Goal: Transaction & Acquisition: Subscribe to service/newsletter

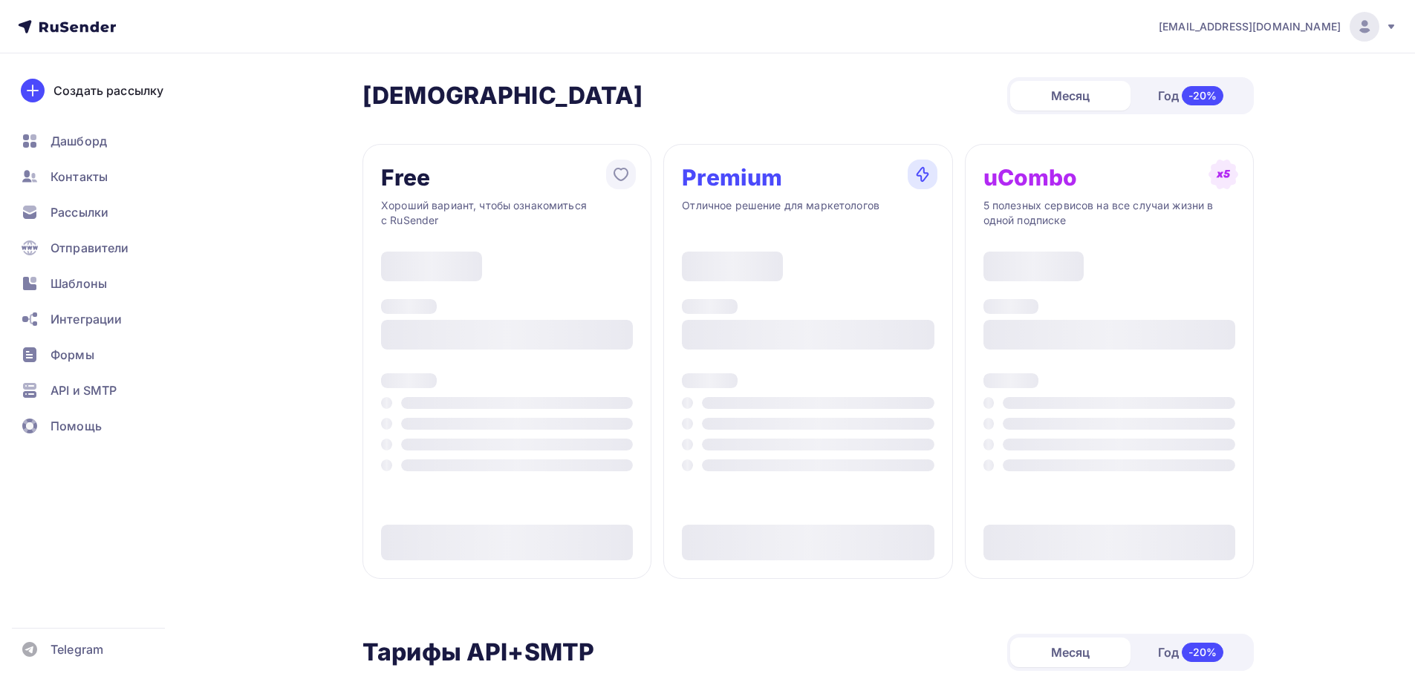
click at [105, 263] on ul "Дашборд Контакты Рассылки Отправители Шаблоны Интеграции Формы API и SMTP Помощь" at bounding box center [100, 287] width 177 height 323
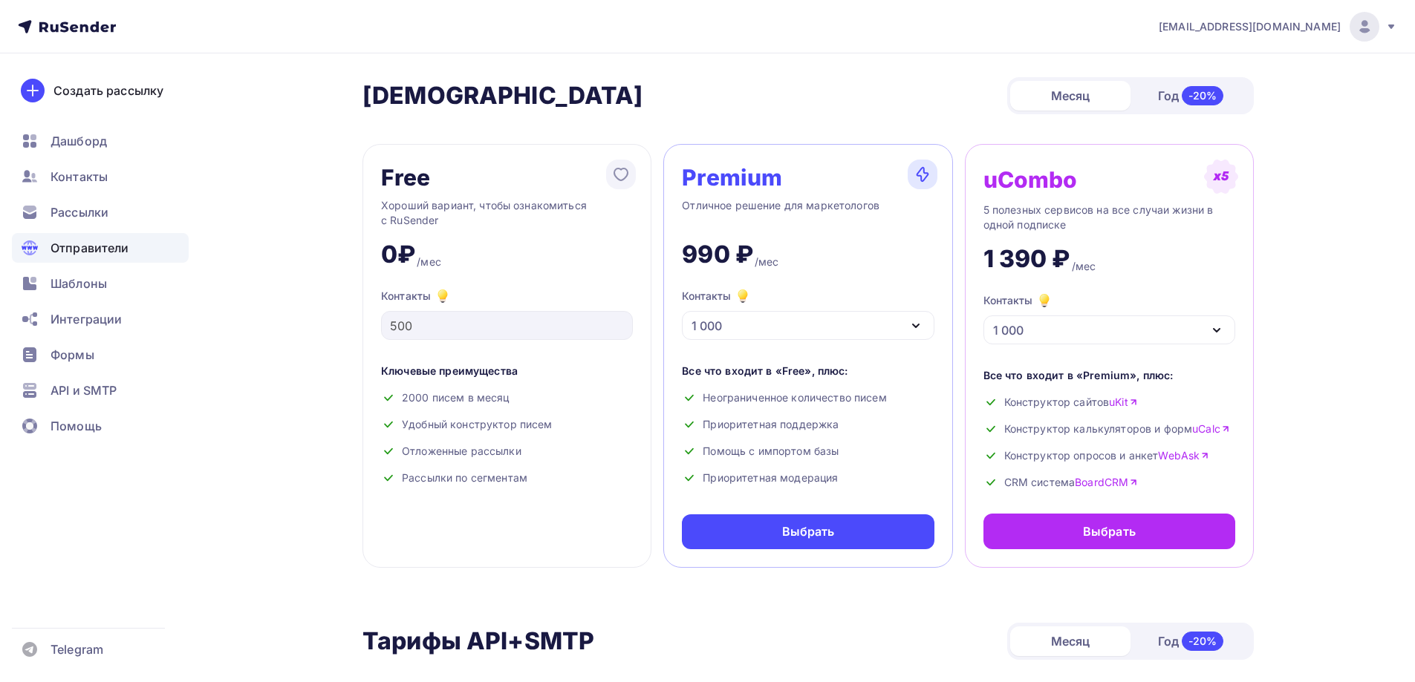
click at [104, 259] on div "Отправители" at bounding box center [100, 248] width 177 height 30
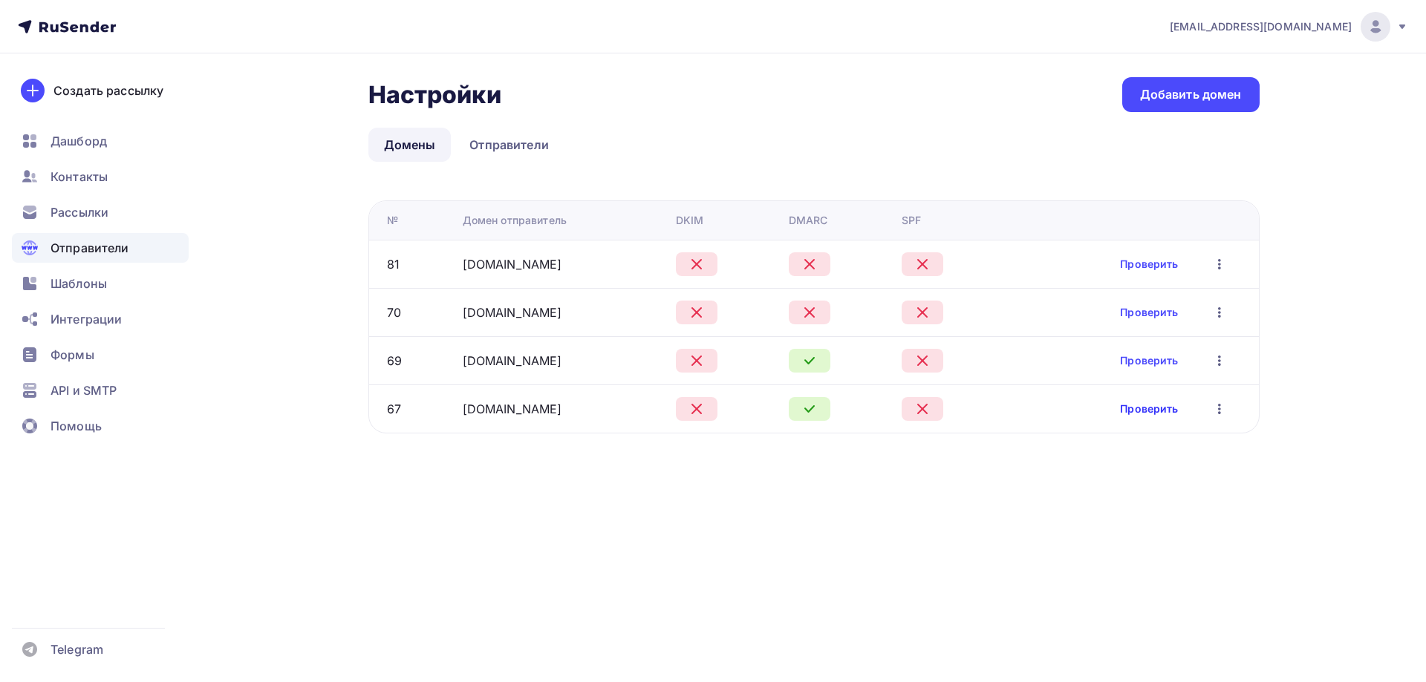
click at [1150, 408] on link "Проверить" at bounding box center [1149, 409] width 58 height 15
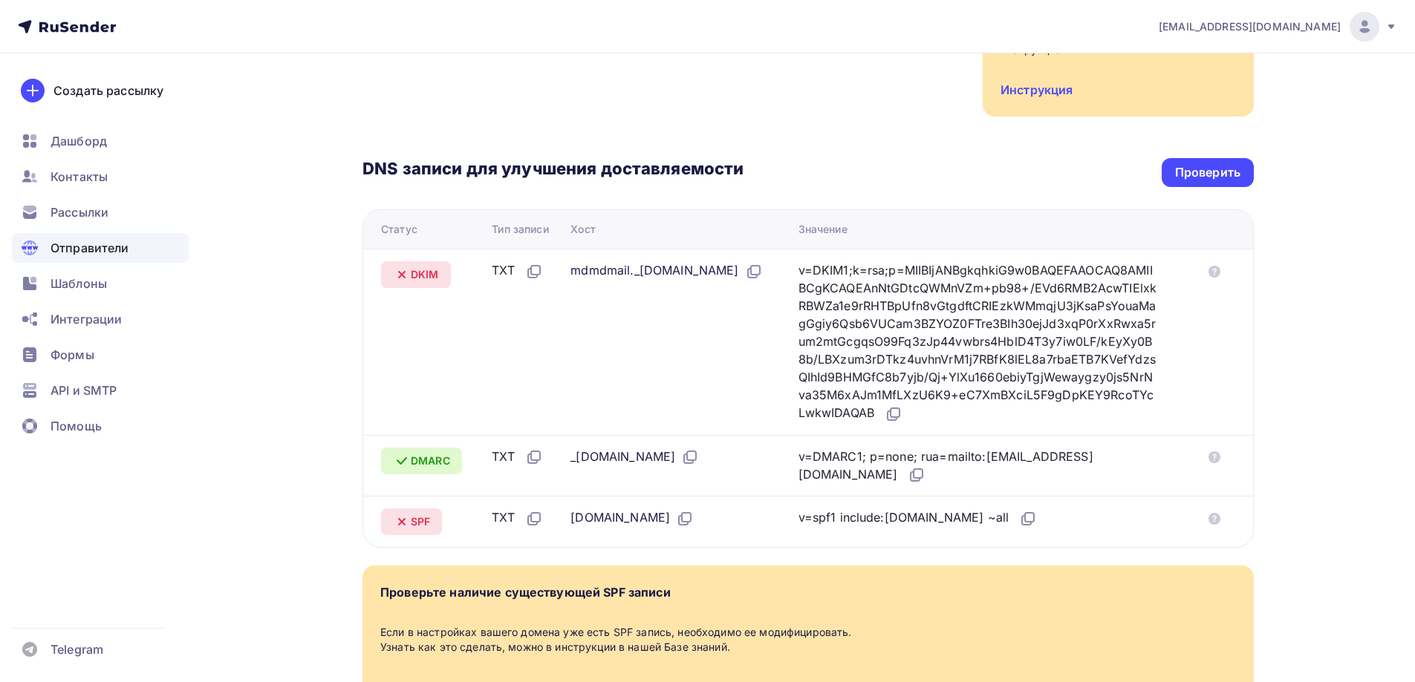
scroll to position [297, 0]
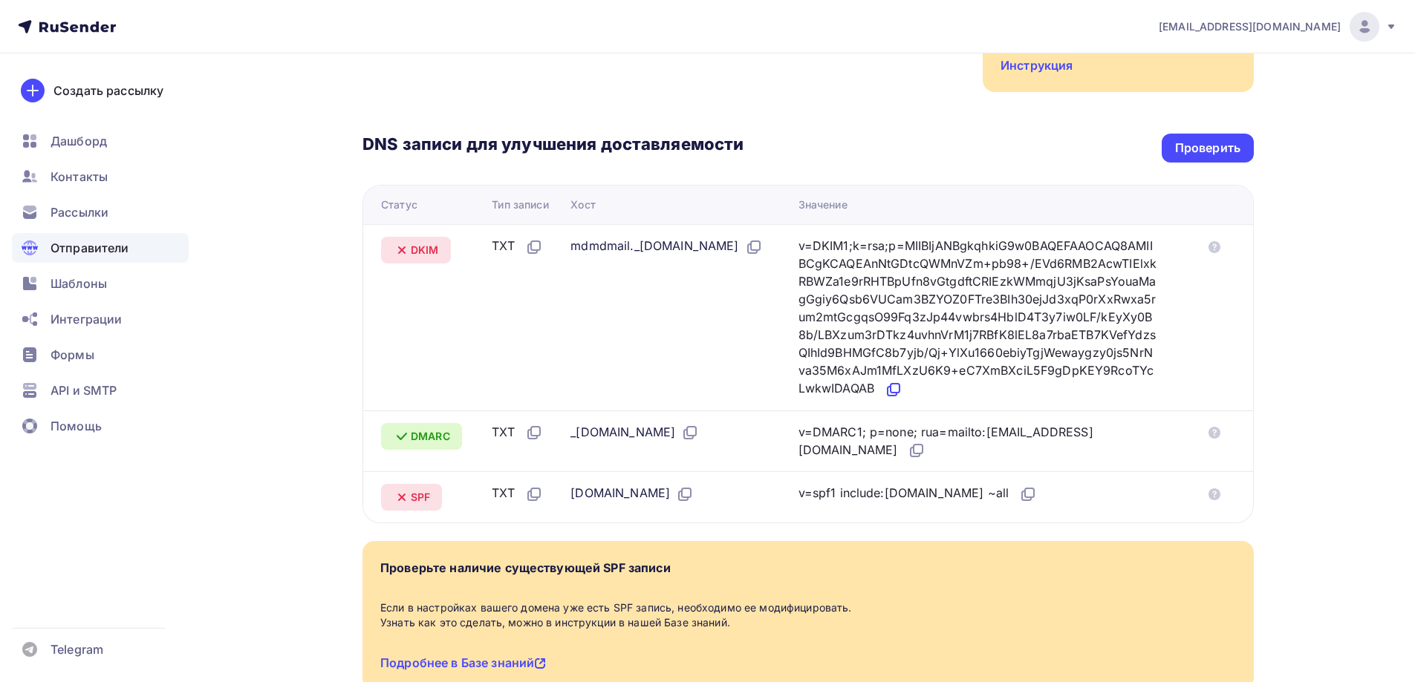
click at [896, 395] on icon at bounding box center [891, 391] width 9 height 9
click at [1037, 498] on icon at bounding box center [1028, 495] width 18 height 18
drag, startPoint x: 1241, startPoint y: 151, endPoint x: 1146, endPoint y: 168, distance: 96.4
click at [1241, 151] on div "Проверить" at bounding box center [1207, 148] width 92 height 29
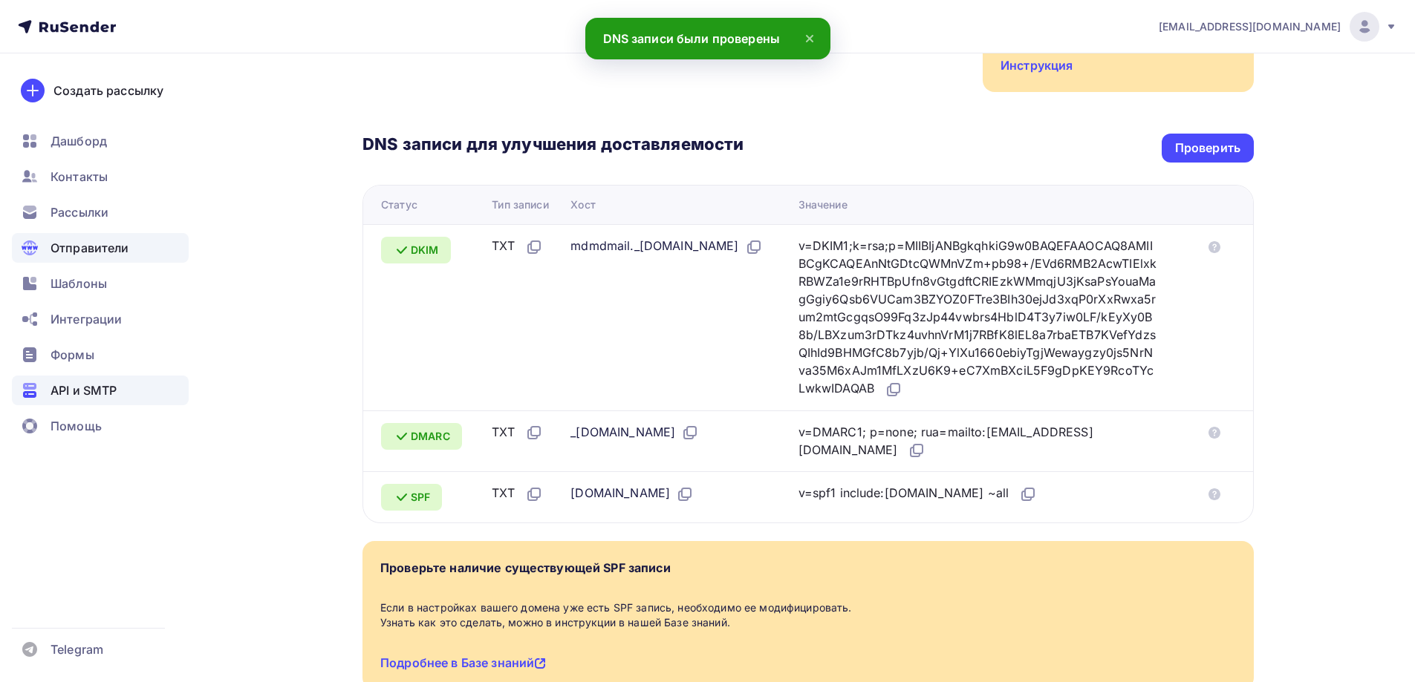
click at [149, 391] on div "API и SMTP" at bounding box center [100, 391] width 177 height 30
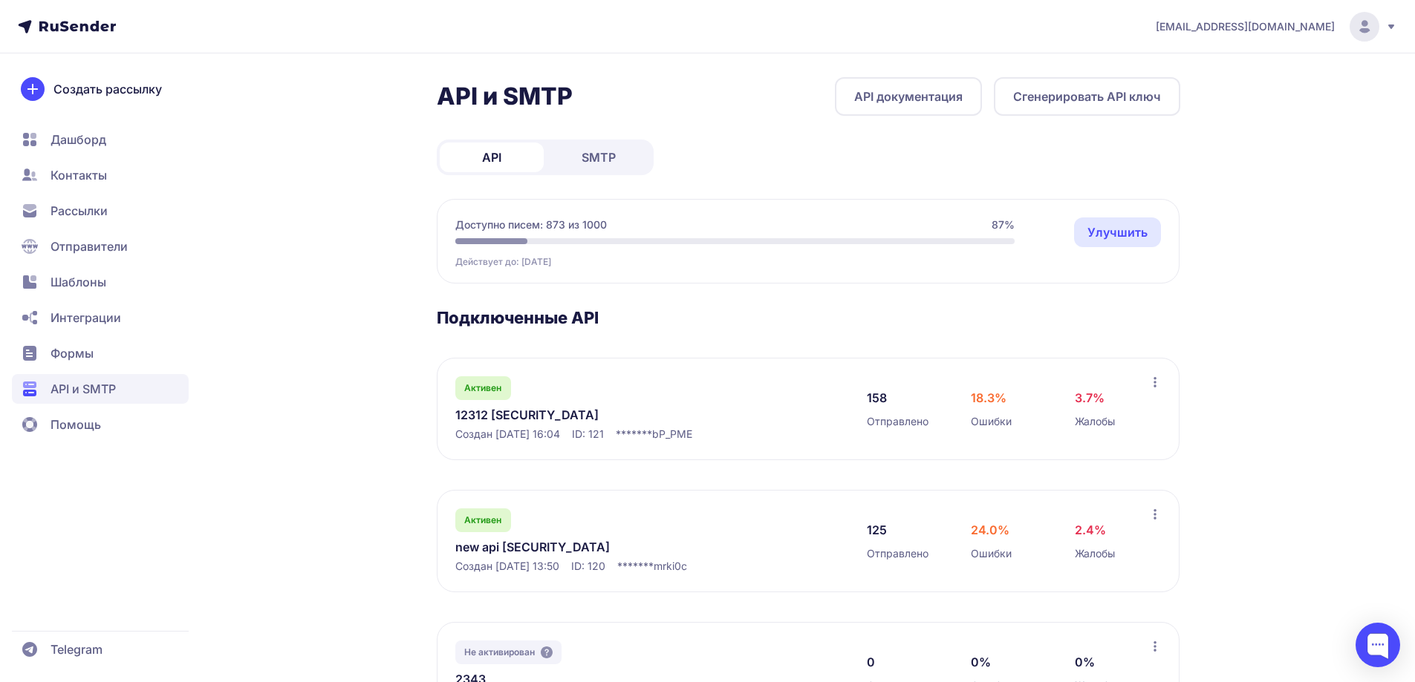
click at [128, 208] on span "Рассылки" at bounding box center [100, 211] width 177 height 30
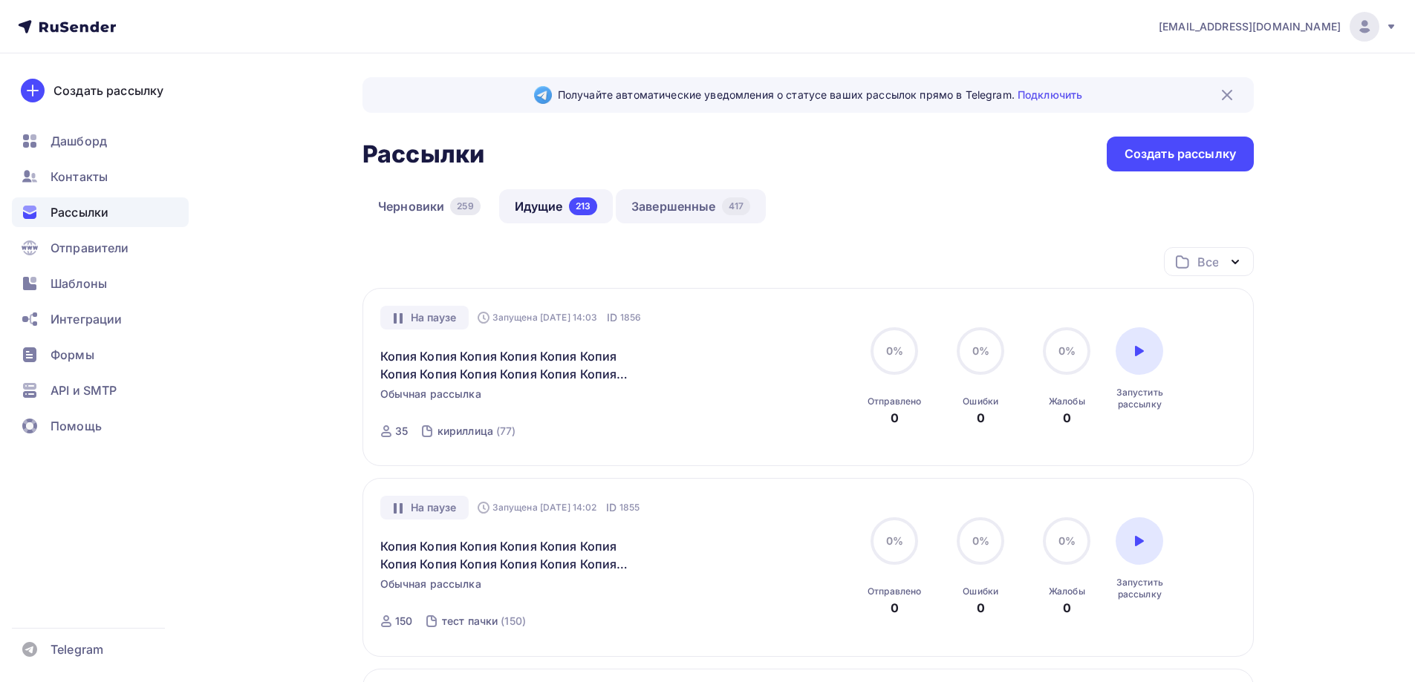
click at [691, 198] on link "Завершенные 417" at bounding box center [691, 206] width 150 height 34
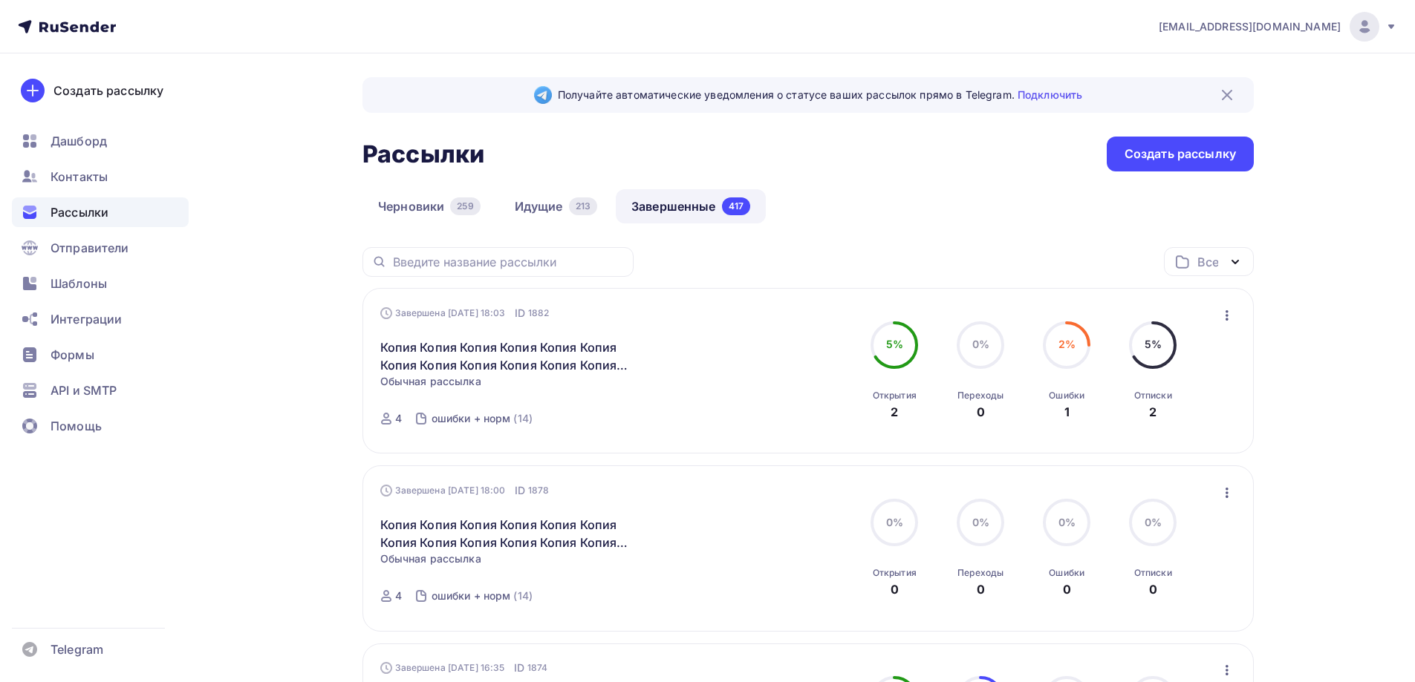
click at [1239, 318] on div "Завершена [DATE] 18:03 ID 1882 Копия Копия Копия Копия Копия Копия Копия Копия …" at bounding box center [807, 371] width 891 height 166
click at [1235, 317] on icon "button" at bounding box center [1227, 316] width 18 height 18
click at [1179, 417] on div "Копировать в новую" at bounding box center [1159, 414] width 152 height 18
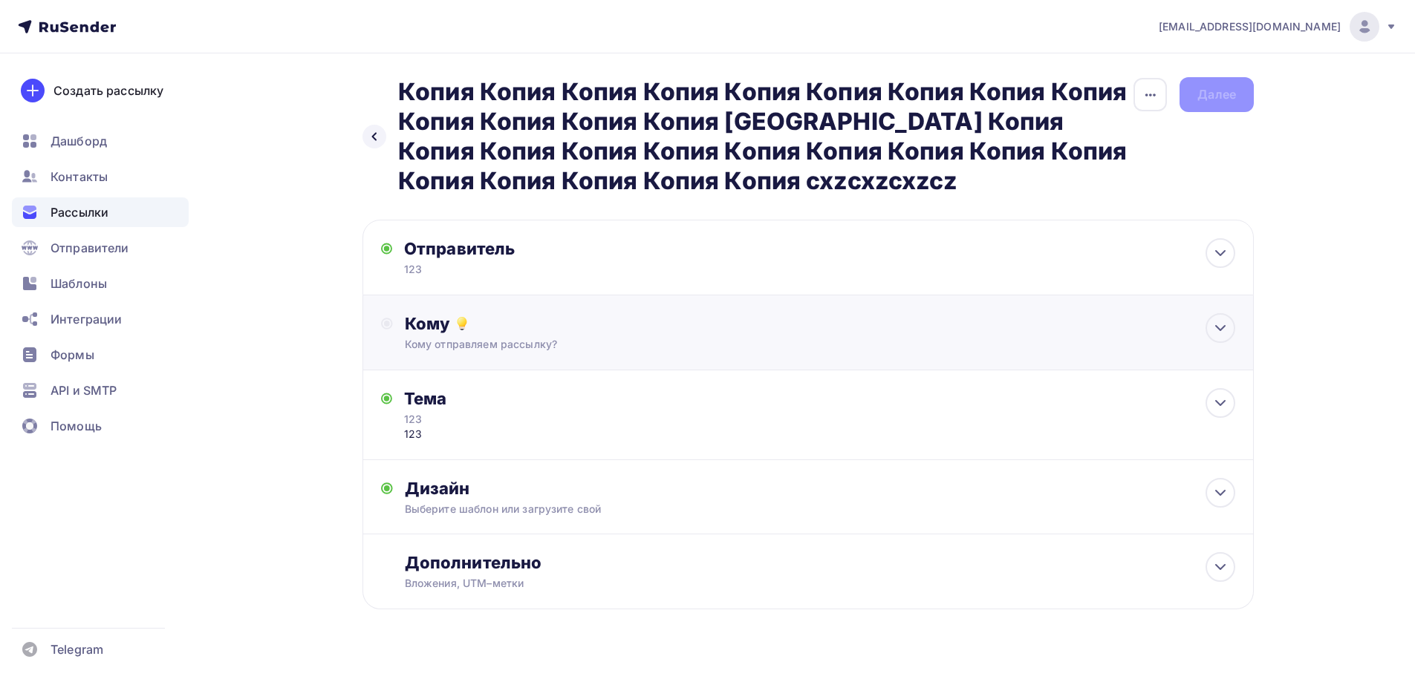
click at [489, 328] on div "Кому" at bounding box center [820, 323] width 830 height 21
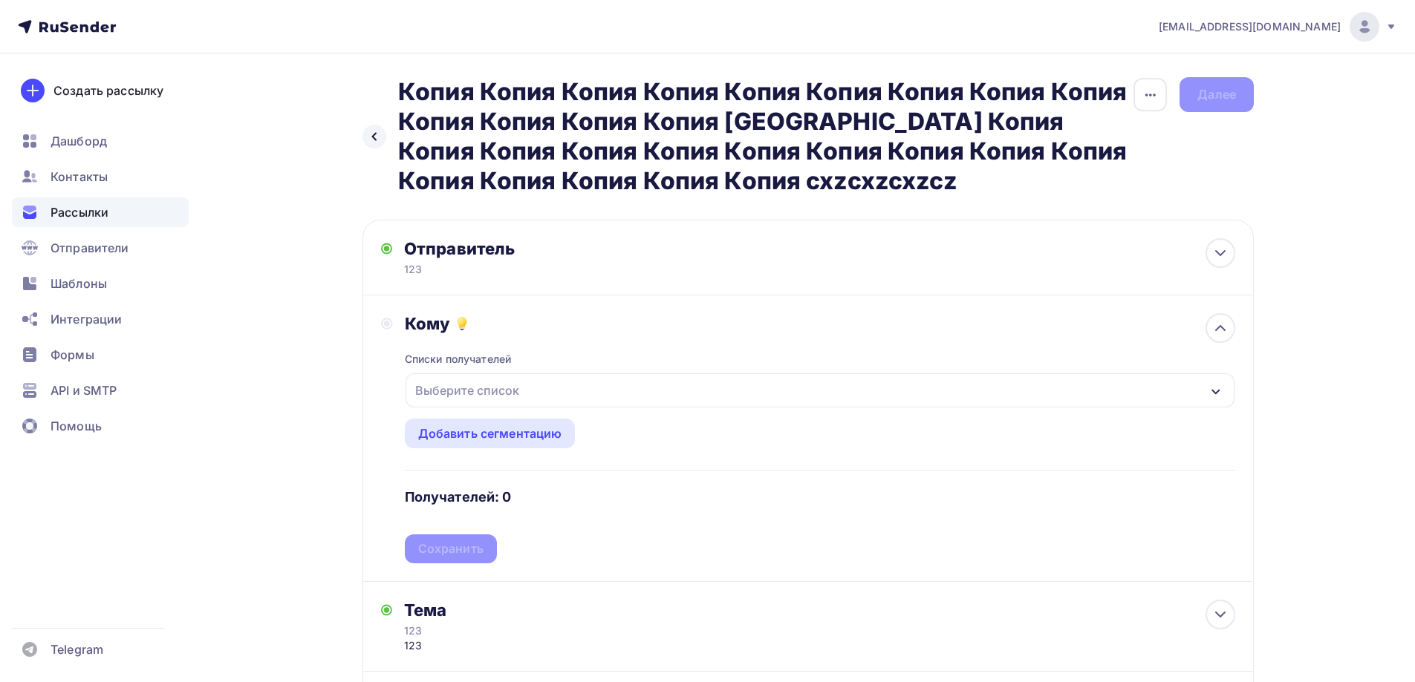
click at [491, 399] on div "Выберите список" at bounding box center [467, 390] width 116 height 27
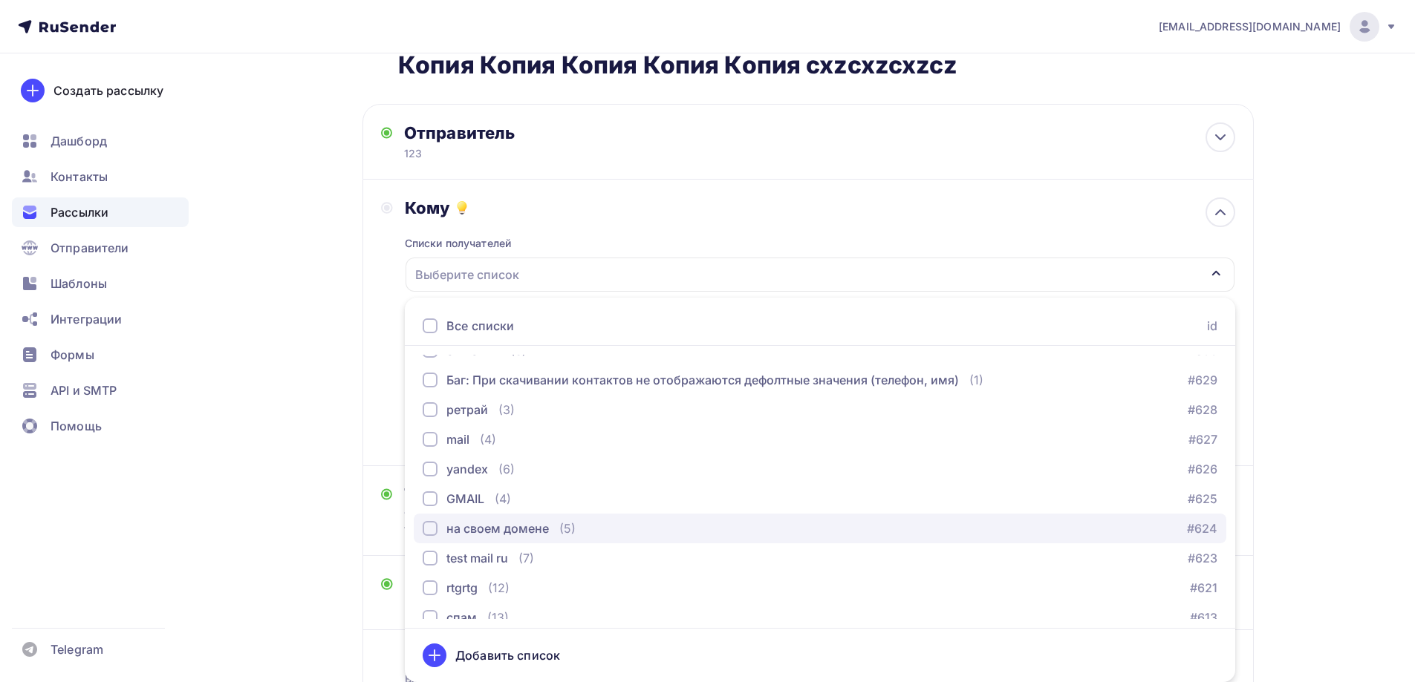
scroll to position [371, 0]
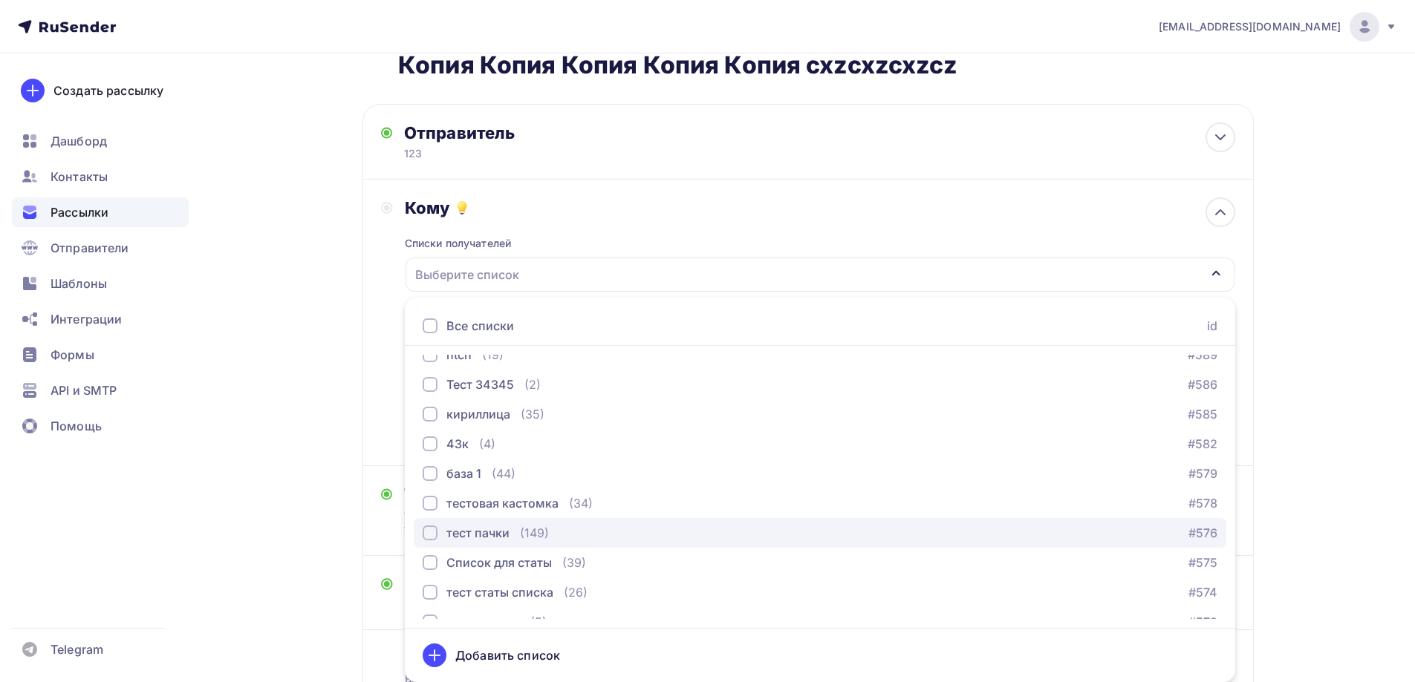
click at [488, 527] on div "тест пачки" at bounding box center [477, 533] width 63 height 18
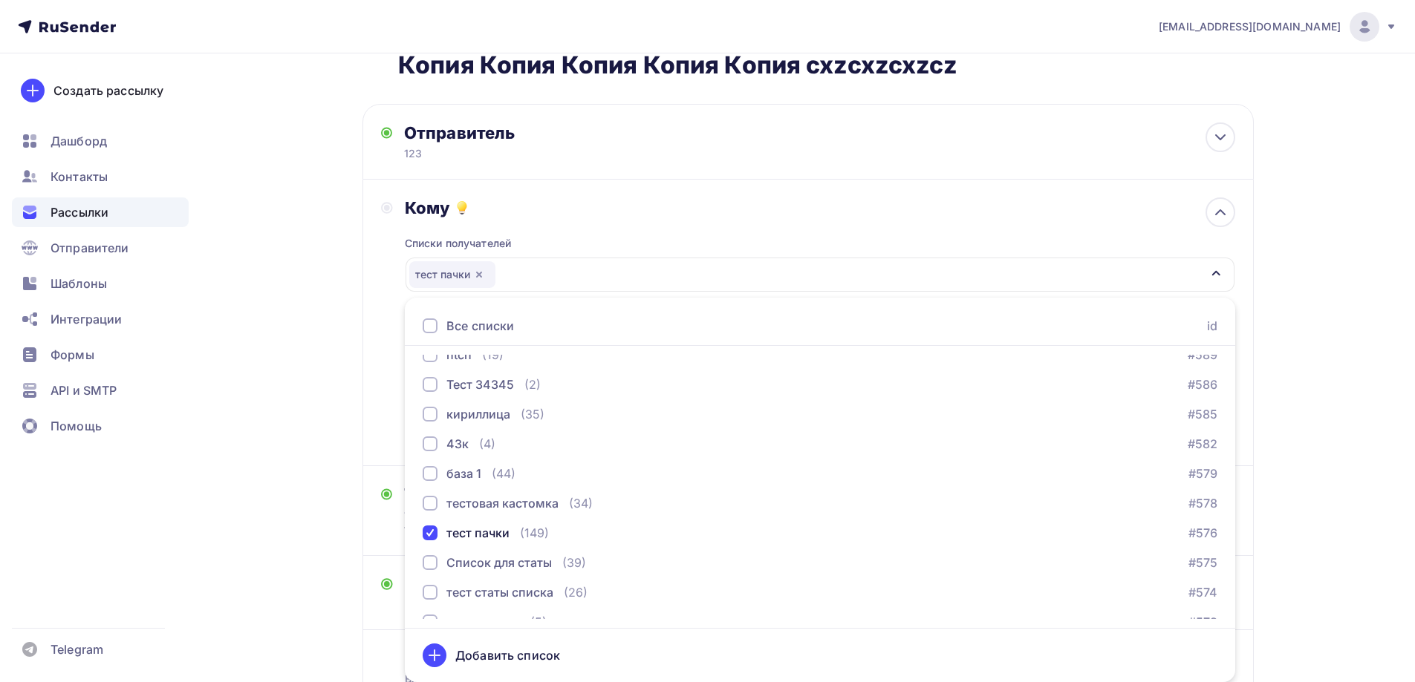
drag, startPoint x: 339, startPoint y: 464, endPoint x: 359, endPoint y: 463, distance: 20.1
click at [341, 464] on div "Назад Копия Копия Копия Копия Копия Копия Копия Копия Копия Копия Копия Копия […" at bounding box center [707, 370] width 1217 height 864
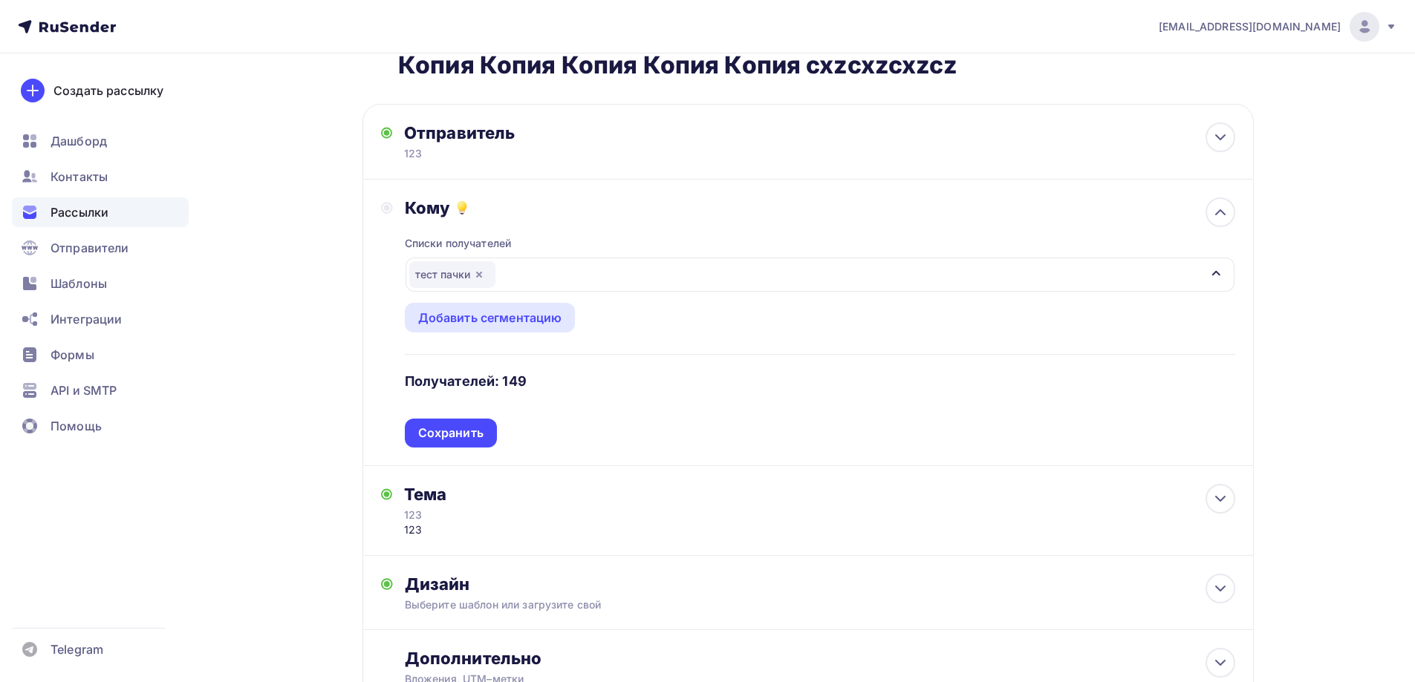
click at [446, 434] on div "Списки получателей тест пачки Все списки id Тест жалоб (9) #635 [GEOGRAPHIC_DAT…" at bounding box center [820, 332] width 830 height 229
click at [447, 435] on div "Сохранить" at bounding box center [450, 433] width 65 height 17
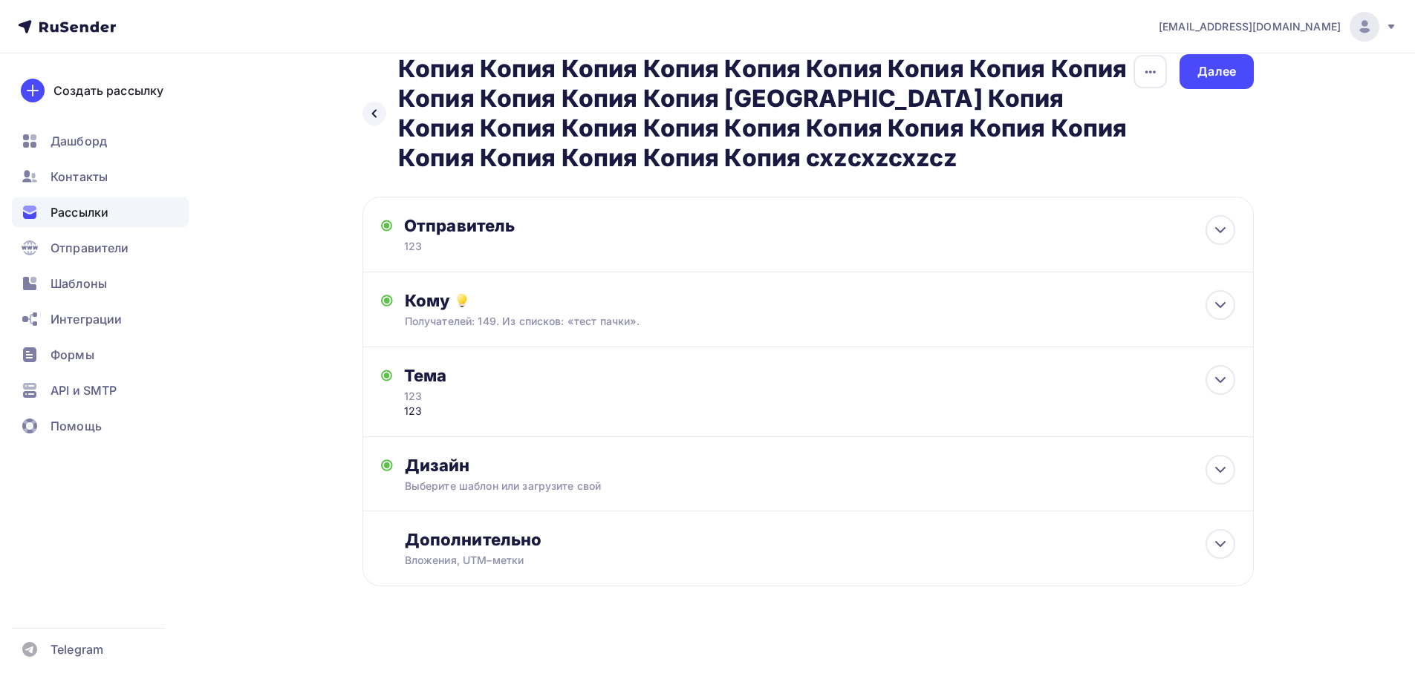
scroll to position [23, 0]
click at [1216, 74] on div "Далее" at bounding box center [1216, 71] width 39 height 17
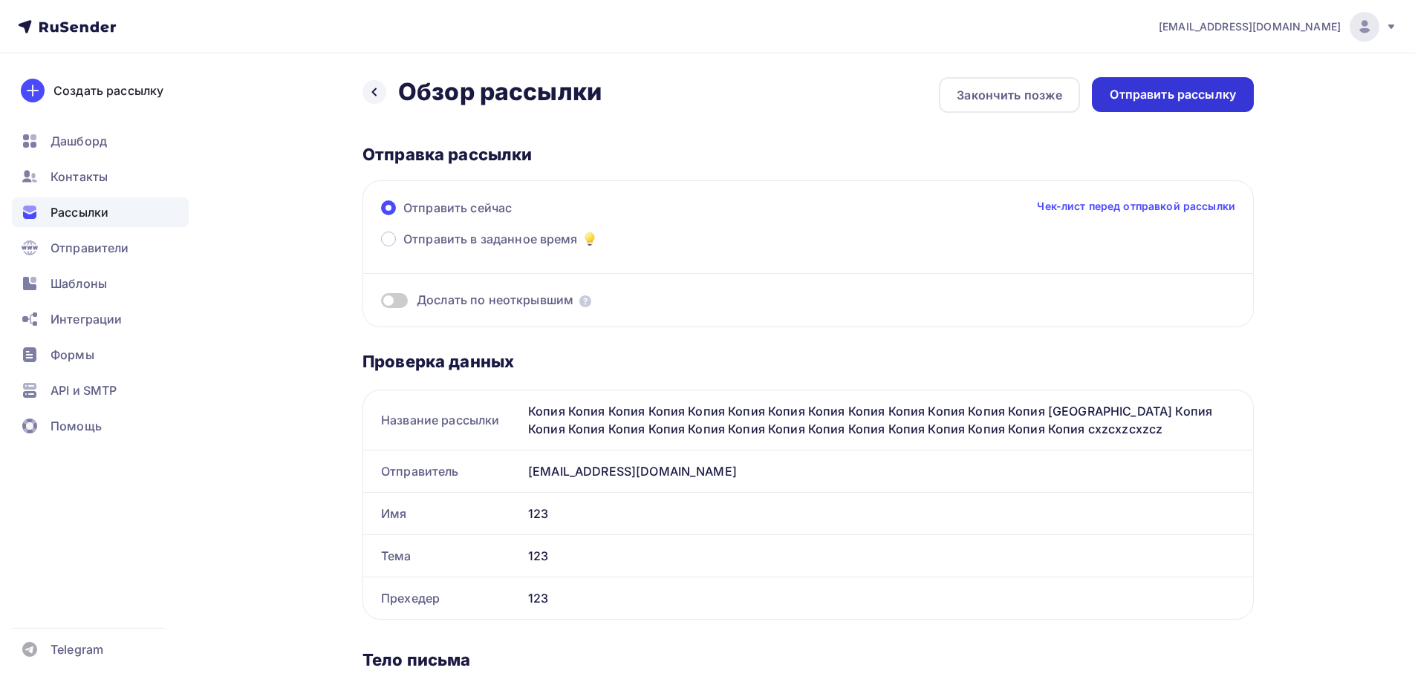
click at [1195, 89] on div "Отправить рассылку" at bounding box center [1172, 94] width 126 height 17
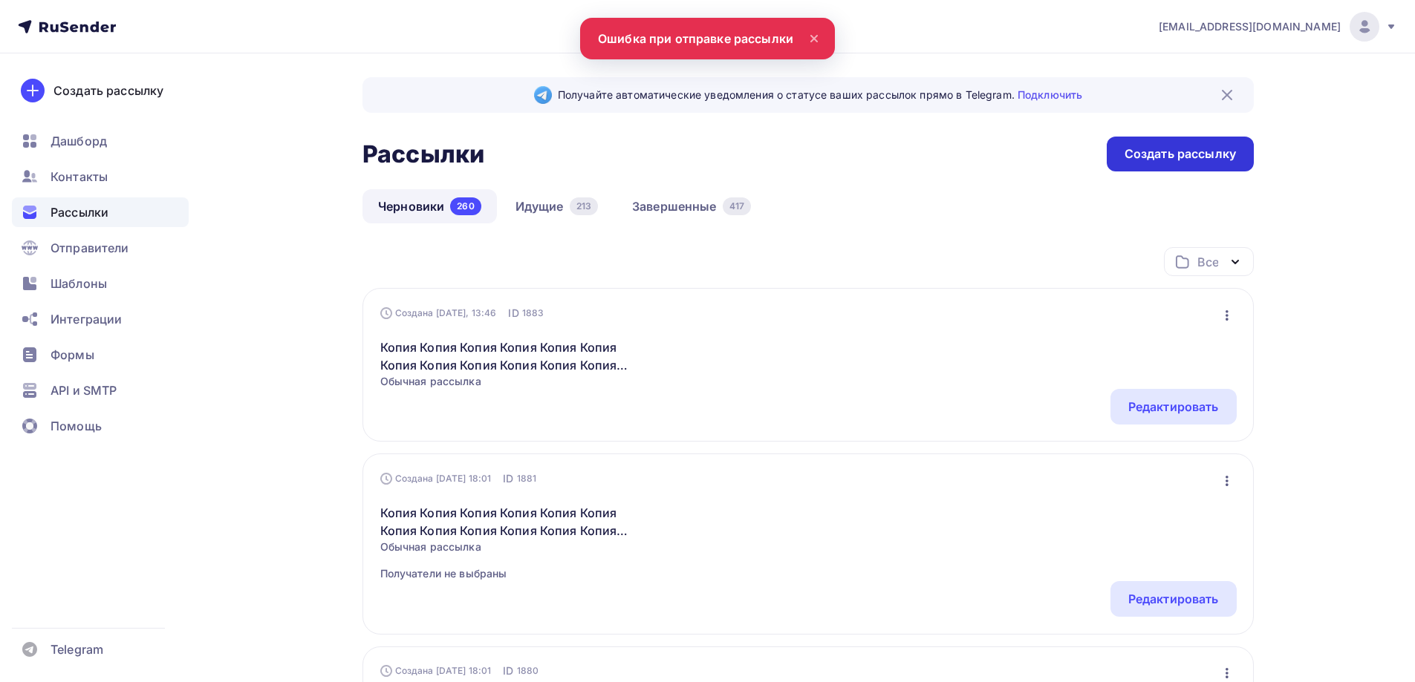
click at [1181, 142] on div "Создать рассылку" at bounding box center [1179, 154] width 147 height 35
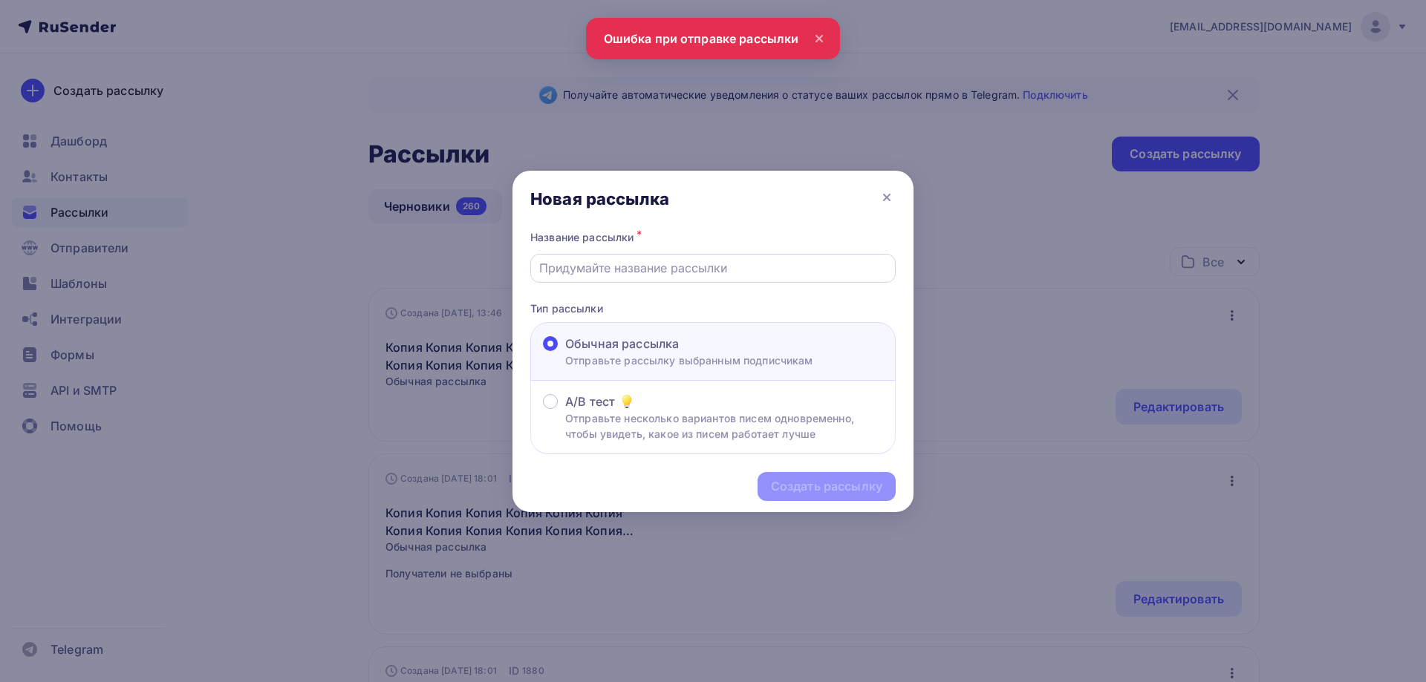
click at [705, 280] on div at bounding box center [712, 268] width 365 height 29
click at [705, 281] on div at bounding box center [712, 268] width 365 height 29
click at [705, 271] on input "text" at bounding box center [713, 268] width 348 height 18
type input "Тест 123"
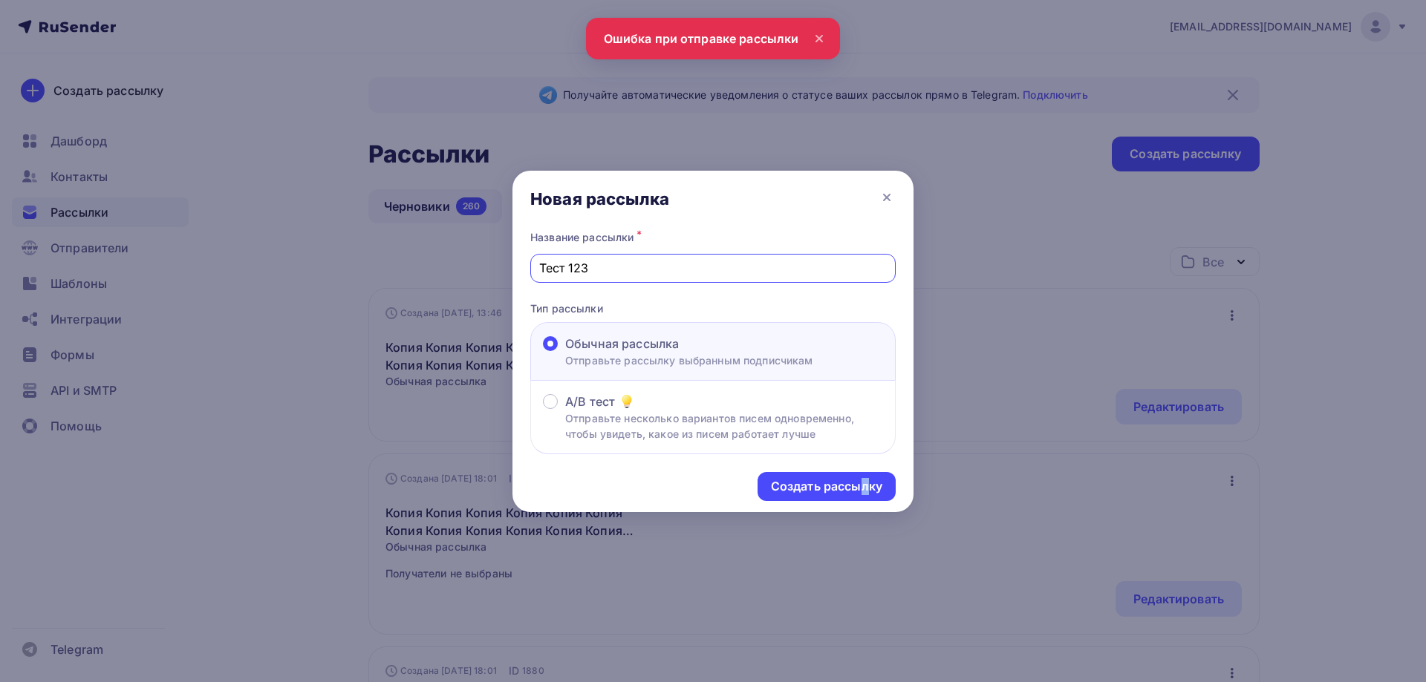
click at [790, 466] on div "Создать рассылку" at bounding box center [712, 486] width 401 height 65
click at [809, 492] on div "Создать рассылку" at bounding box center [826, 486] width 111 height 17
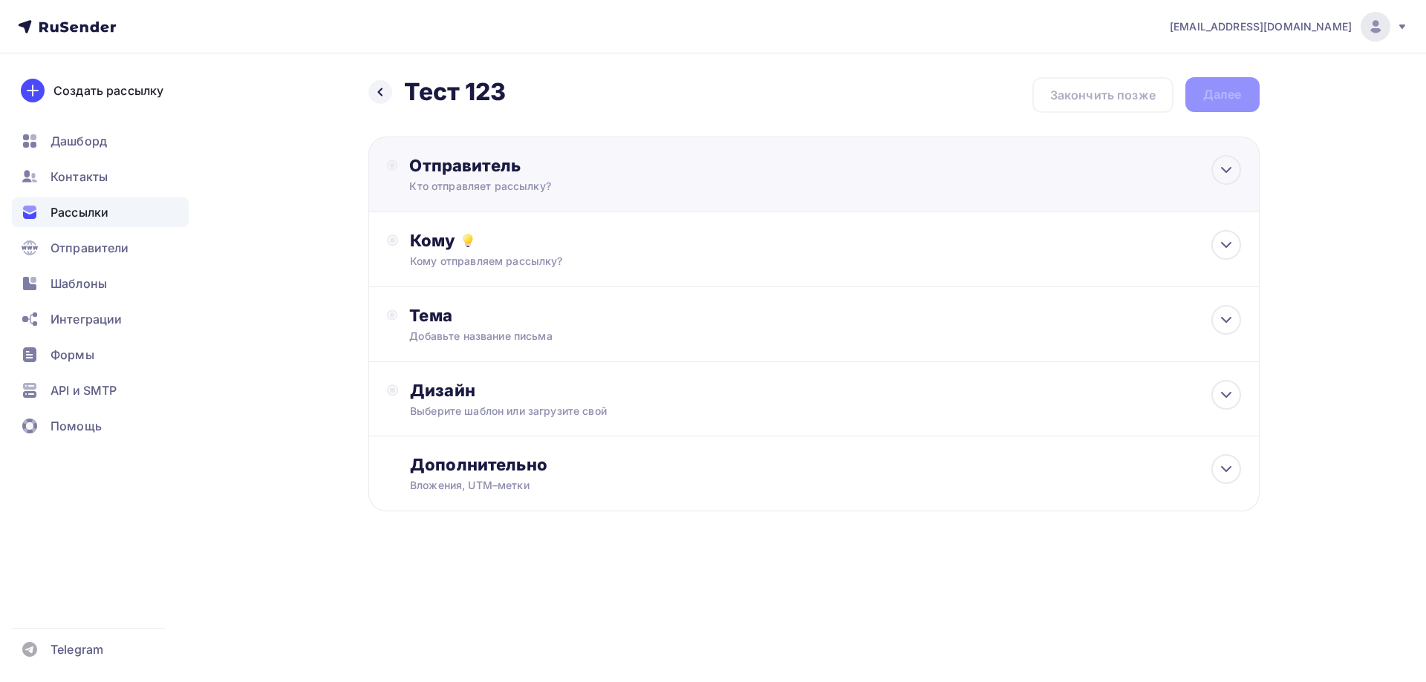
click at [515, 192] on div "Кто отправляет рассылку?" at bounding box center [554, 186] width 290 height 15
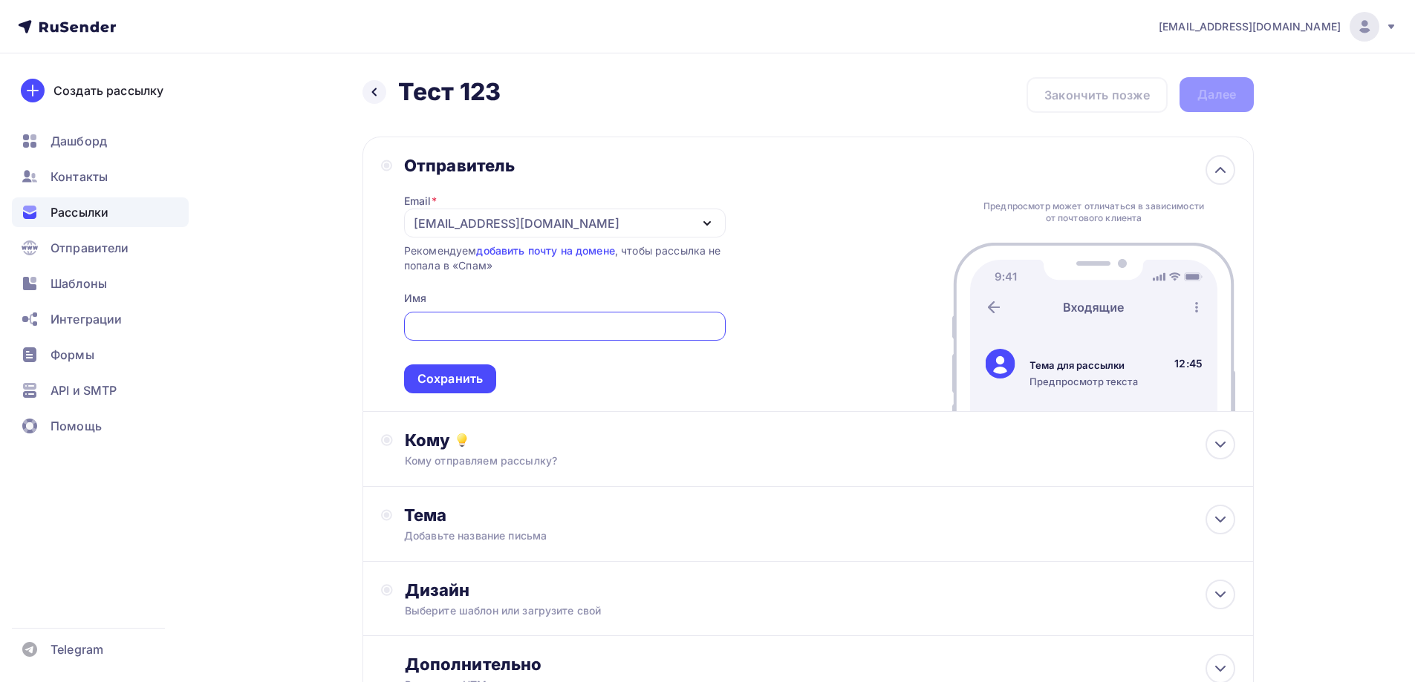
click at [456, 394] on div "Отправитель Email * [EMAIL_ADDRESS][DOMAIN_NAME] [EMAIL_ADDRESS][DOMAIN_NAME] […" at bounding box center [807, 275] width 891 height 276
click at [457, 356] on span "Сохранить" at bounding box center [565, 350] width 322 height 88
click at [462, 371] on div "Сохранить" at bounding box center [450, 379] width 92 height 29
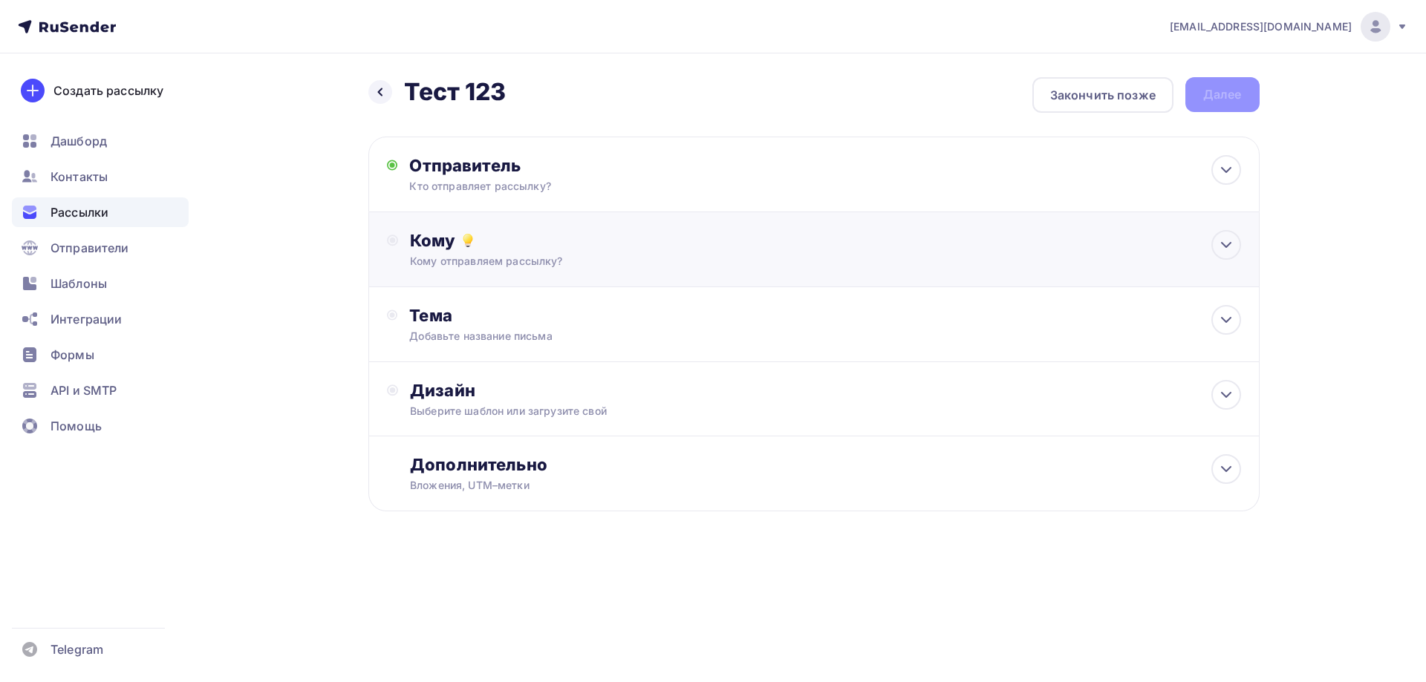
click at [477, 273] on div "Кому Кому отправляем рассылку? Списки получателей Выберите список Все списки id…" at bounding box center [813, 249] width 891 height 75
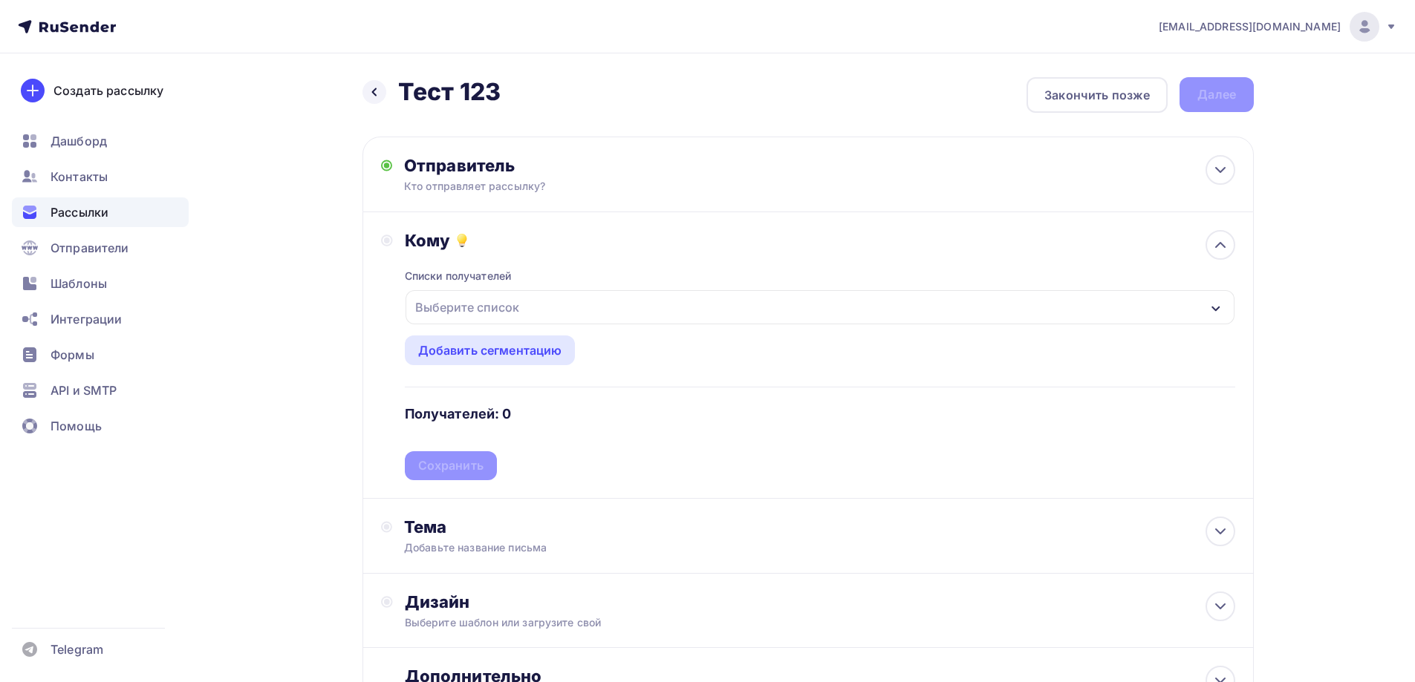
click at [499, 310] on div "Выберите список" at bounding box center [467, 307] width 116 height 27
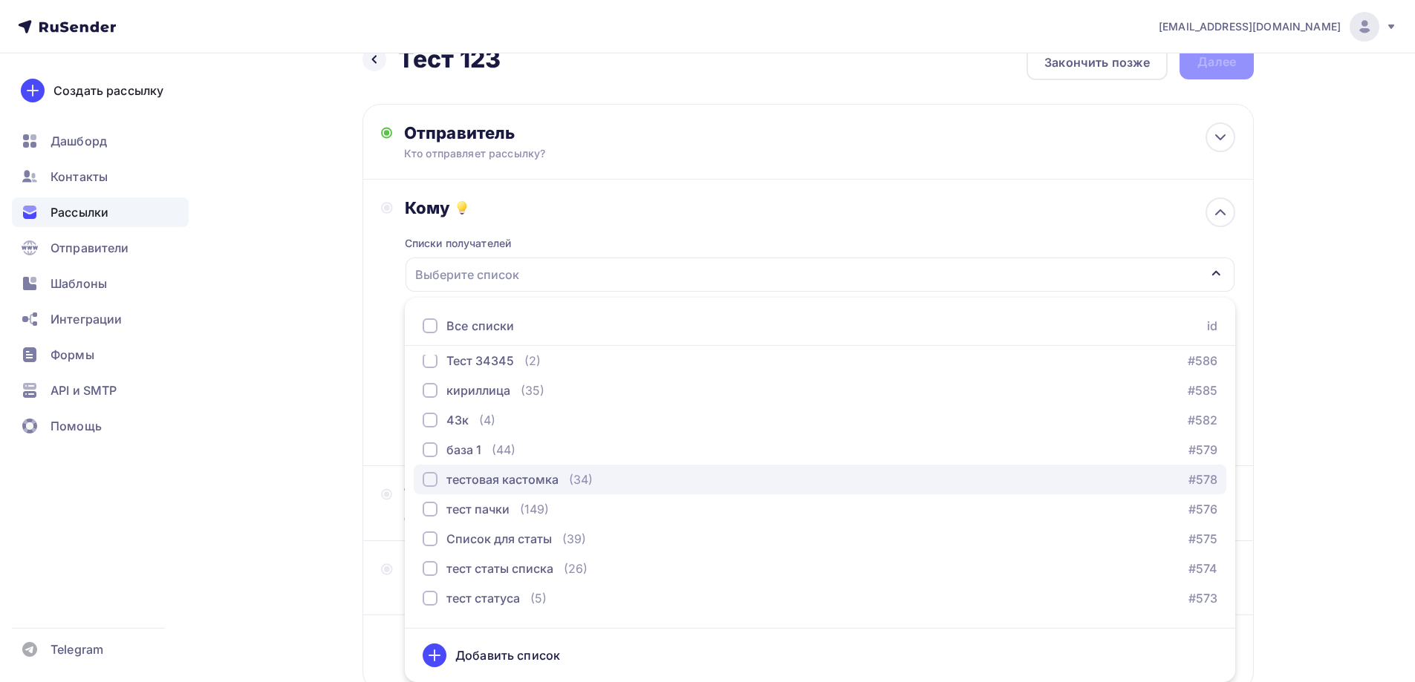
scroll to position [446, 0]
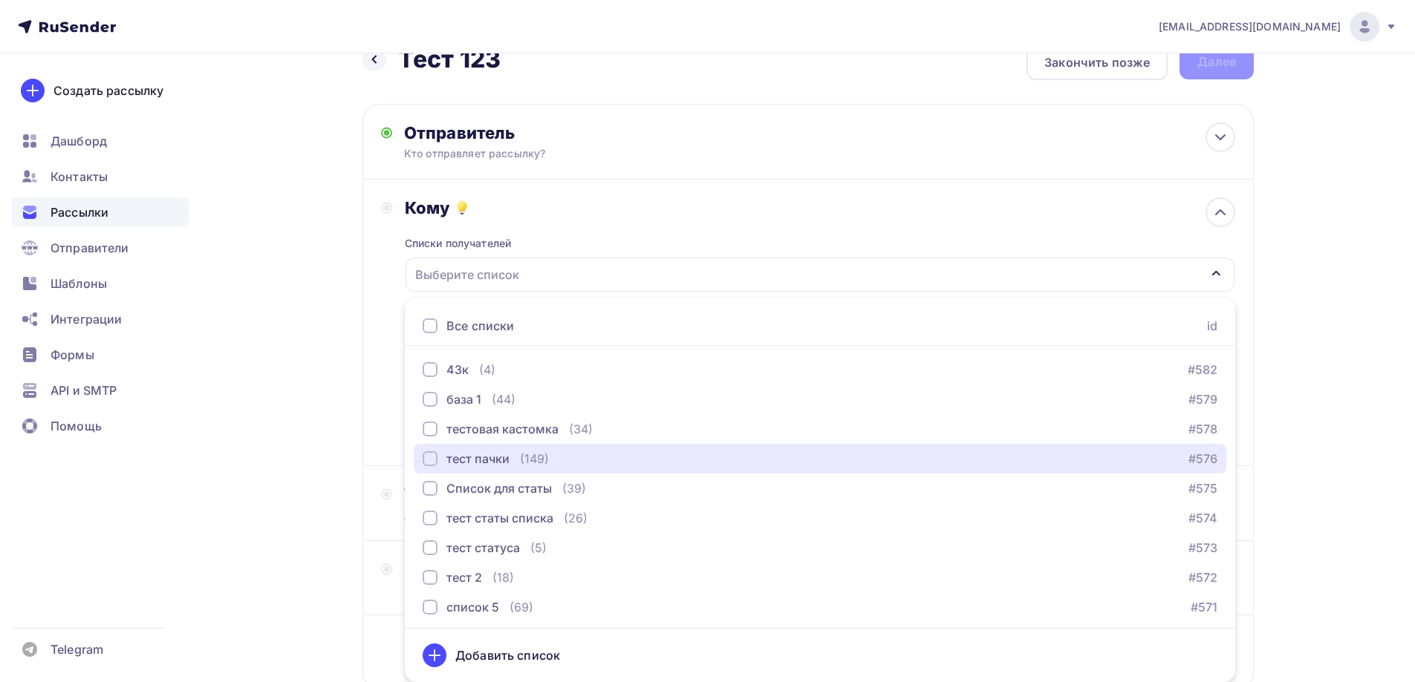
drag, startPoint x: 521, startPoint y: 455, endPoint x: 352, endPoint y: 368, distance: 190.0
click at [518, 455] on div "тест пачки (149)" at bounding box center [486, 459] width 126 height 18
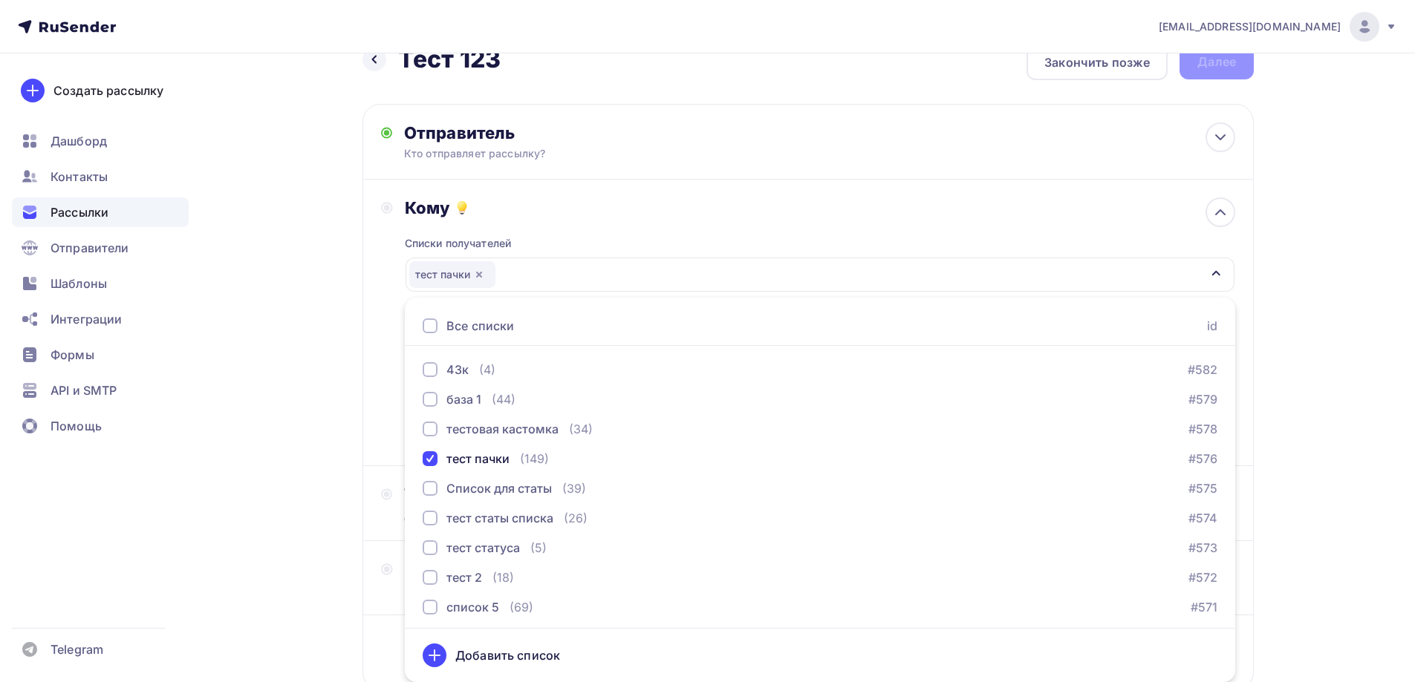
click at [278, 351] on div "Назад Тест 123 Тест 123 Закончить позже Далее Отправитель Кто отправляет рассыл…" at bounding box center [707, 404] width 1217 height 766
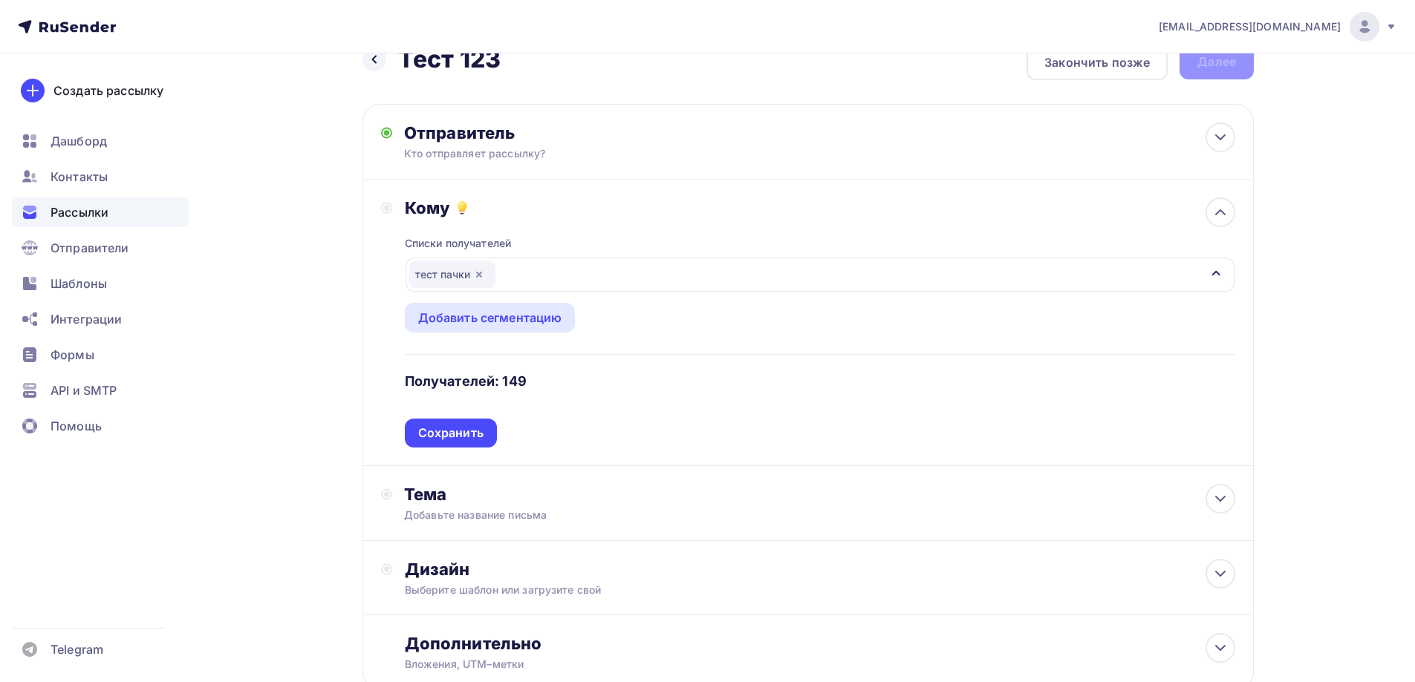
click at [457, 429] on div "Списки получателей тест пачки Все списки id Тест жалоб (9) #635 [GEOGRAPHIC_DAT…" at bounding box center [820, 332] width 830 height 229
click at [457, 429] on div "Сохранить" at bounding box center [450, 433] width 65 height 17
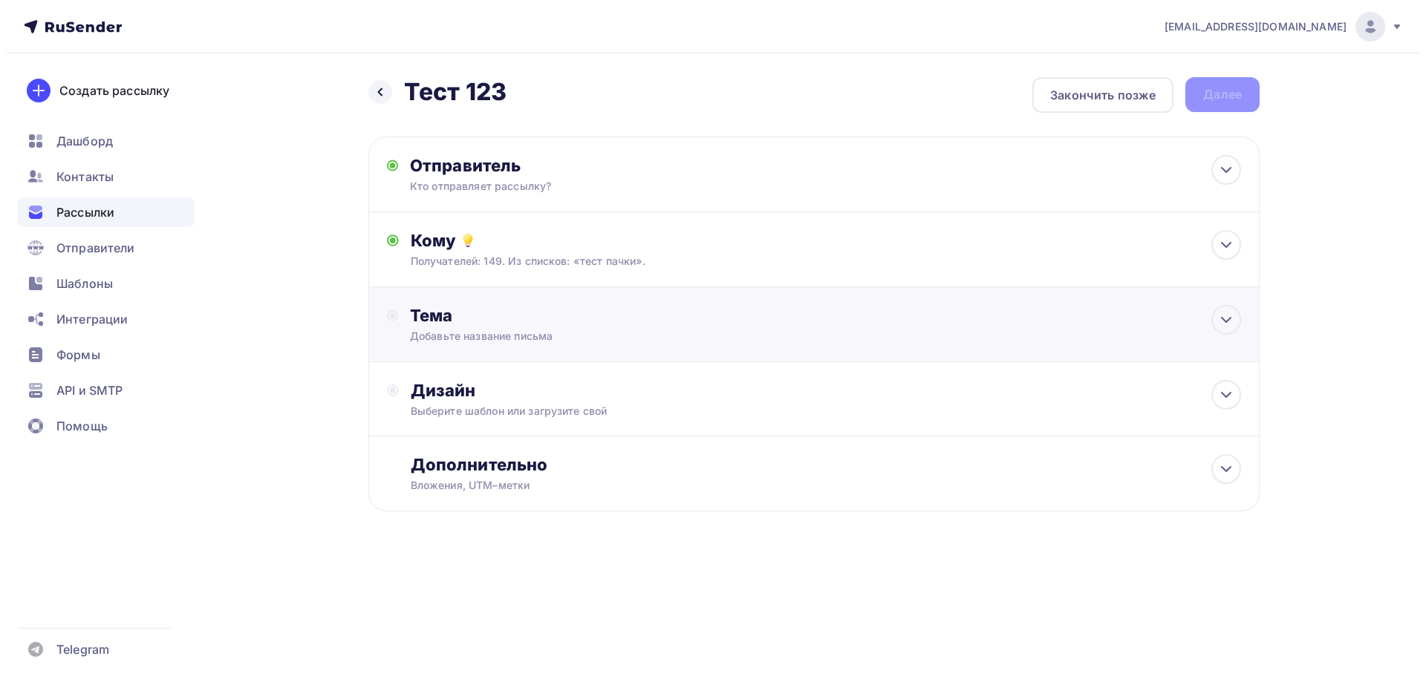
scroll to position [0, 0]
click at [472, 346] on div "Тема Добавьте название письма Тема * Рекомендуем использовать не более 150 симв…" at bounding box center [813, 324] width 891 height 75
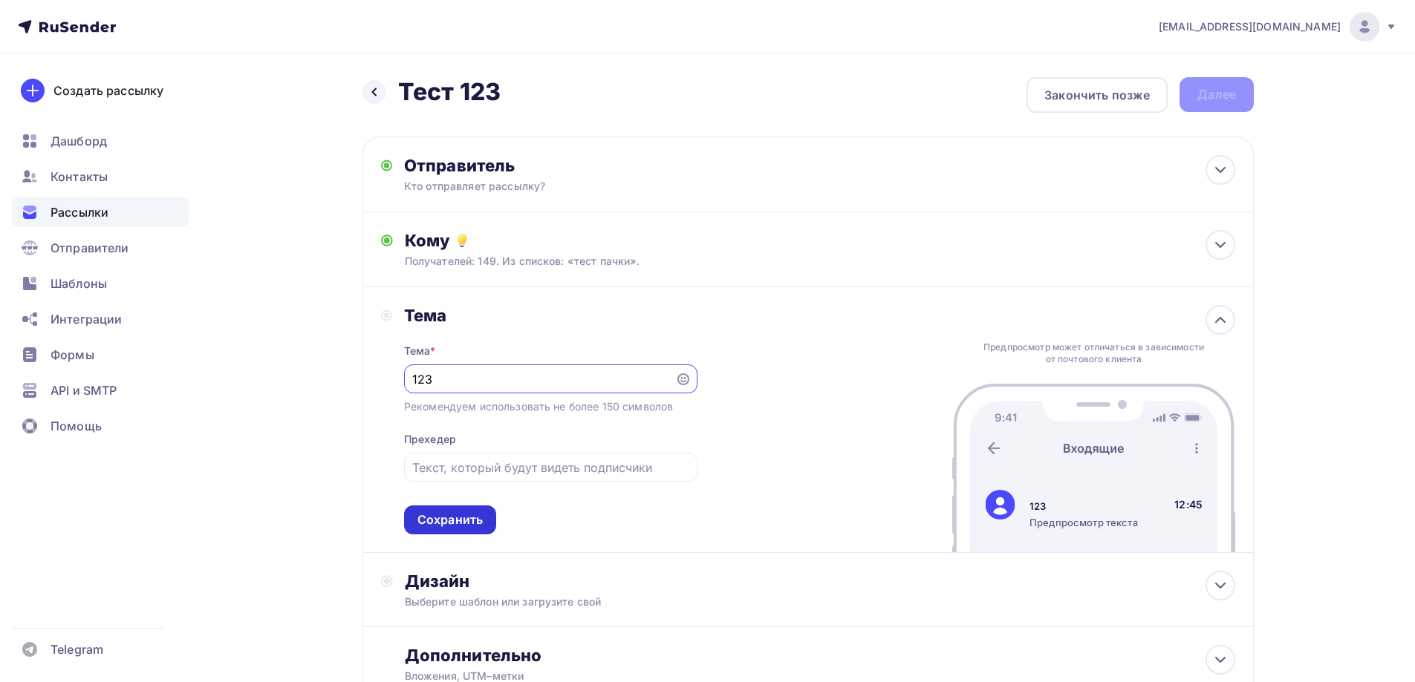
type input "123"
click at [452, 526] on div "Сохранить" at bounding box center [449, 520] width 65 height 17
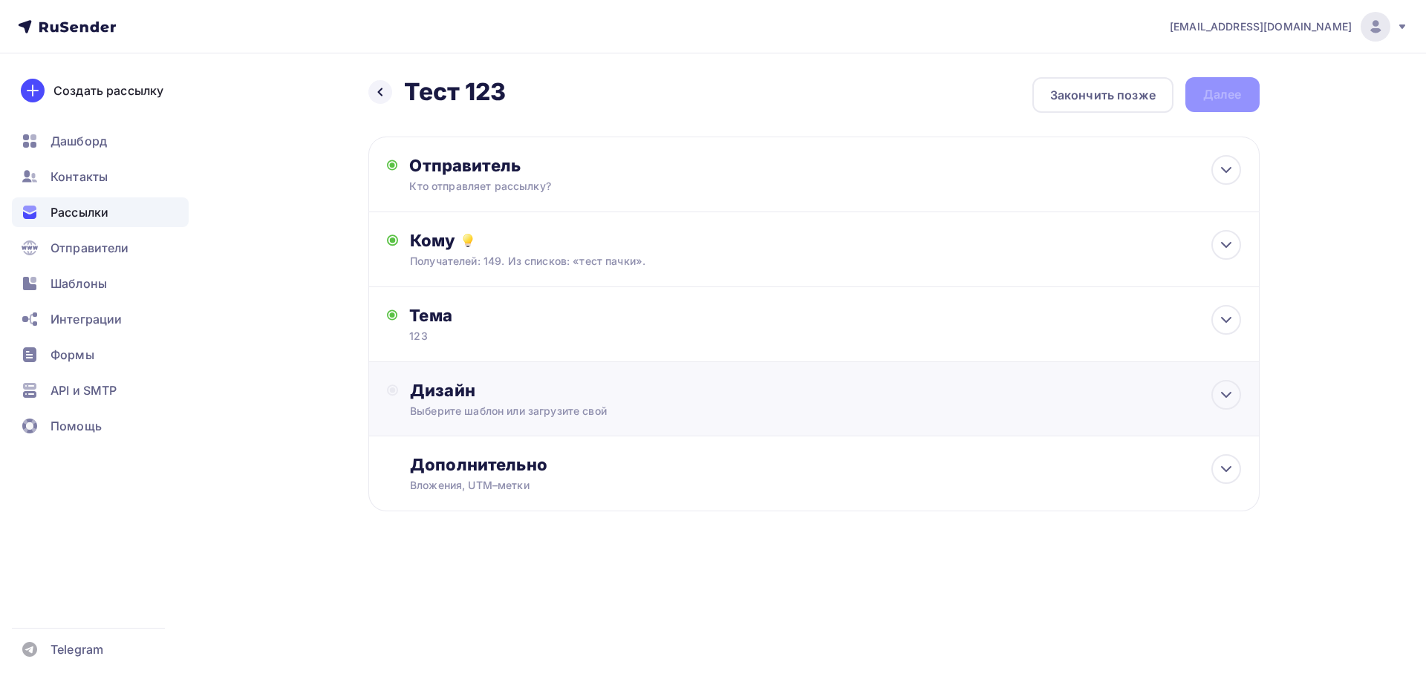
click at [477, 435] on div "Дизайн Выберите шаблон или загрузите свой" at bounding box center [814, 408] width 854 height 56
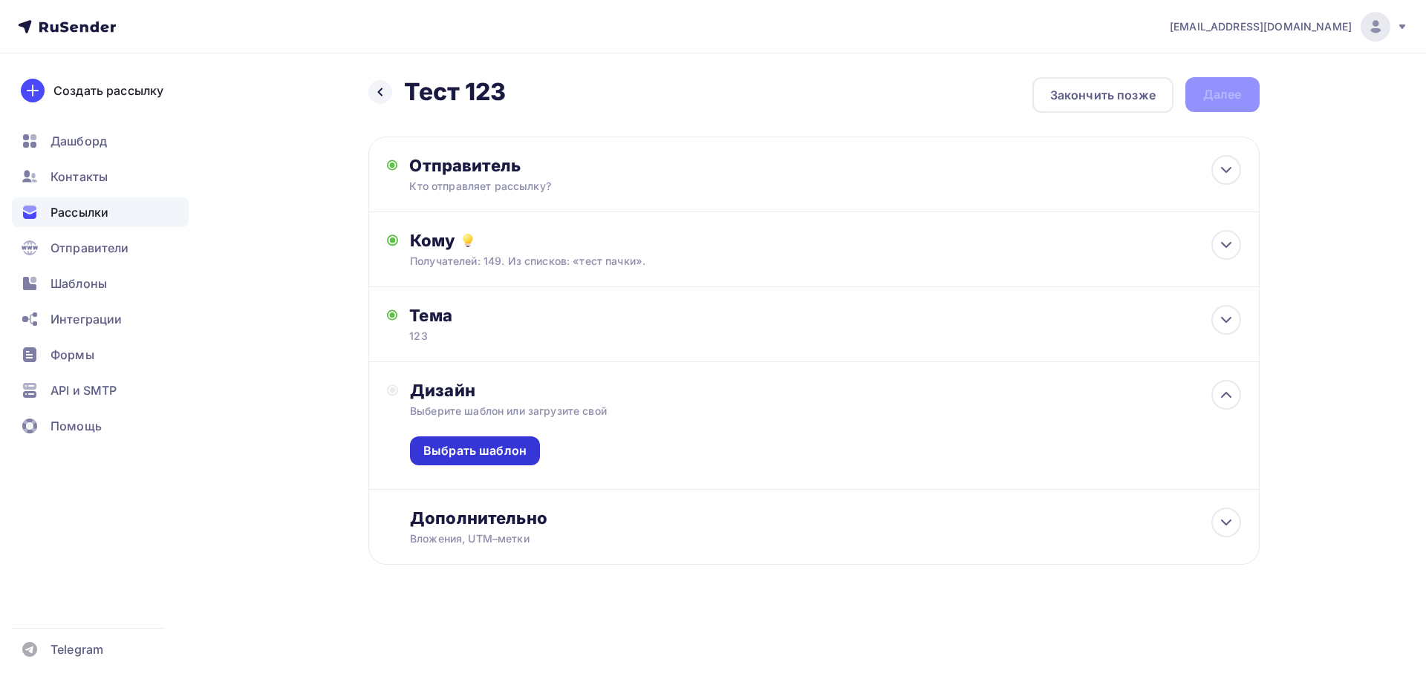
click at [460, 460] on div "Выбрать шаблон" at bounding box center [475, 451] width 130 height 29
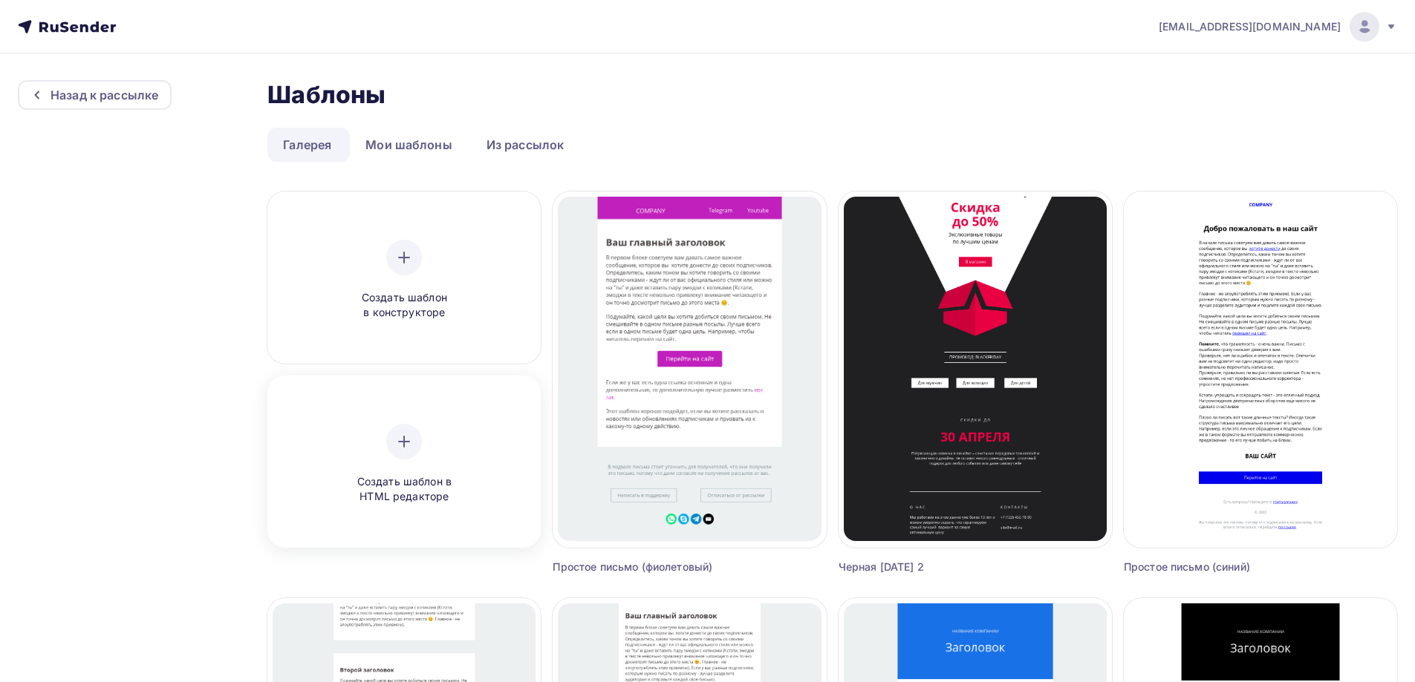
drag, startPoint x: 405, startPoint y: 409, endPoint x: 434, endPoint y: 404, distance: 28.7
click at [405, 411] on div "Создать шаблон в HTML редакторе" at bounding box center [404, 464] width 263 height 166
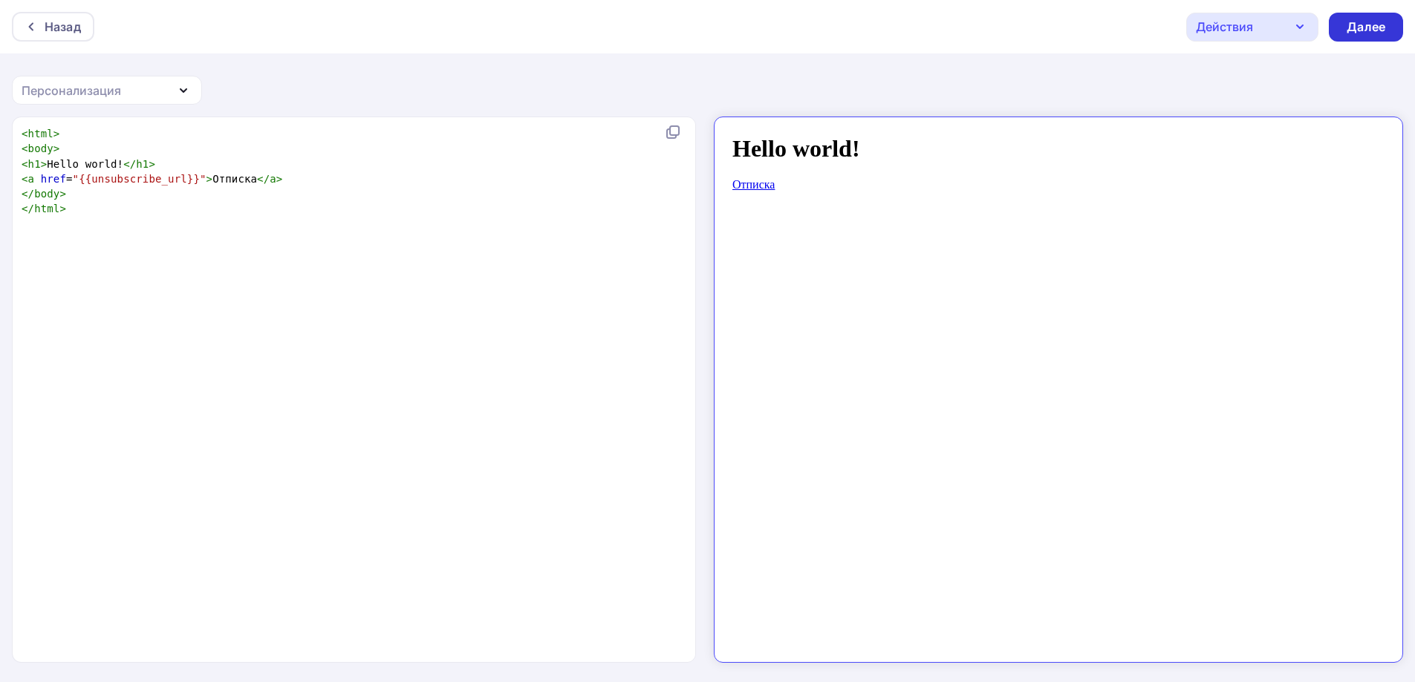
click at [1337, 36] on div "Далее" at bounding box center [1366, 27] width 74 height 29
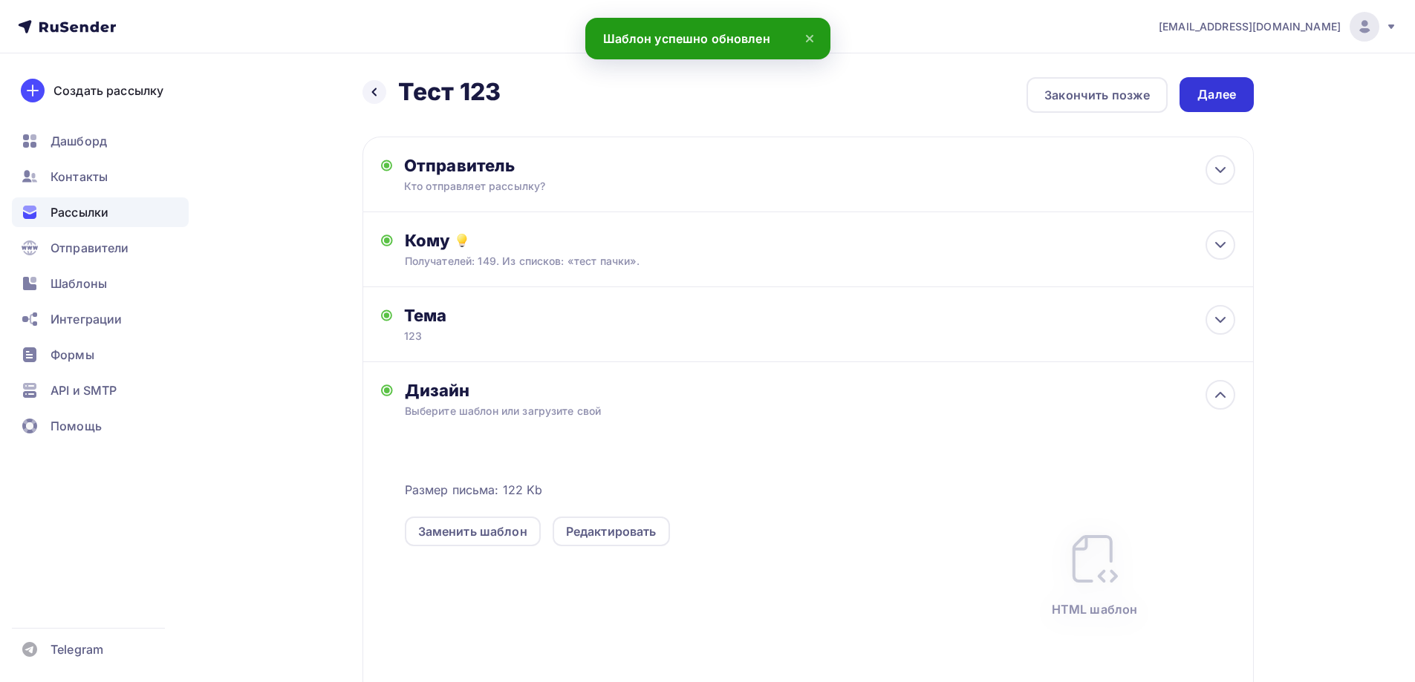
click at [1216, 96] on div "Далее" at bounding box center [1216, 94] width 39 height 17
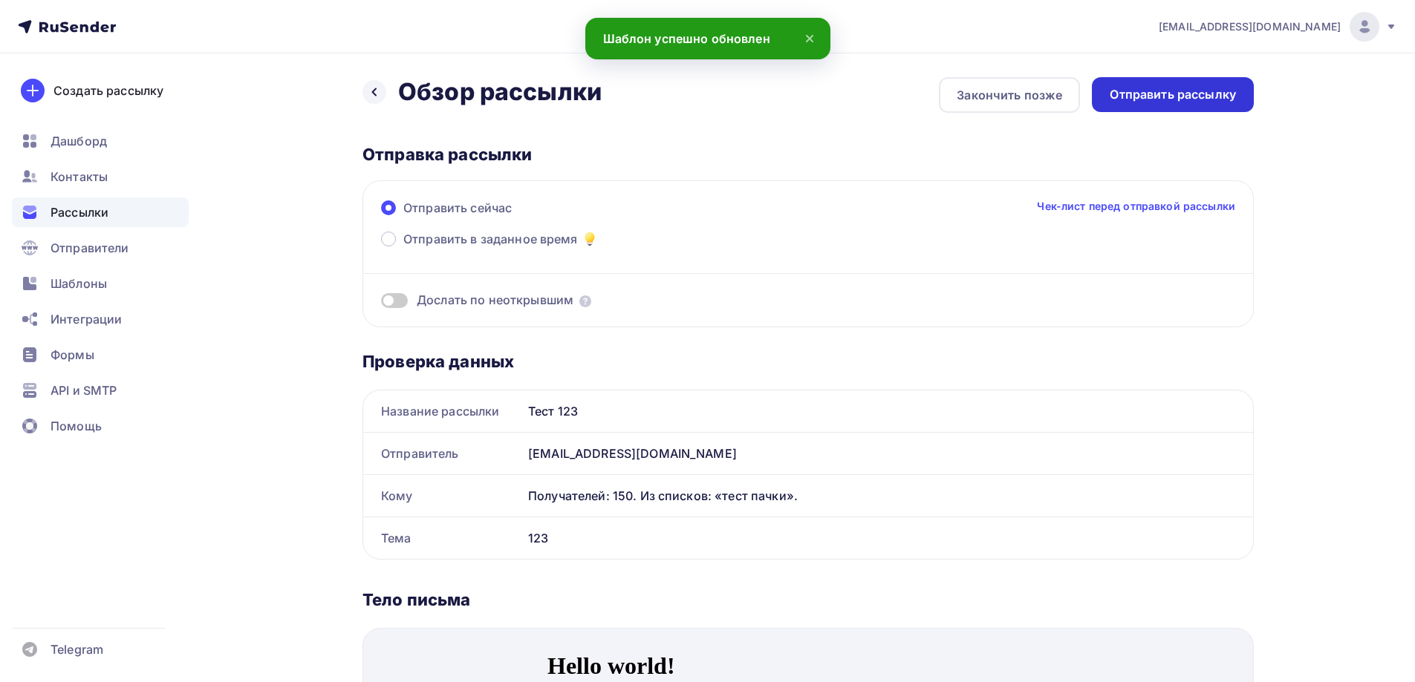
click at [1141, 105] on div "Отправить рассылку" at bounding box center [1173, 94] width 162 height 35
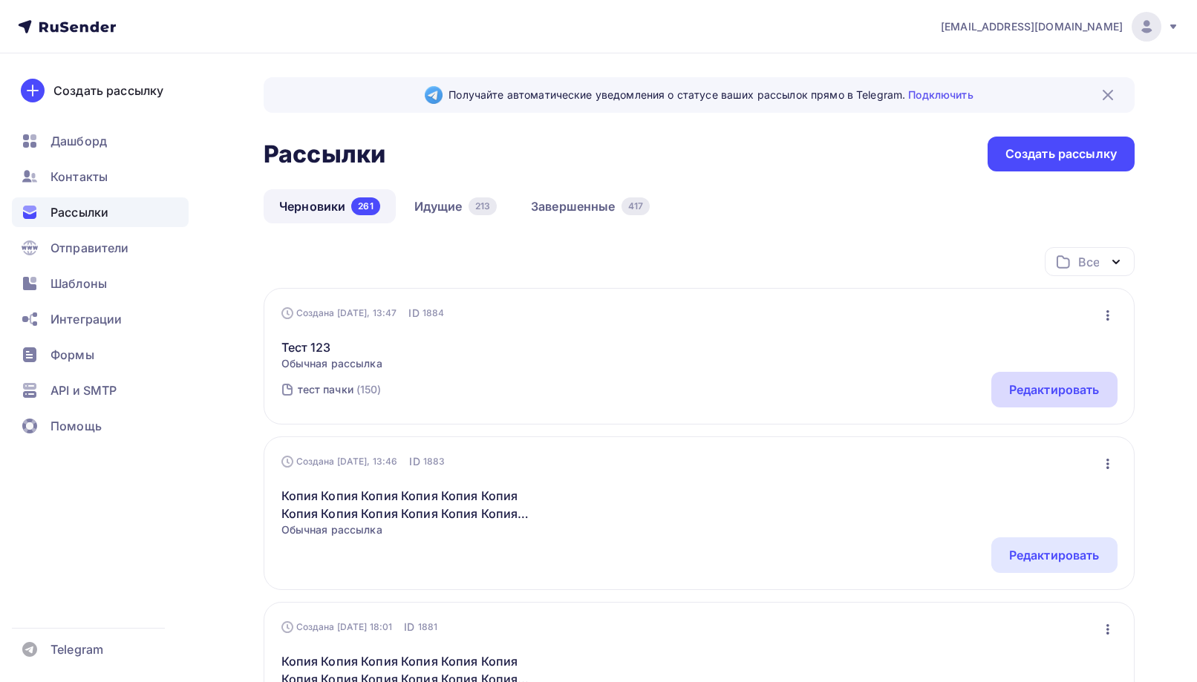
drag, startPoint x: 1050, startPoint y: 380, endPoint x: 1057, endPoint y: 377, distance: 8.0
click at [1055, 380] on div "Редактировать" at bounding box center [1054, 390] width 126 height 36
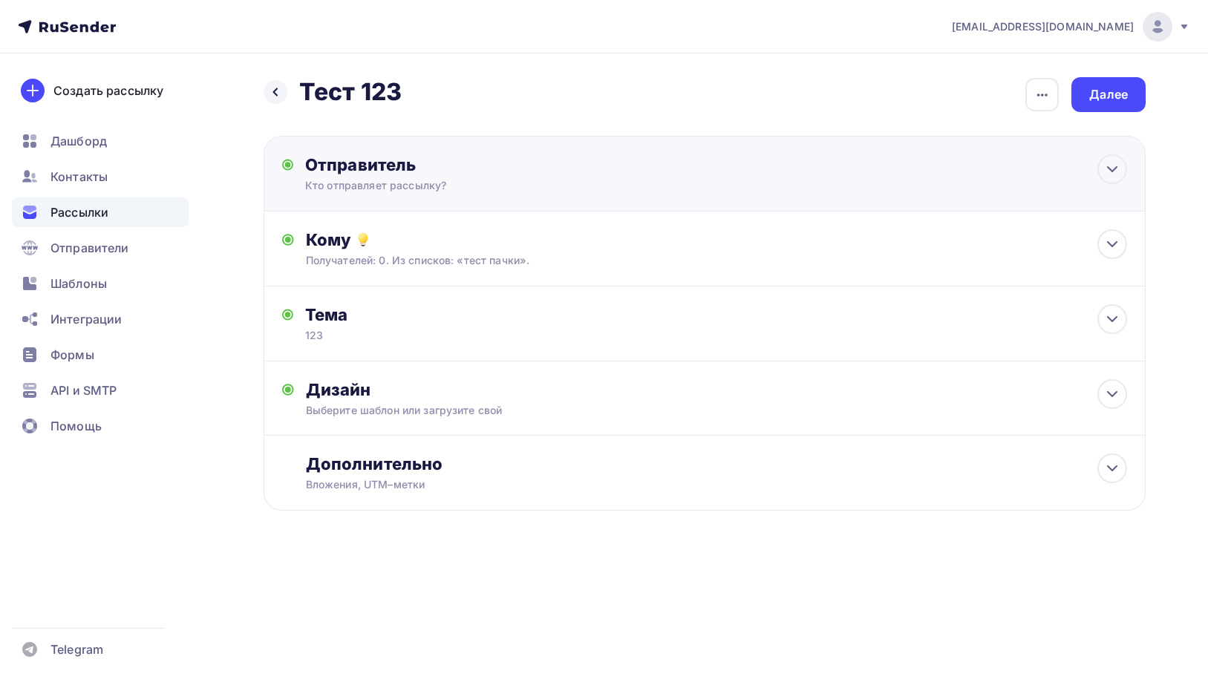
click at [398, 190] on div "Кто отправляет рассылку?" at bounding box center [450, 185] width 290 height 15
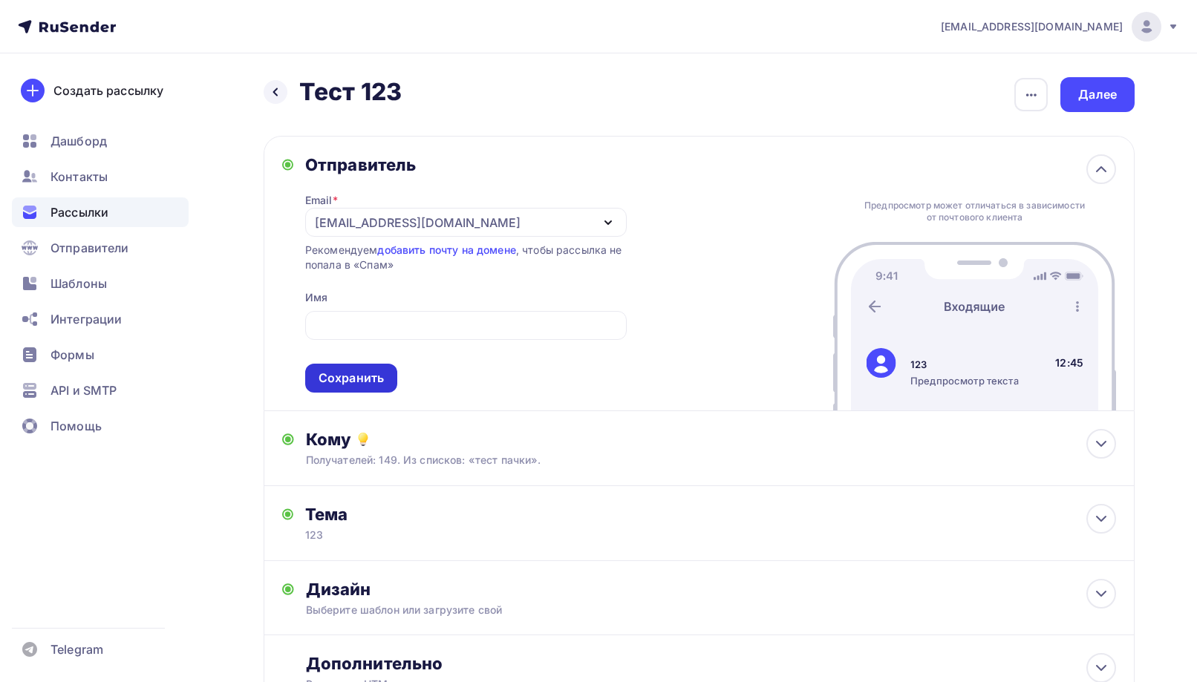
click at [356, 381] on div "Сохранить" at bounding box center [351, 378] width 65 height 17
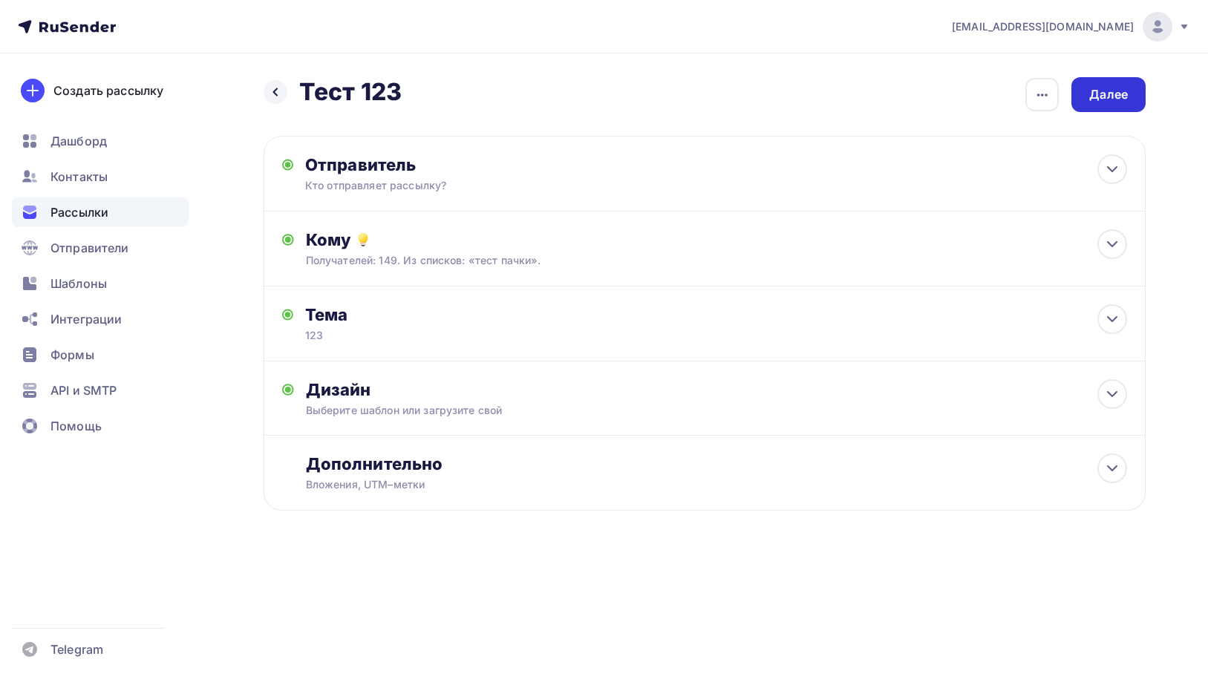
click at [1077, 92] on div "Далее" at bounding box center [1109, 94] width 74 height 35
click at [1081, 95] on div "Далее" at bounding box center [1109, 94] width 74 height 35
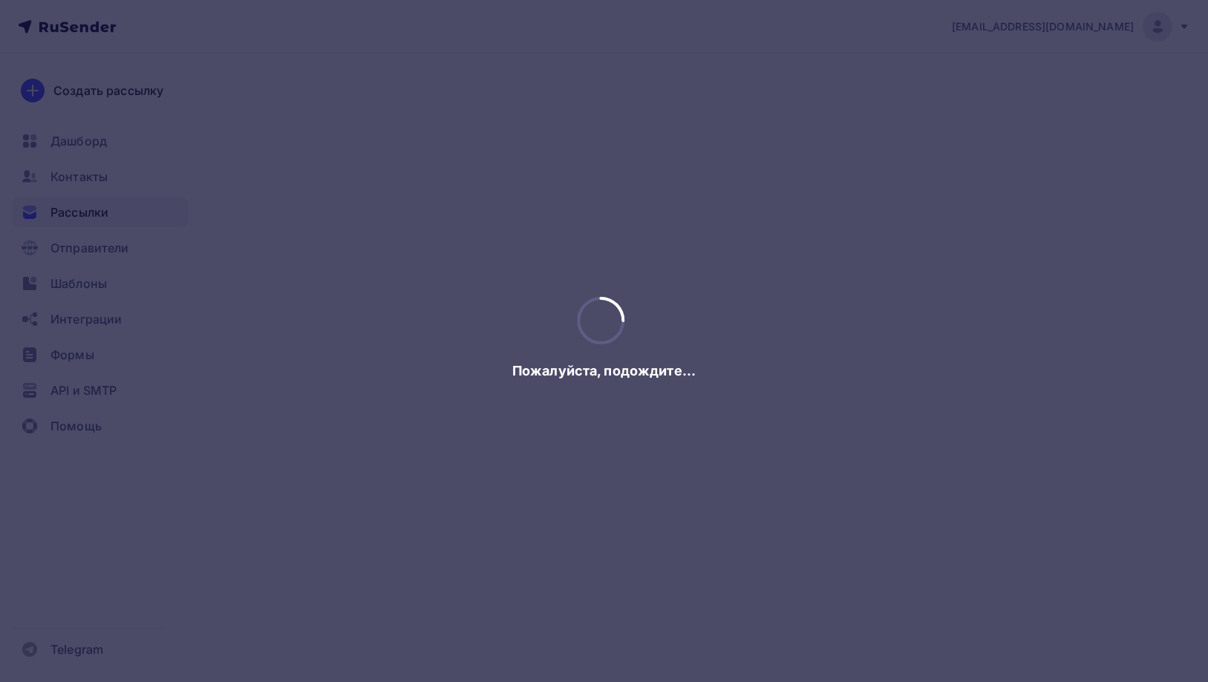
click at [1081, 95] on div at bounding box center [604, 341] width 1208 height 682
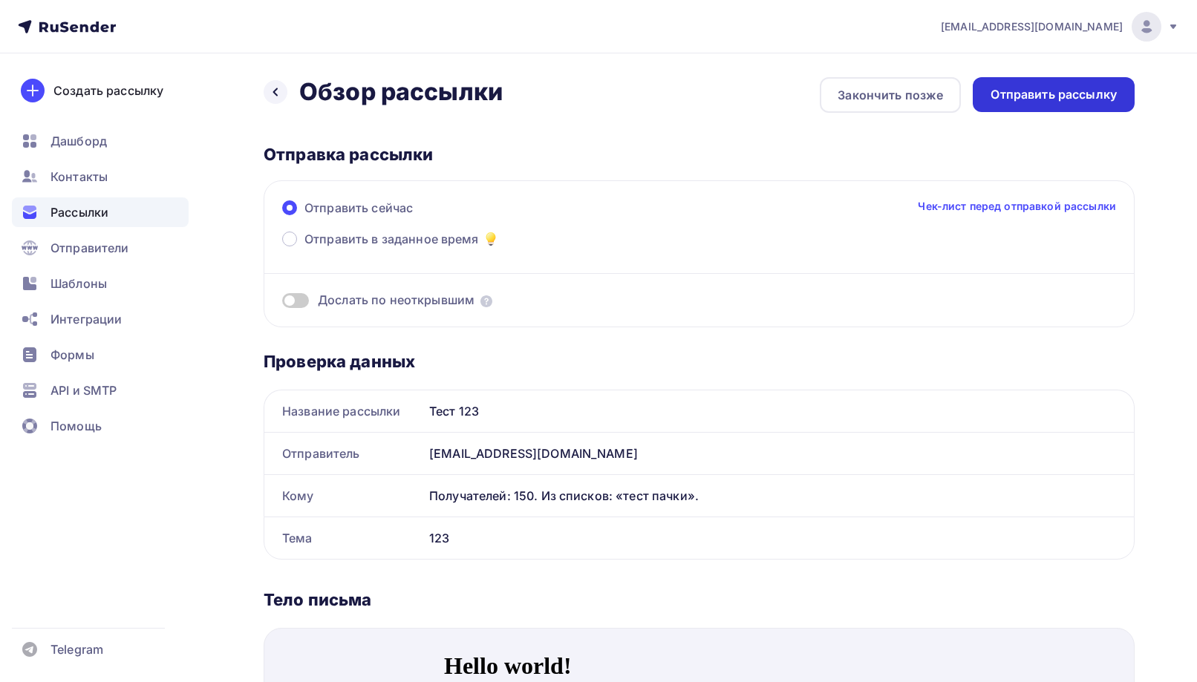
click at [1071, 88] on div "Отправить рассылку" at bounding box center [1054, 94] width 126 height 17
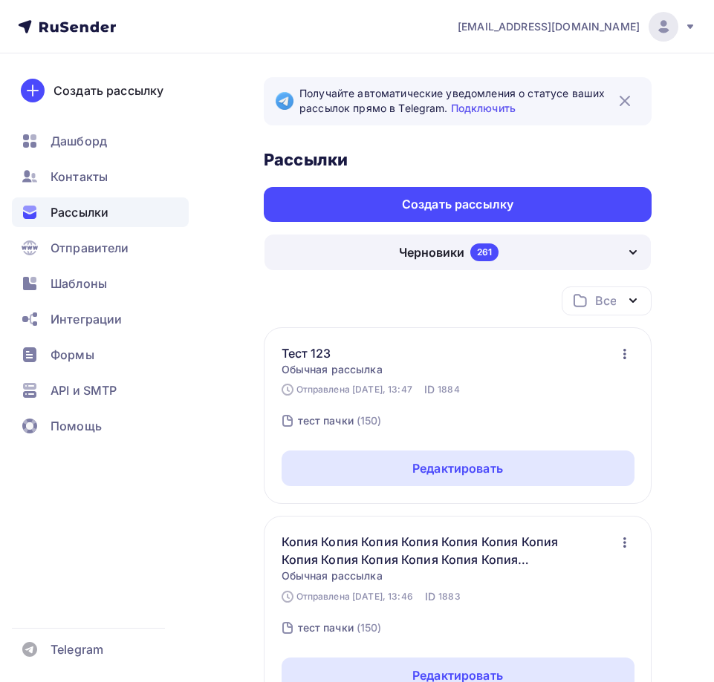
click at [620, 98] on img at bounding box center [625, 101] width 18 height 18
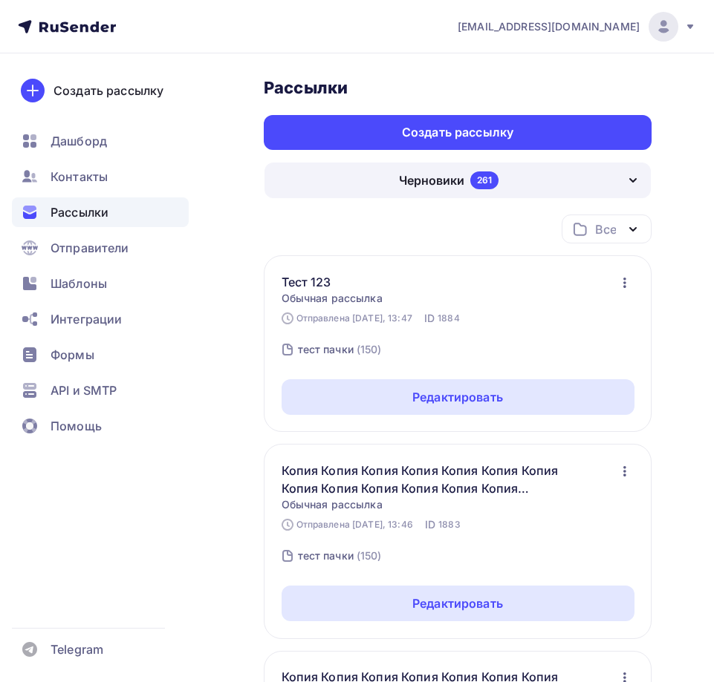
click at [700, 42] on nav "[EMAIL_ADDRESS][DOMAIN_NAME] Аккаунт Тарифы Выйти Создать рассылку [GEOGRAPHIC_…" at bounding box center [357, 26] width 714 height 53
click at [647, 34] on div "[EMAIL_ADDRESS][DOMAIN_NAME]" at bounding box center [576, 27] width 238 height 30
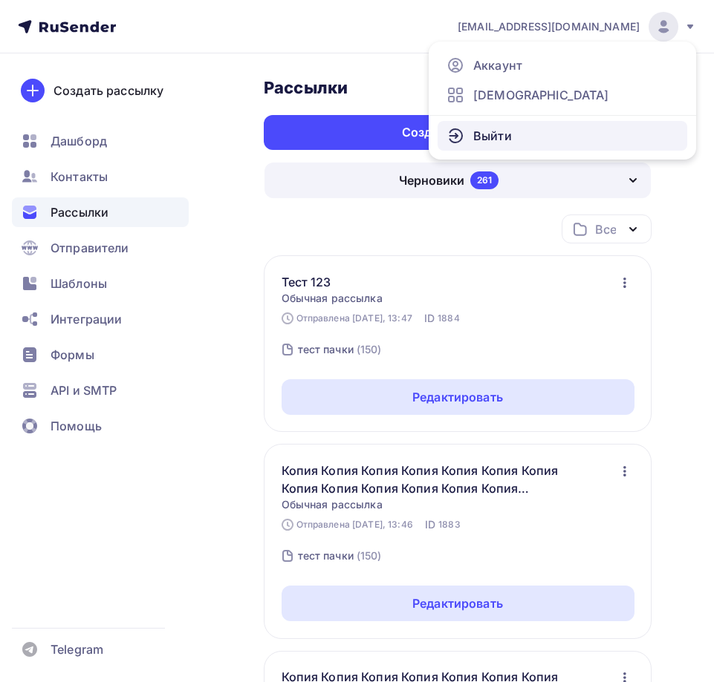
click at [559, 137] on link "Выйти" at bounding box center [562, 136] width 250 height 30
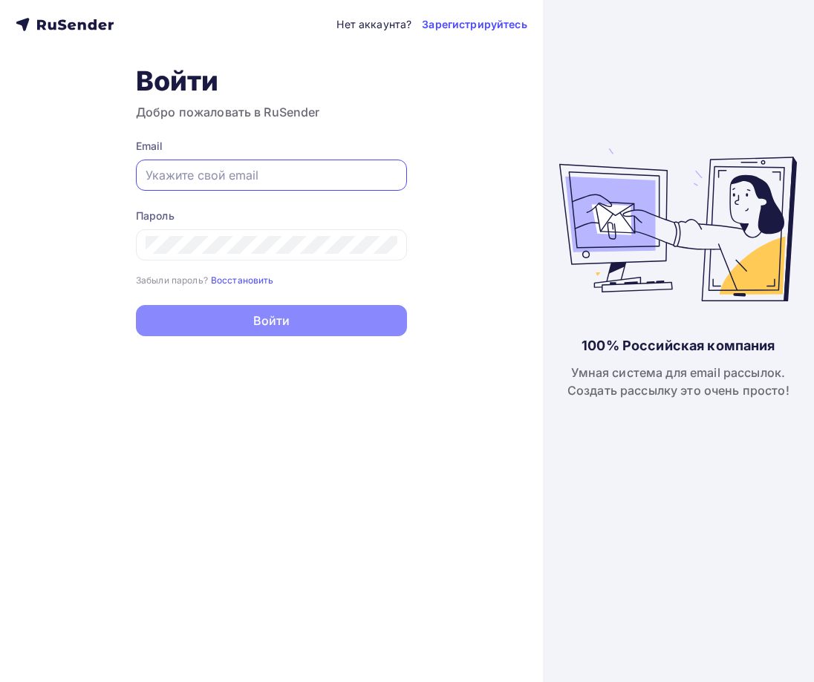
click at [162, 172] on input "text" at bounding box center [272, 175] width 252 height 18
click at [162, 171] on input "text" at bounding box center [272, 175] width 252 height 18
type input "f"
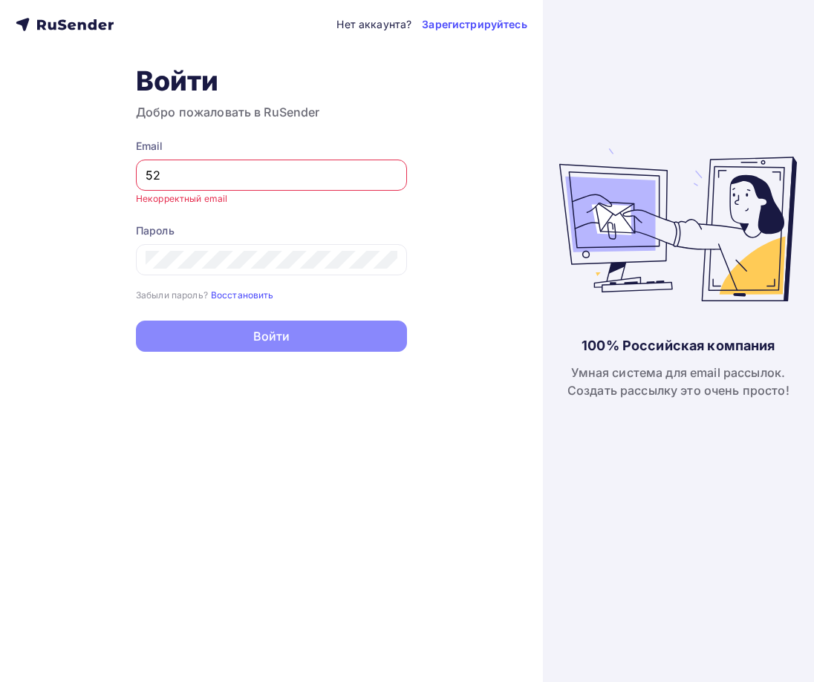
type input "[EMAIL_ADDRESS][DOMAIN_NAME]"
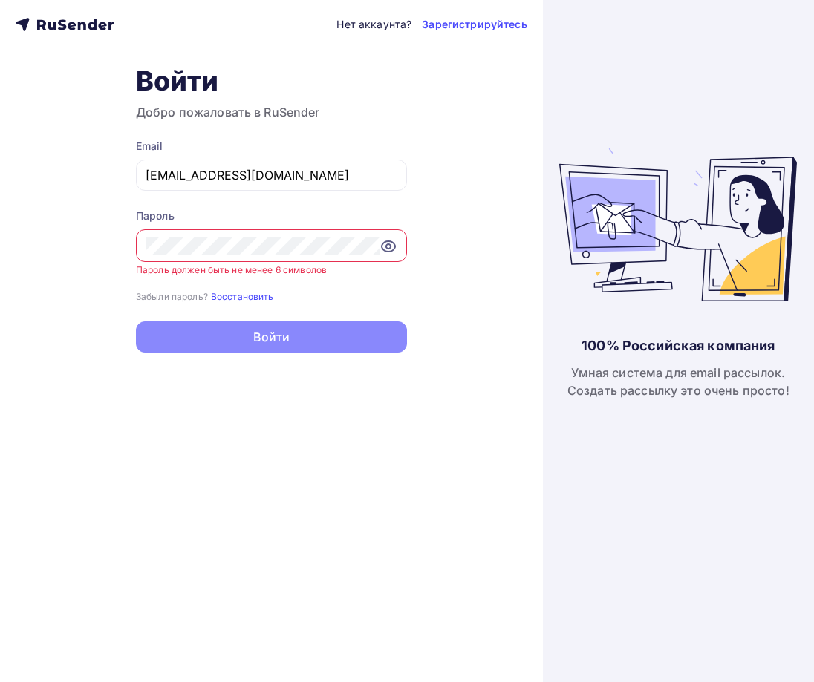
drag, startPoint x: 379, startPoint y: 239, endPoint x: 388, endPoint y: 242, distance: 8.7
click at [388, 242] on icon at bounding box center [388, 247] width 18 height 18
click at [402, 245] on div at bounding box center [271, 245] width 271 height 33
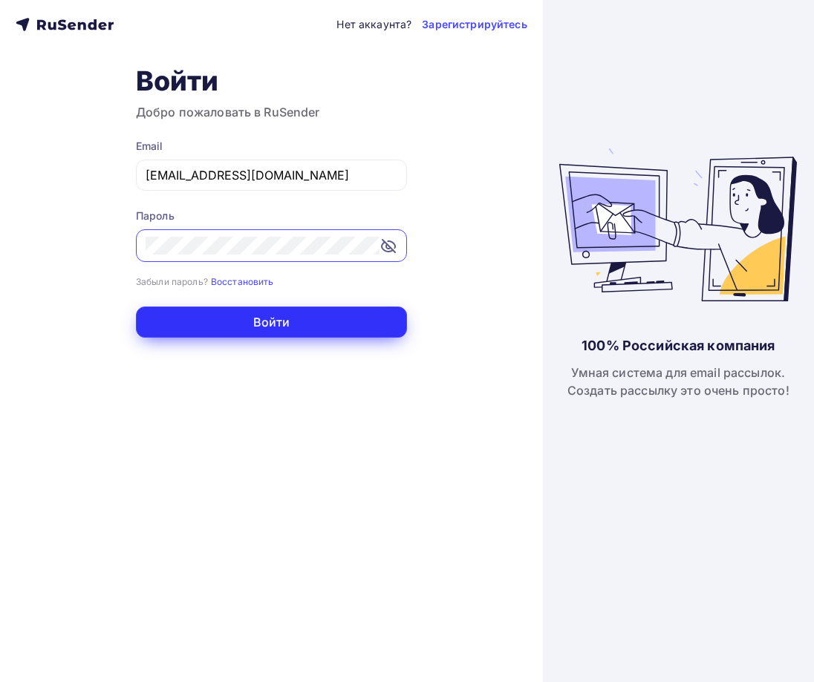
click at [225, 321] on button "Войти" at bounding box center [271, 322] width 271 height 31
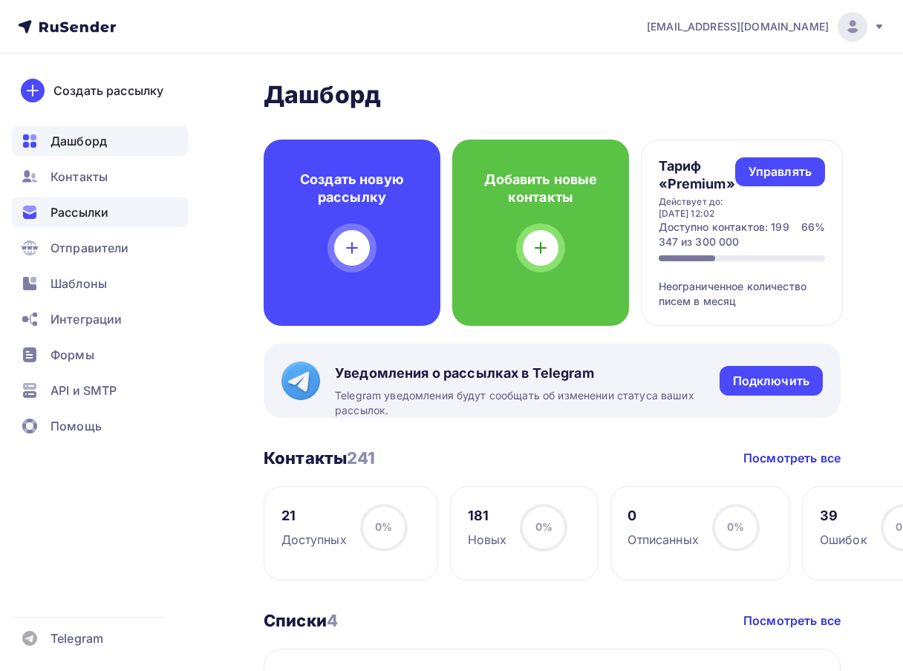
click at [105, 214] on span "Рассылки" at bounding box center [79, 212] width 58 height 18
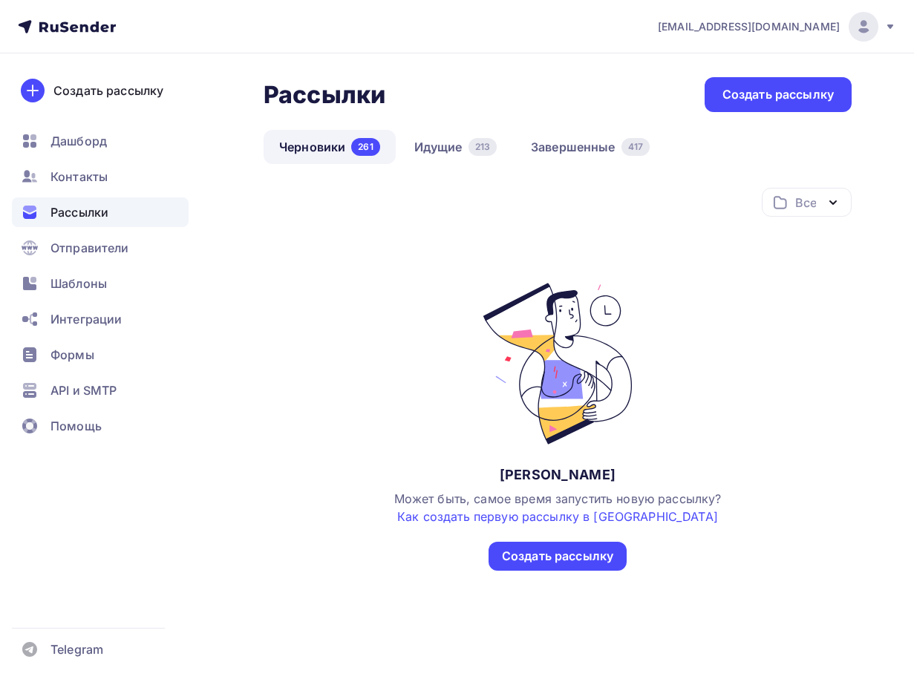
click at [635, 163] on link "Завершенные 417" at bounding box center [590, 147] width 150 height 34
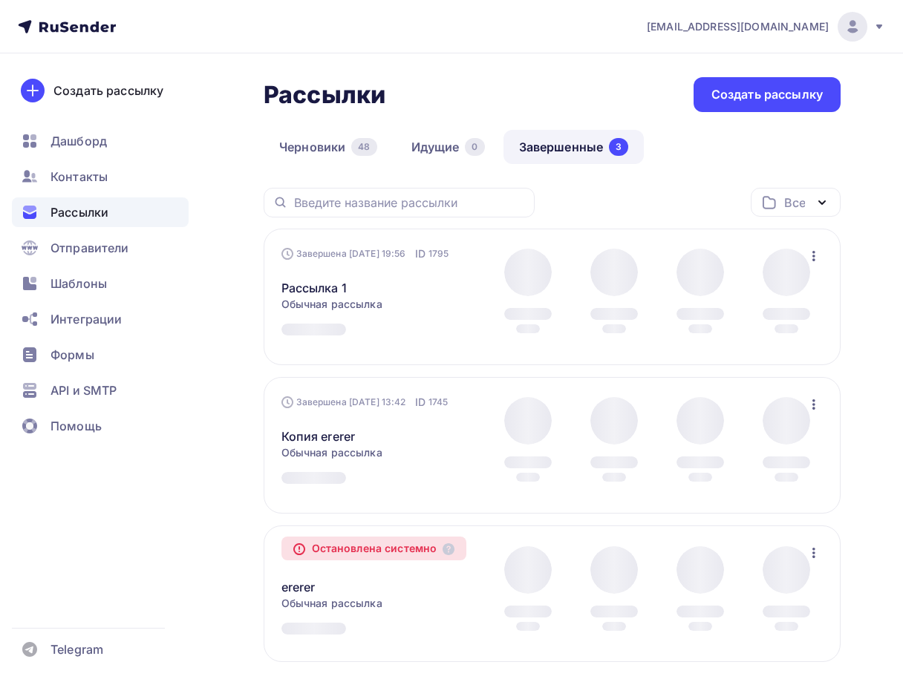
click at [820, 255] on icon "button" at bounding box center [814, 256] width 18 height 18
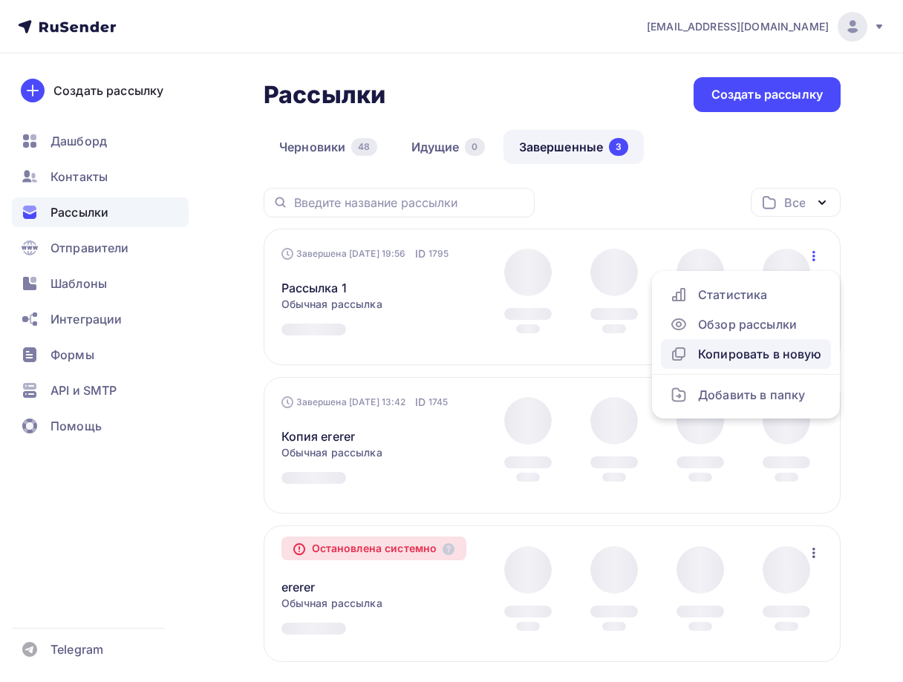
click at [763, 346] on div "Копировать в новую" at bounding box center [746, 354] width 152 height 18
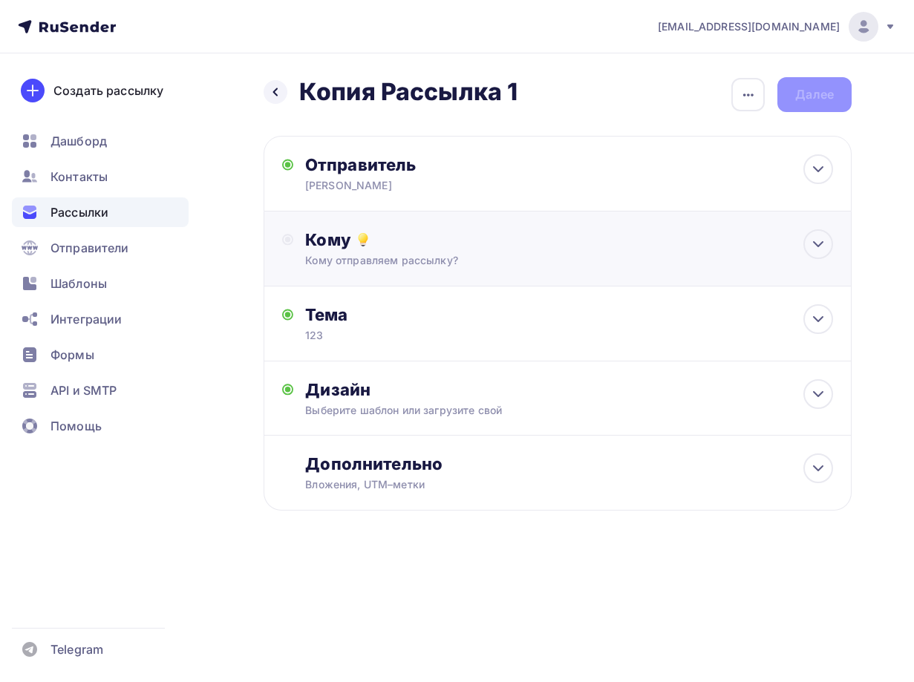
click at [368, 273] on div "Кому Кому отправляем рассылку? Списки получателей Выберите список Все списки id…" at bounding box center [558, 249] width 588 height 75
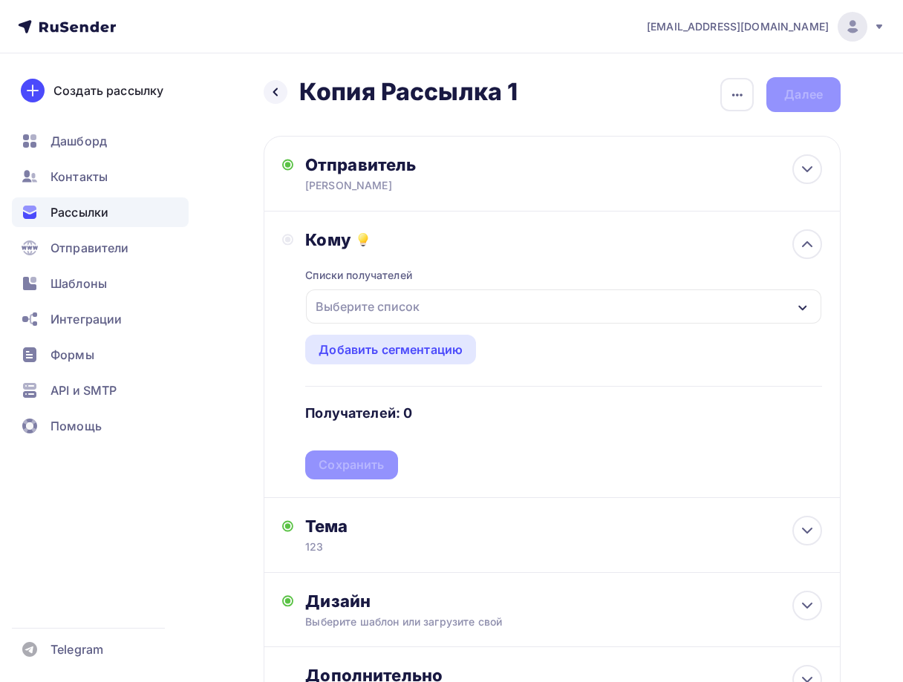
click at [376, 304] on div "Выберите список" at bounding box center [368, 306] width 116 height 27
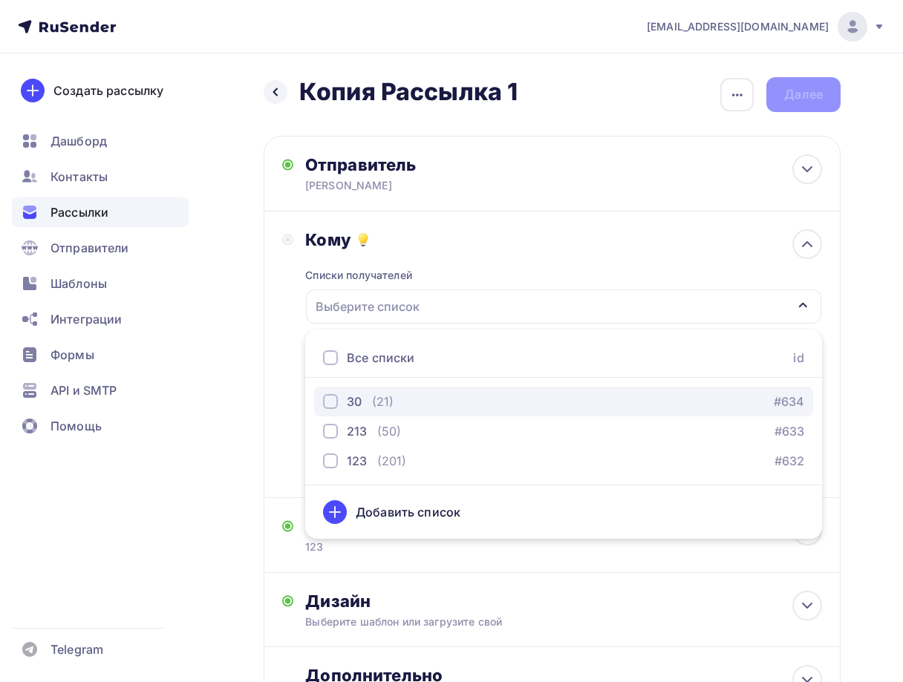
click at [402, 400] on div "30 (21) #634" at bounding box center [563, 402] width 481 height 18
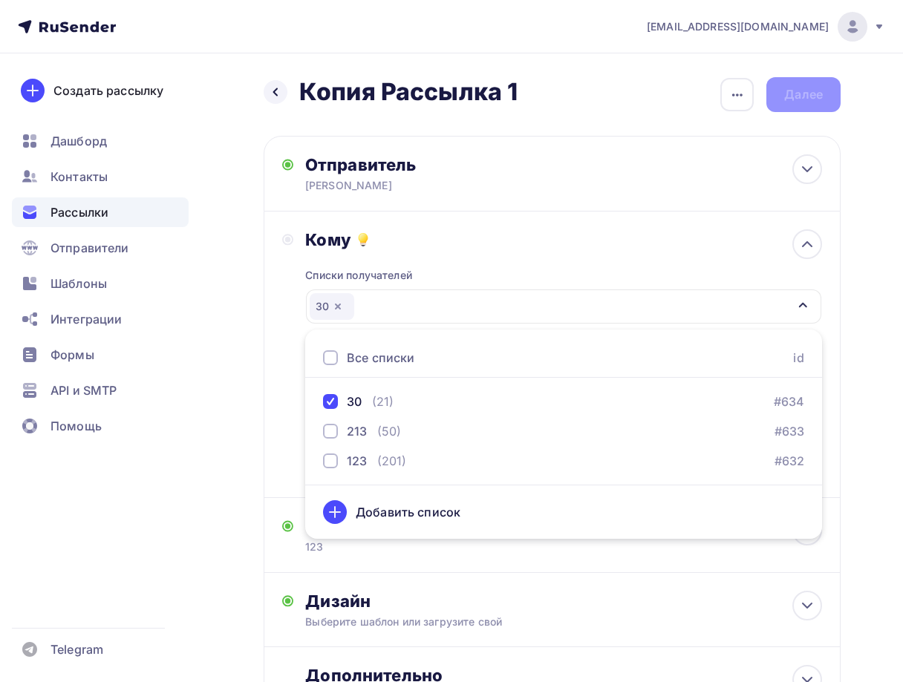
drag, startPoint x: 269, startPoint y: 390, endPoint x: 358, endPoint y: 434, distance: 99.6
click at [270, 390] on div "Кому Списки получателей 30 Все списки id 30 (21) #634 213 (50) #633 123 (201) #…" at bounding box center [552, 355] width 577 height 287
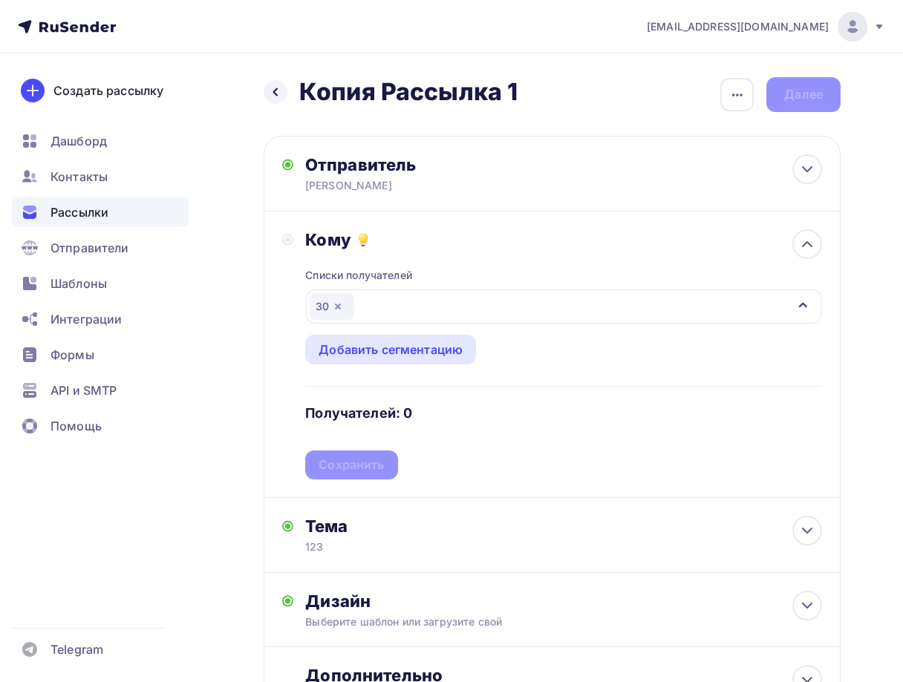
click at [356, 459] on div "Списки получателей 30 Все списки id 30 (21) #634 213 (50) #633 123 (201) #632 Д…" at bounding box center [563, 364] width 517 height 229
click at [356, 469] on div "Сохранить" at bounding box center [351, 465] width 65 height 17
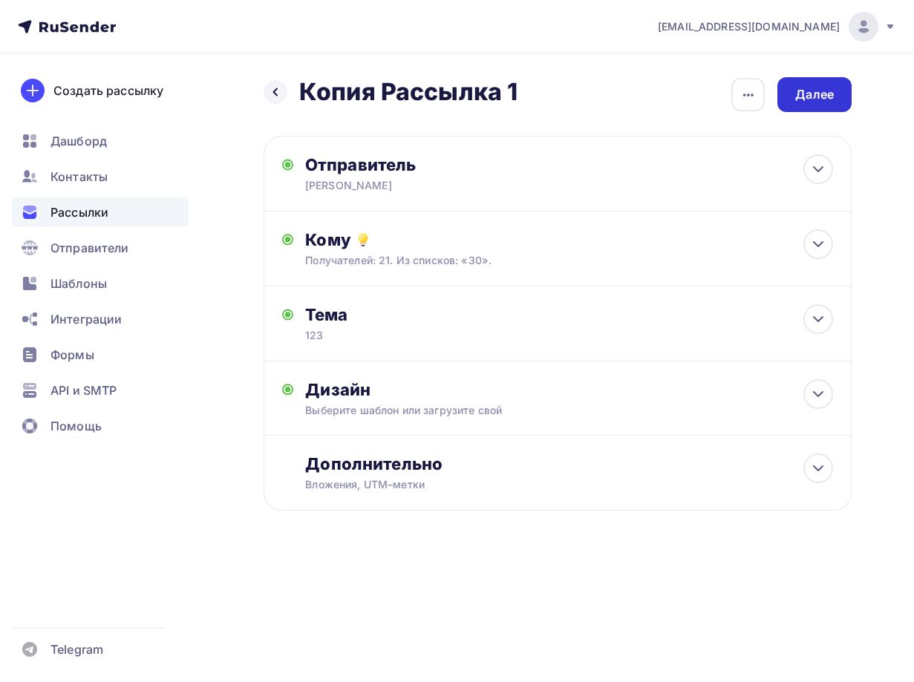
click at [814, 94] on div "Далее" at bounding box center [814, 94] width 39 height 17
click at [806, 97] on div "Далее" at bounding box center [814, 94] width 39 height 17
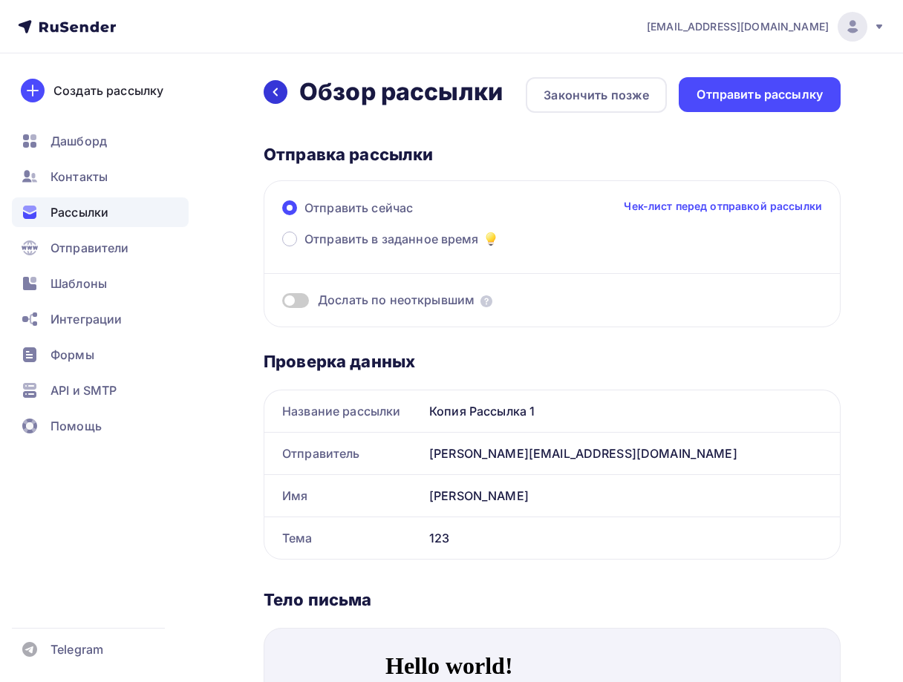
click at [279, 100] on div at bounding box center [276, 92] width 24 height 24
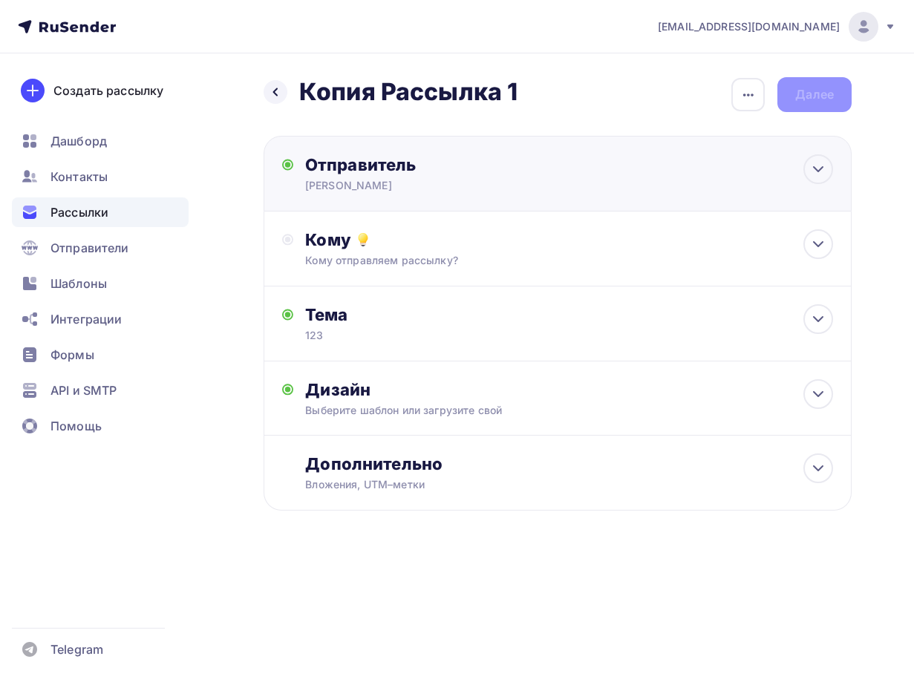
click at [363, 209] on div "Отправитель [PERSON_NAME] Email * [EMAIL_ADDRESS][DOMAIN_NAME] [EMAIL_ADDRESS][…" at bounding box center [558, 174] width 588 height 76
type input "[PERSON_NAME]"
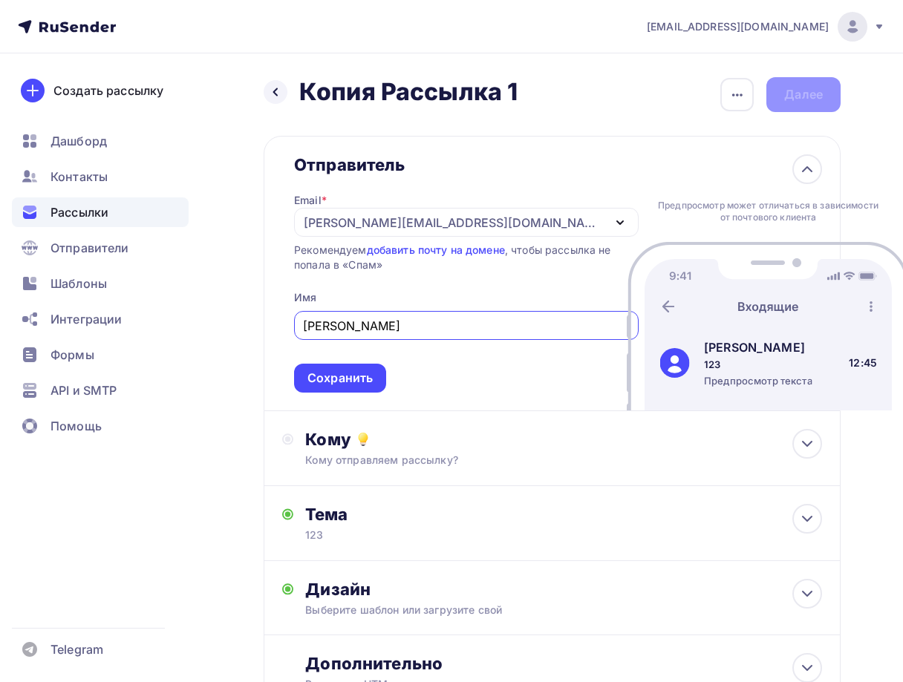
scroll to position [64, 0]
click at [358, 198] on div "Email * [PERSON_NAME][EMAIL_ADDRESS][DOMAIN_NAME] [EMAIL_ADDRESS][DOMAIN_NAME] …" at bounding box center [466, 284] width 345 height 218
click at [360, 234] on div "[PERSON_NAME][EMAIL_ADDRESS][DOMAIN_NAME]" at bounding box center [466, 222] width 345 height 29
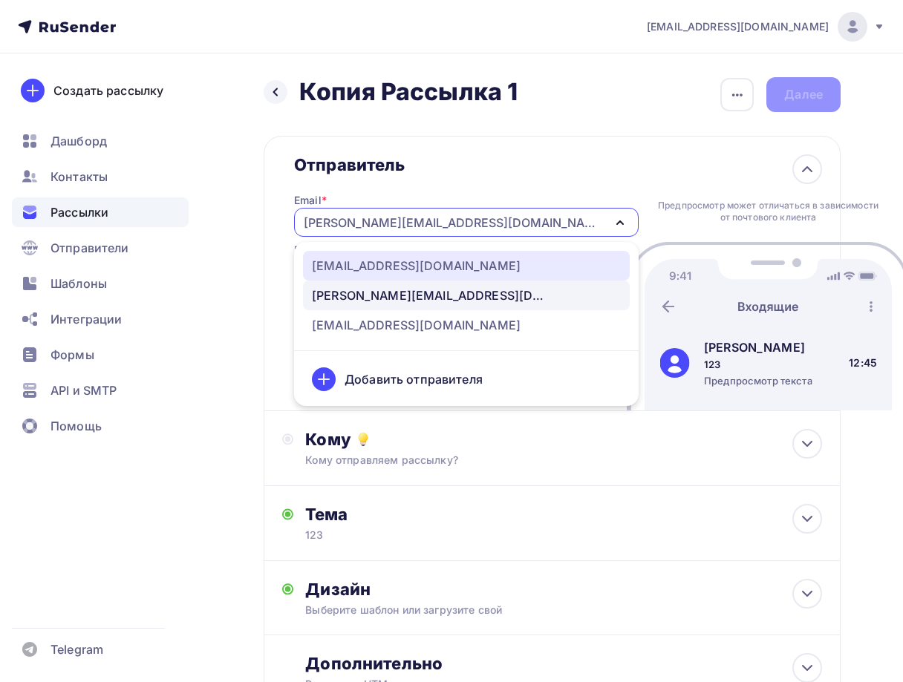
click at [373, 270] on div "[EMAIL_ADDRESS][DOMAIN_NAME]" at bounding box center [416, 266] width 209 height 18
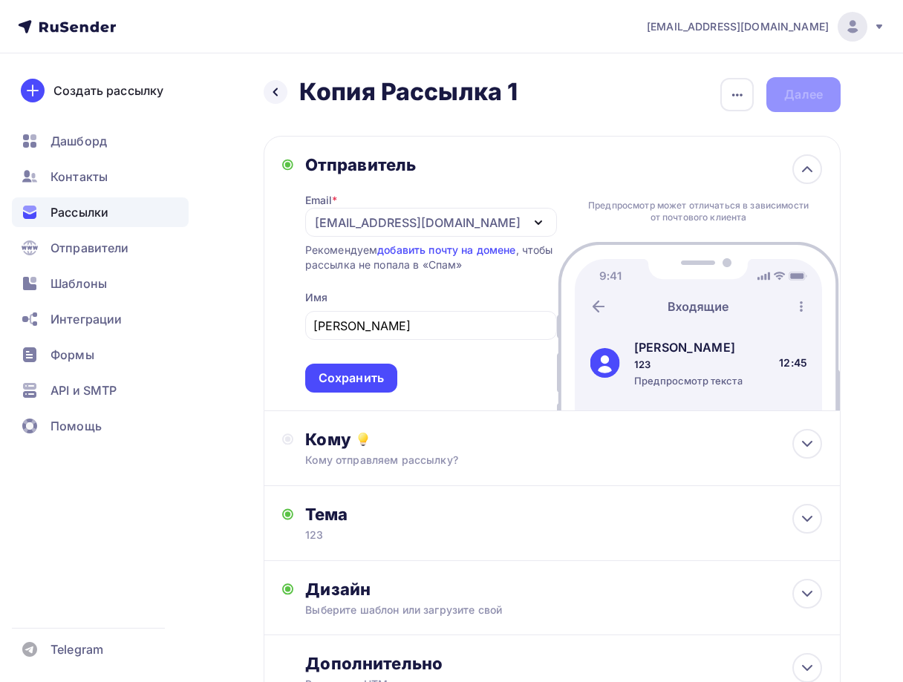
click at [354, 235] on div "[EMAIL_ADDRESS][DOMAIN_NAME]" at bounding box center [431, 222] width 252 height 29
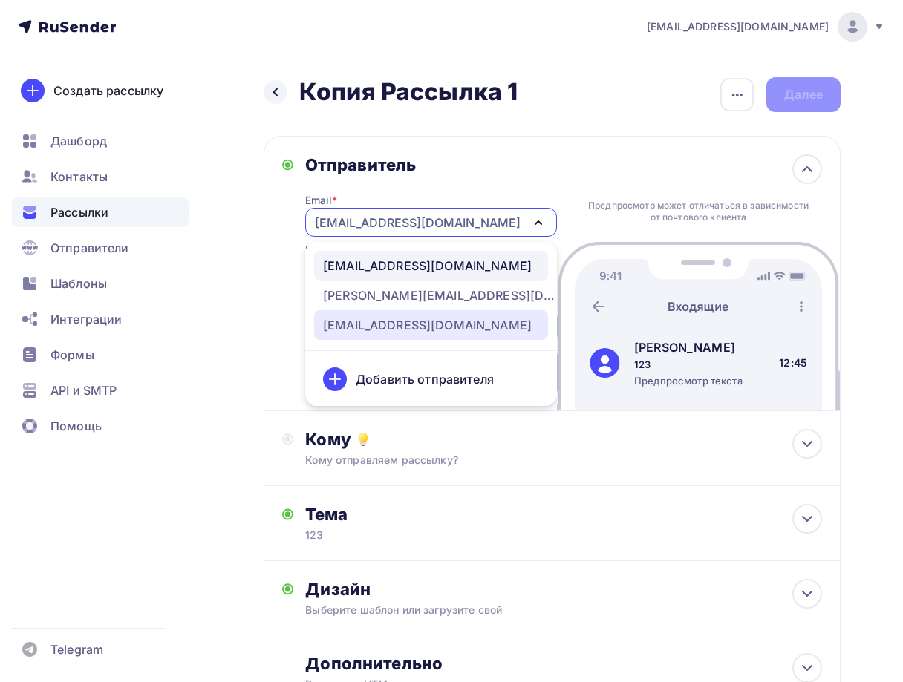
click at [370, 337] on link "[EMAIL_ADDRESS][DOMAIN_NAME]" at bounding box center [431, 325] width 234 height 30
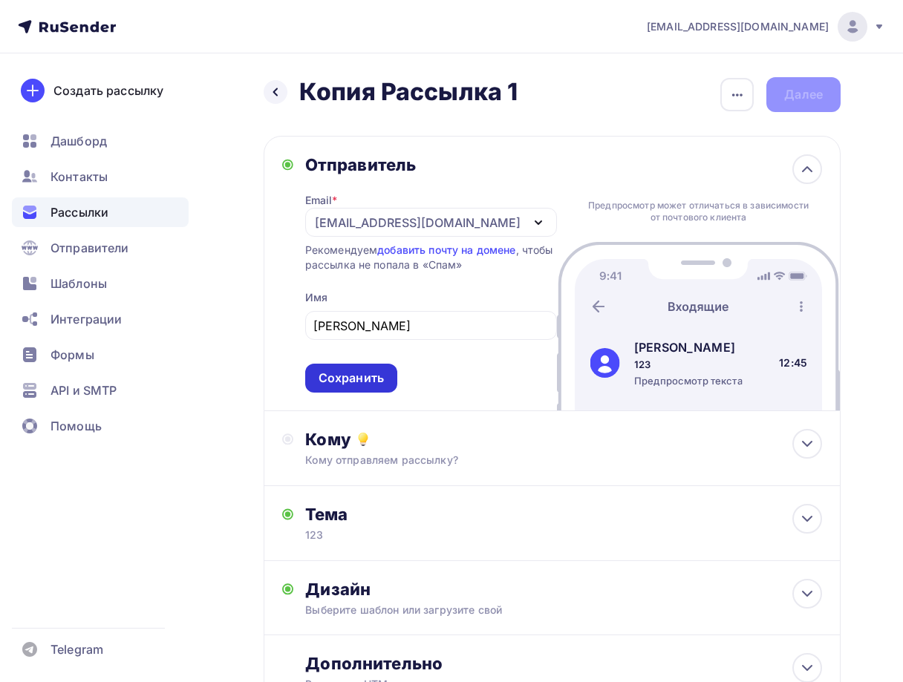
click at [351, 373] on div "Сохранить" at bounding box center [351, 378] width 65 height 17
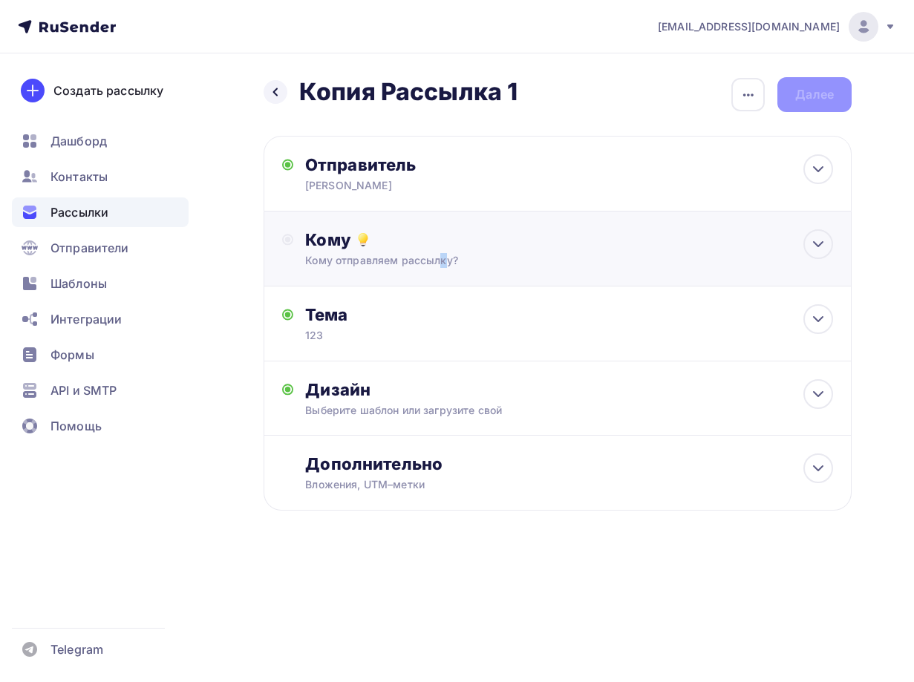
drag, startPoint x: 363, startPoint y: 257, endPoint x: 373, endPoint y: 296, distance: 39.8
click at [364, 257] on div "Кому отправляем рассылку?" at bounding box center [542, 260] width 475 height 15
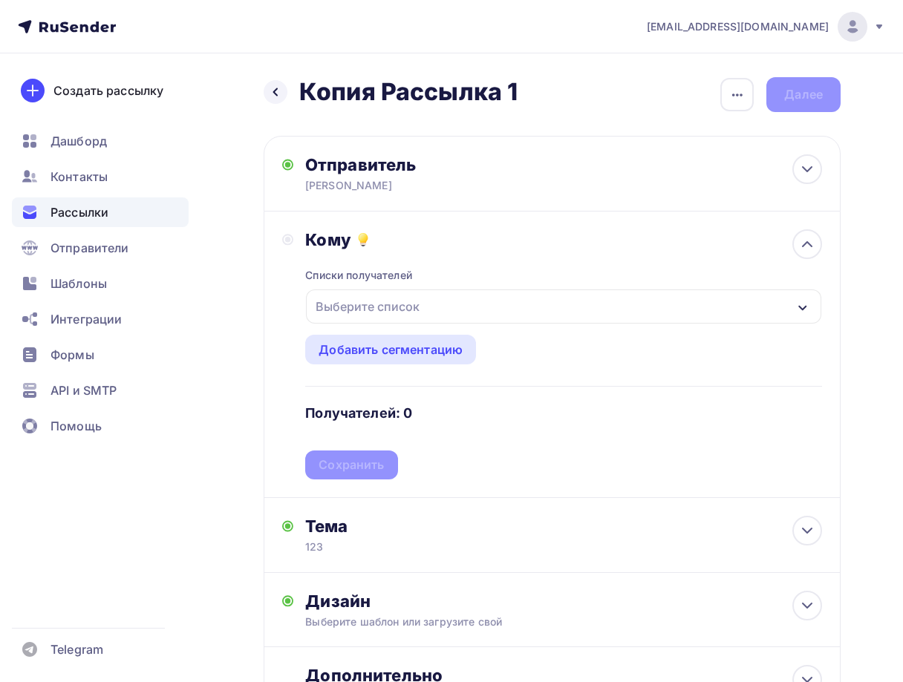
click at [372, 301] on div "Выберите список" at bounding box center [368, 306] width 116 height 27
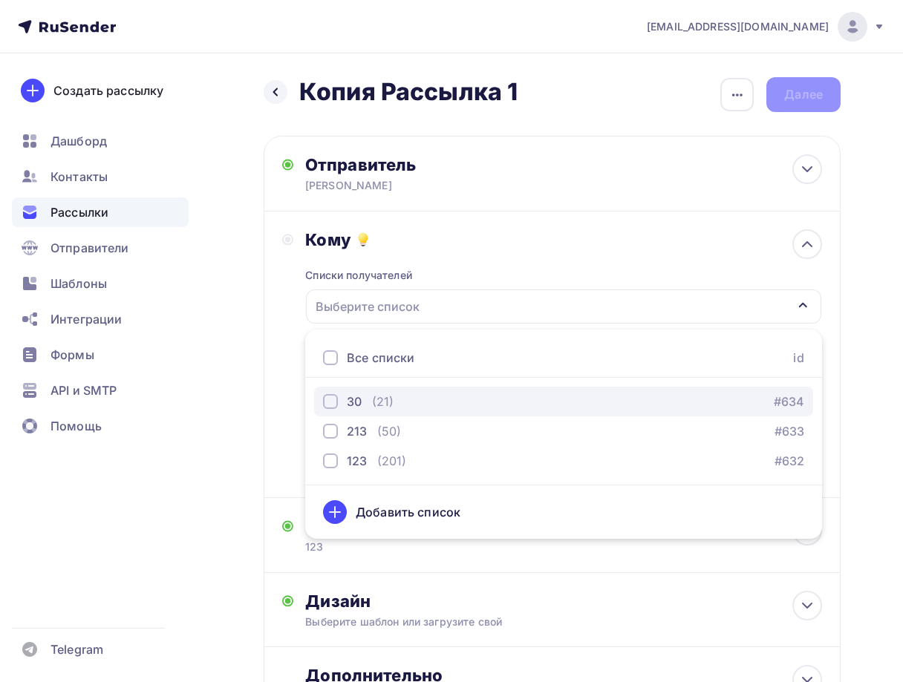
click at [368, 402] on div "30 (21)" at bounding box center [358, 402] width 71 height 18
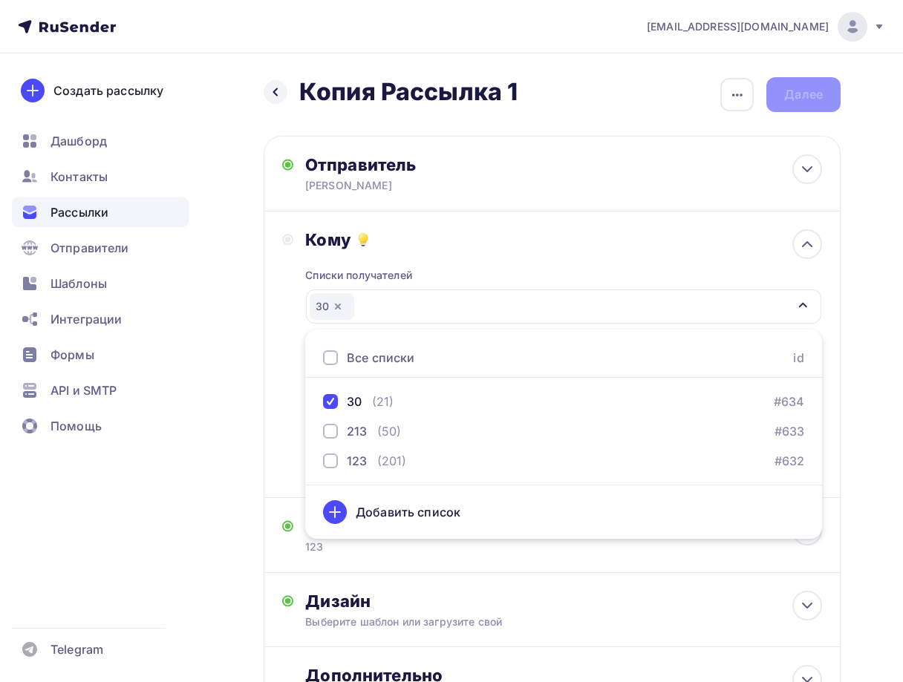
click at [295, 415] on div "Кому Списки получателей 30 Все списки id 30 (21) #634 213 (50) #633 123 (201) #…" at bounding box center [552, 354] width 540 height 250
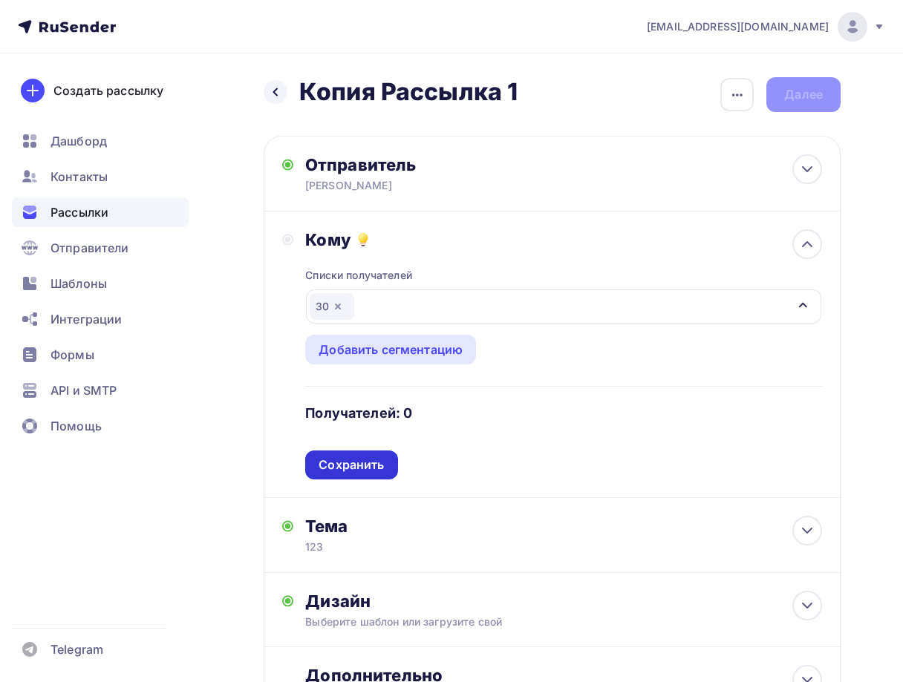
drag, startPoint x: 331, startPoint y: 432, endPoint x: 343, endPoint y: 455, distance: 25.9
click at [333, 437] on div "Списки получателей 30 Все списки id 30 (21) #634 213 (50) #633 123 (201) #632 Д…" at bounding box center [563, 364] width 517 height 229
click at [343, 456] on div "Сохранить" at bounding box center [351, 465] width 92 height 29
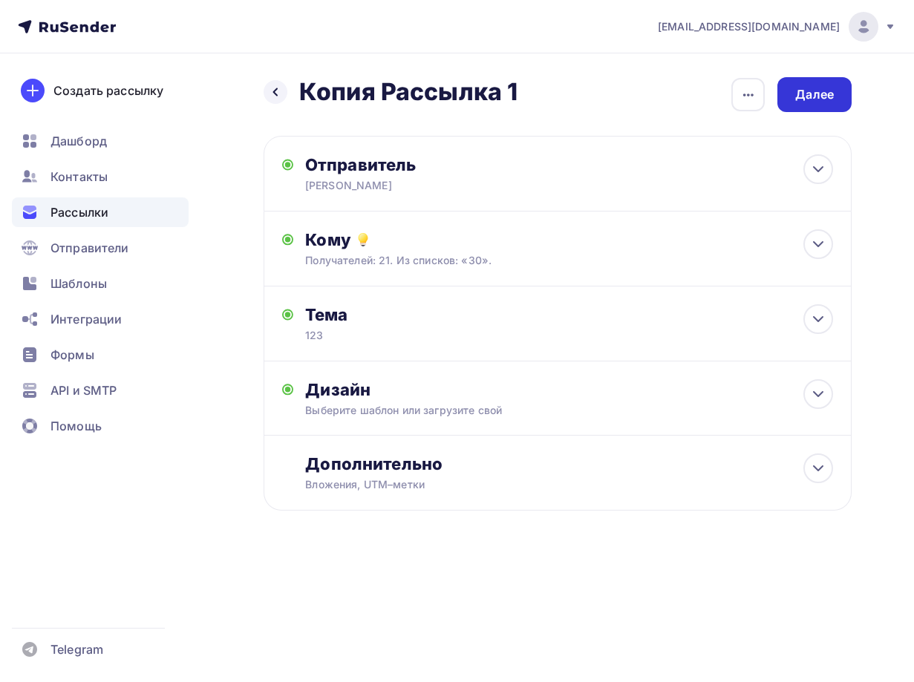
click at [808, 97] on div "Далее" at bounding box center [814, 94] width 39 height 17
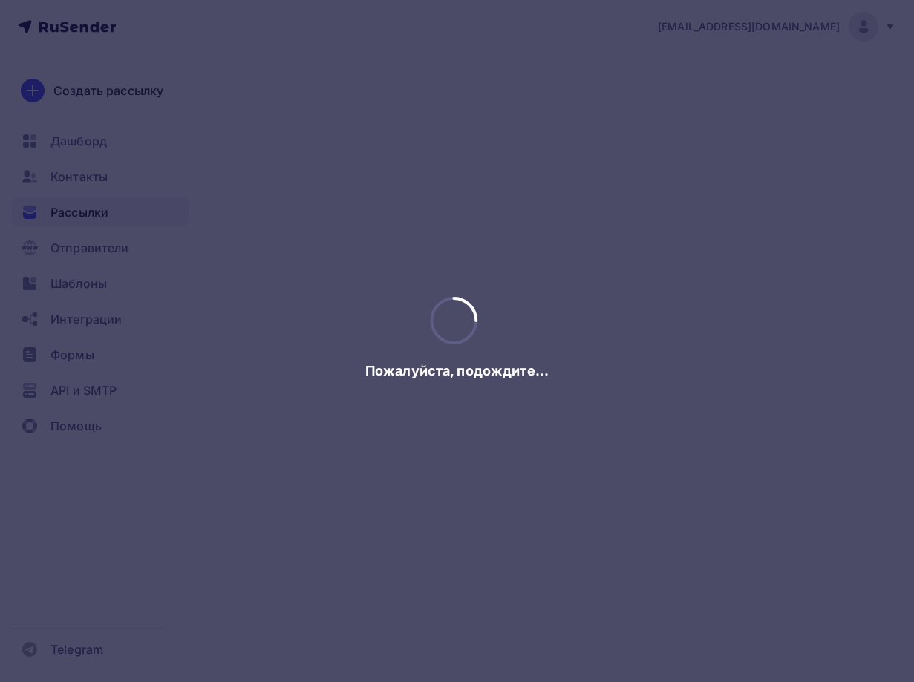
click at [808, 98] on div at bounding box center [457, 341] width 914 height 682
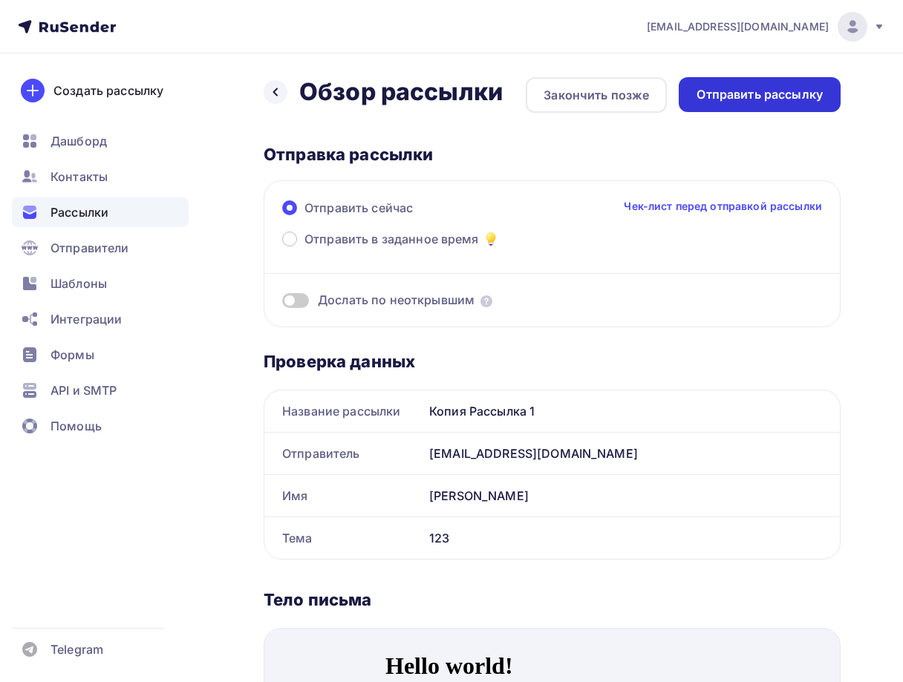
click at [803, 97] on div "Отправить рассылку" at bounding box center [760, 94] width 126 height 17
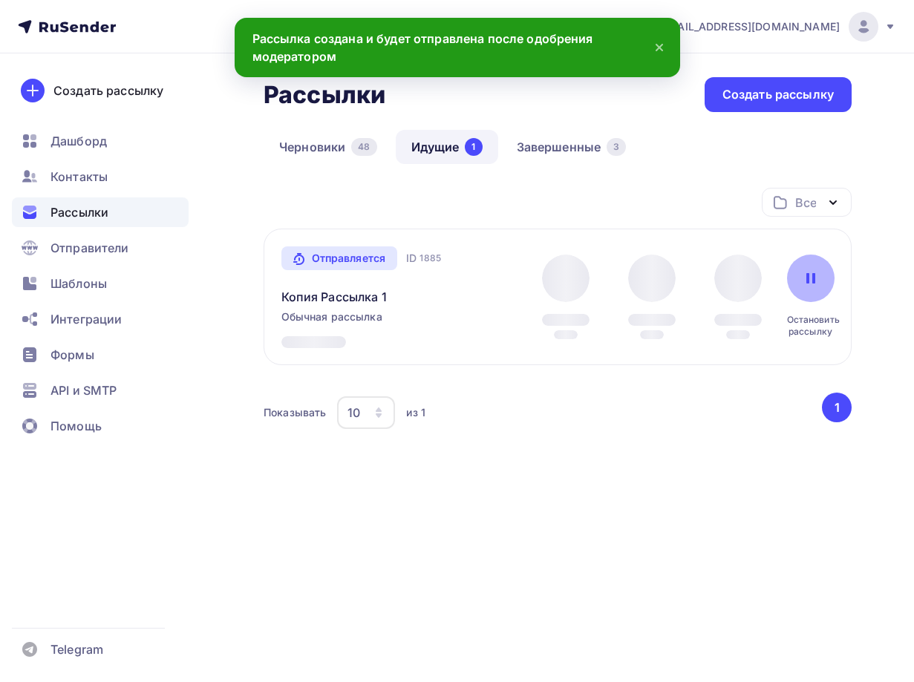
click at [809, 275] on icon at bounding box center [811, 279] width 12 height 12
click at [593, 151] on link "Завершенные 3" at bounding box center [571, 147] width 141 height 34
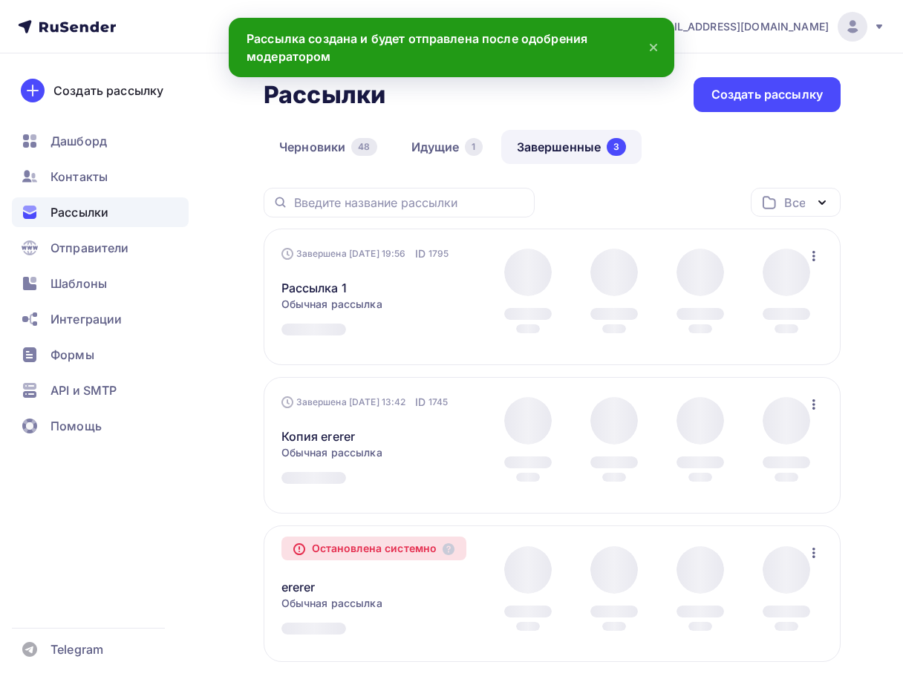
click at [824, 250] on div "Завершена [DATE] 19:56 ID 1795 Рассылка 1 Статистика Обзор рассылки Копировать …" at bounding box center [552, 297] width 577 height 137
click at [806, 253] on icon "button" at bounding box center [814, 256] width 18 height 18
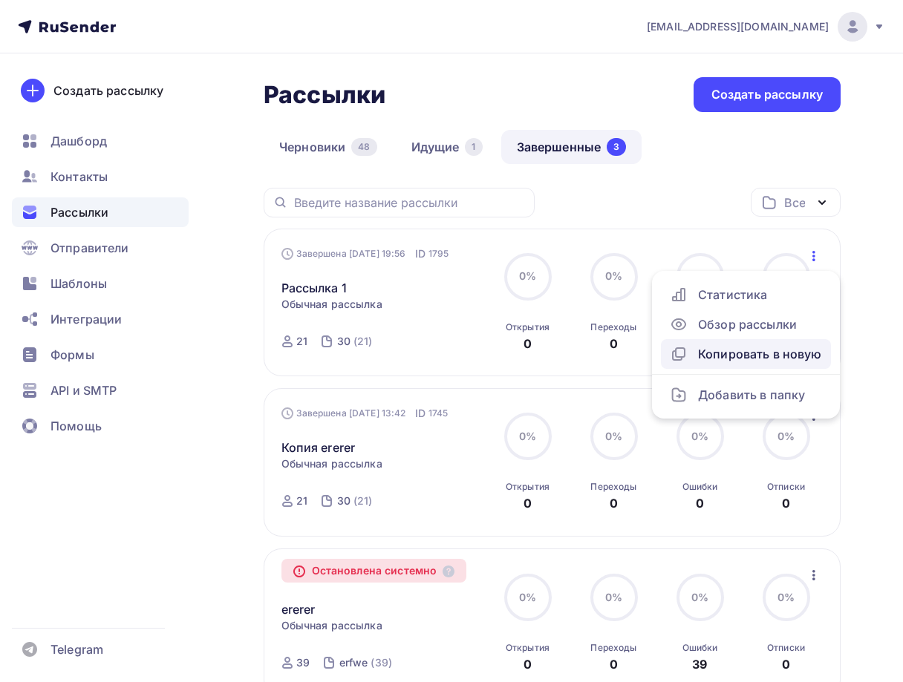
click at [759, 354] on div "Копировать в новую" at bounding box center [746, 354] width 152 height 18
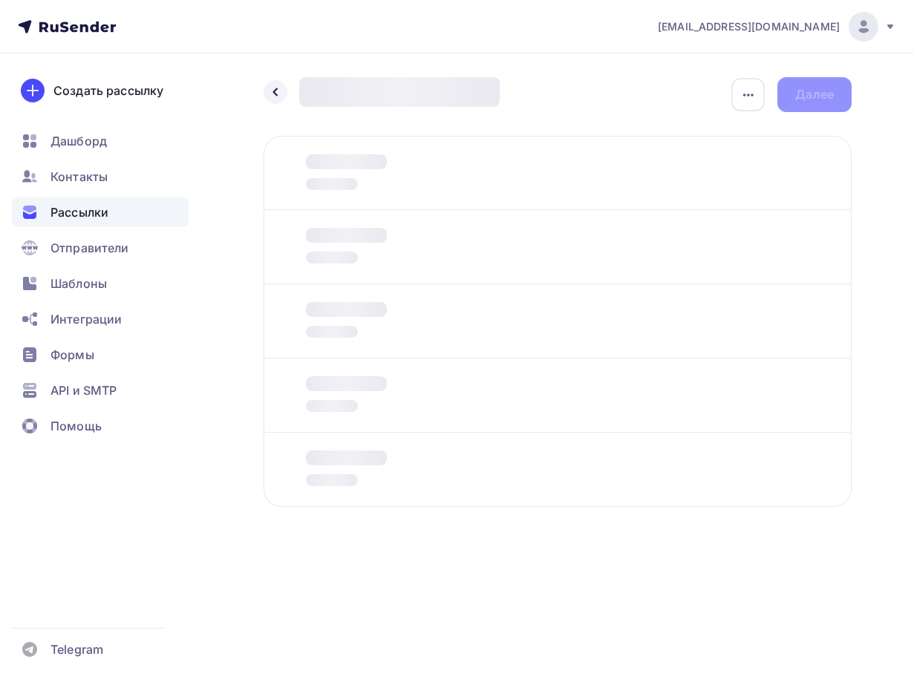
click at [103, 204] on span "Рассылки" at bounding box center [79, 212] width 58 height 18
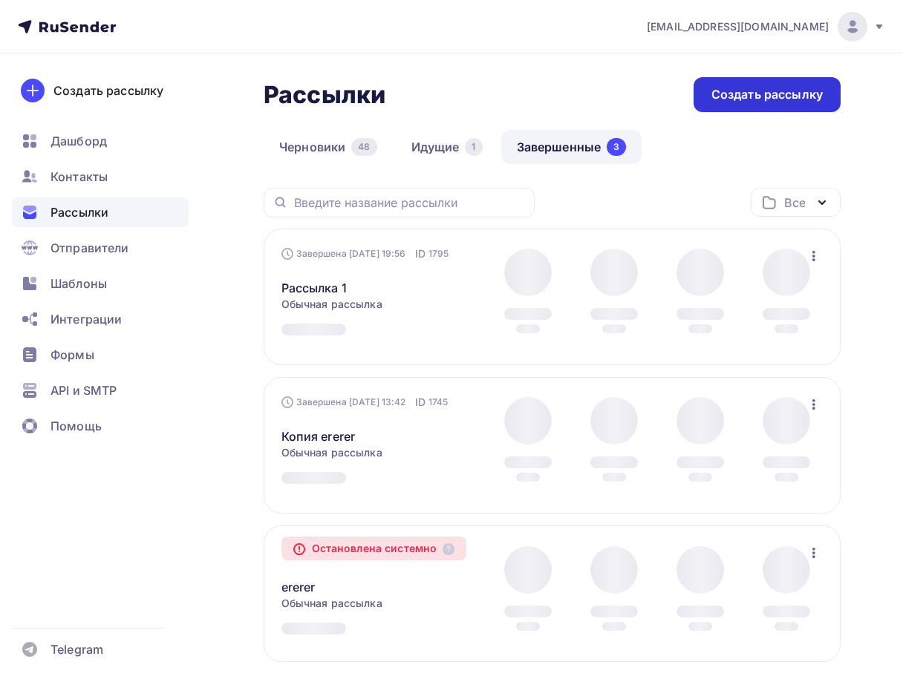
click at [781, 101] on div "Создать рассылку" at bounding box center [766, 94] width 111 height 17
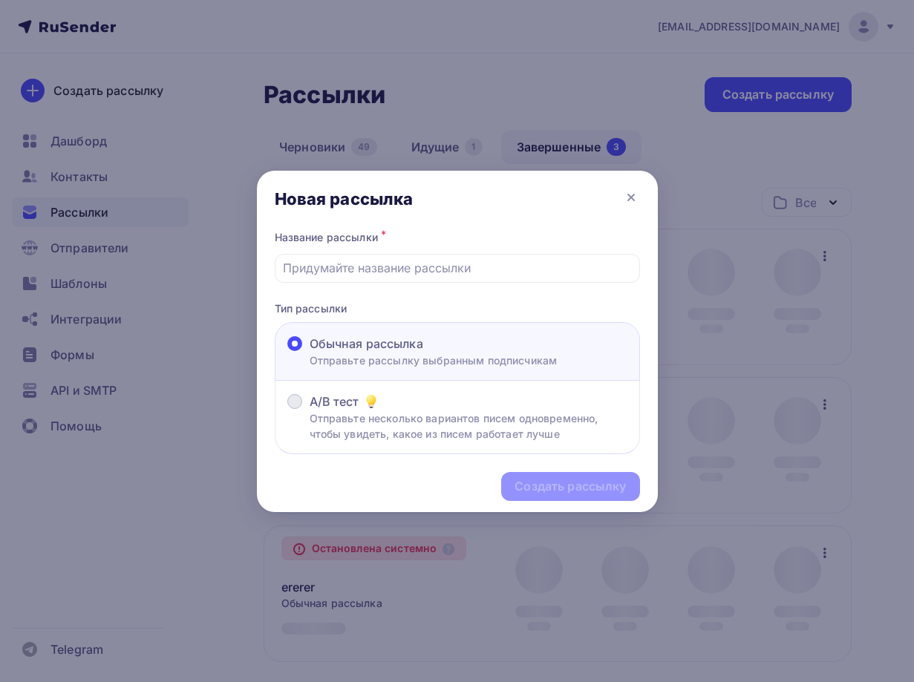
drag, startPoint x: 426, startPoint y: 417, endPoint x: 414, endPoint y: 414, distance: 12.4
click at [420, 417] on p "Отправьте несколько вариантов писем одновременно, чтобы увидеть, какое из писем…" at bounding box center [469, 426] width 318 height 31
click at [310, 411] on input "A/B тест Отправьте несколько вариантов писем одновременно, чтобы увидеть, какое…" at bounding box center [310, 411] width 0 height 0
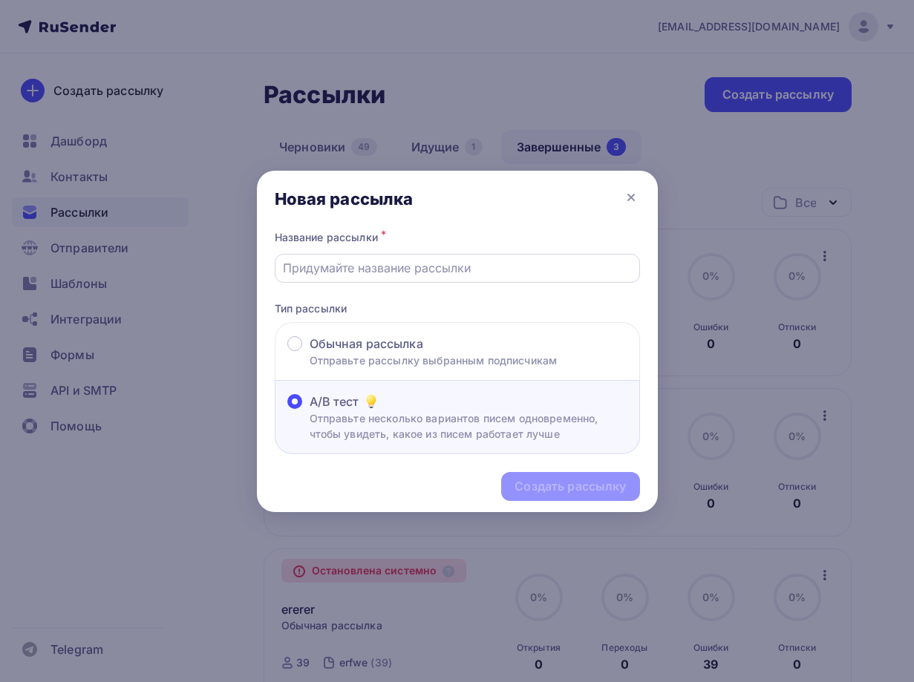
click at [394, 270] on input "text" at bounding box center [457, 268] width 348 height 18
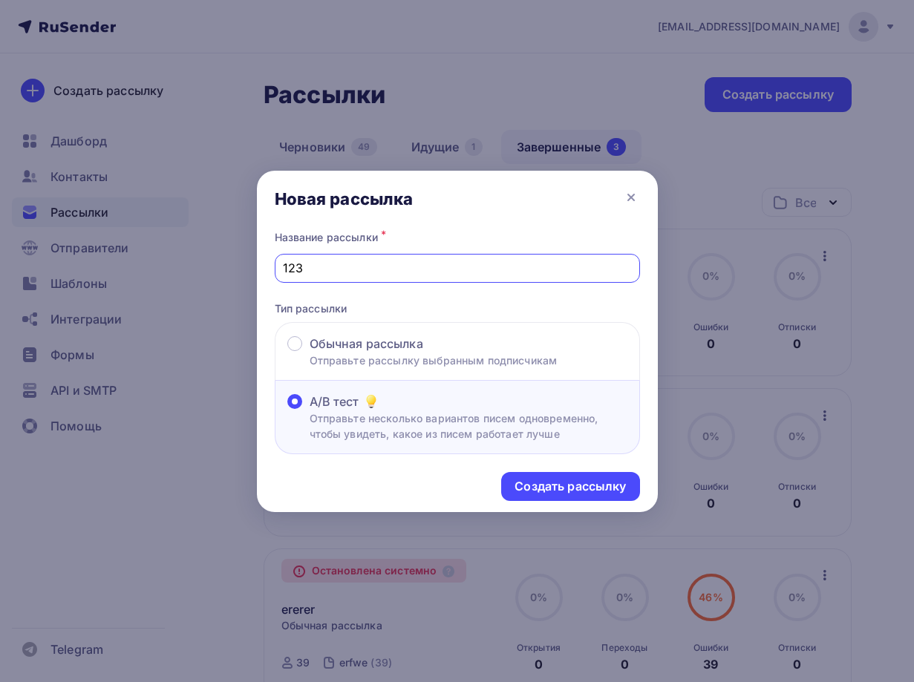
type input "12312321"
click at [550, 468] on div "Создать рассылку" at bounding box center [457, 486] width 401 height 65
click at [548, 482] on div "Создать рассылку" at bounding box center [570, 486] width 111 height 17
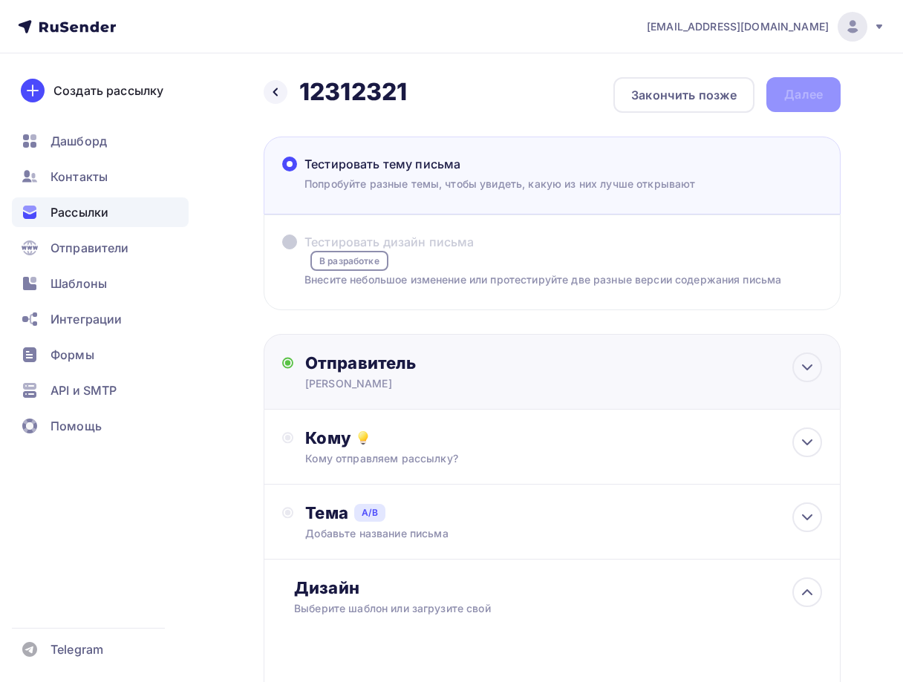
click at [368, 382] on div "[PERSON_NAME]" at bounding box center [450, 383] width 290 height 15
type input "[PERSON_NAME]"
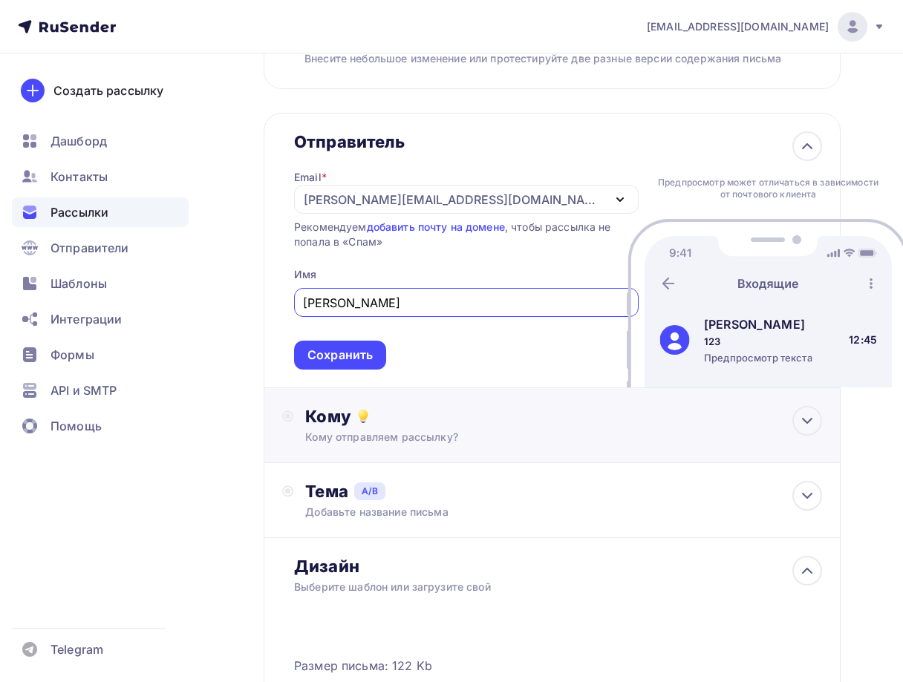
scroll to position [223, 0]
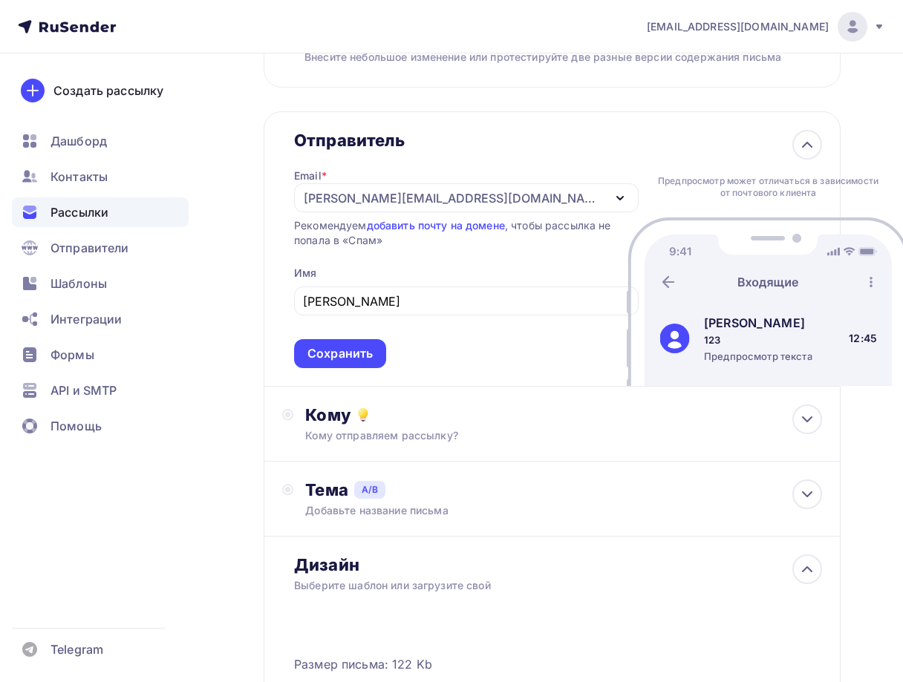
click at [345, 213] on div "Email * [PERSON_NAME][EMAIL_ADDRESS][DOMAIN_NAME] [EMAIL_ADDRESS][DOMAIN_NAME] …" at bounding box center [466, 260] width 345 height 218
click at [351, 209] on div "[PERSON_NAME][EMAIL_ADDRESS][DOMAIN_NAME]" at bounding box center [466, 197] width 345 height 29
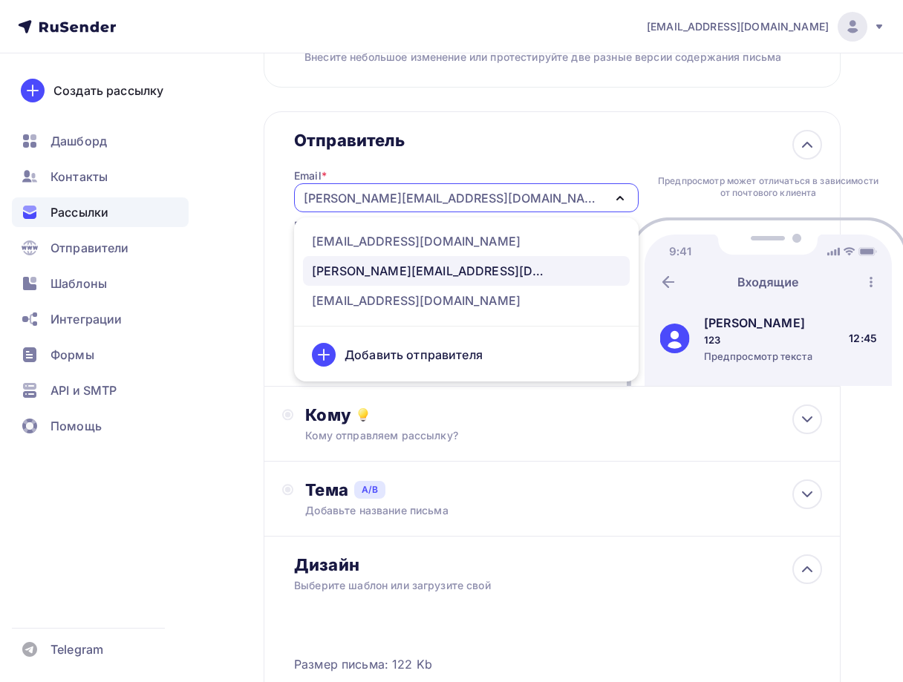
click at [351, 318] on ul "[EMAIL_ADDRESS][DOMAIN_NAME] [PERSON_NAME][EMAIL_ADDRESS][DOMAIN_NAME] [EMAIL_A…" at bounding box center [466, 300] width 345 height 164
click at [351, 307] on div "[EMAIL_ADDRESS][DOMAIN_NAME]" at bounding box center [416, 301] width 209 height 18
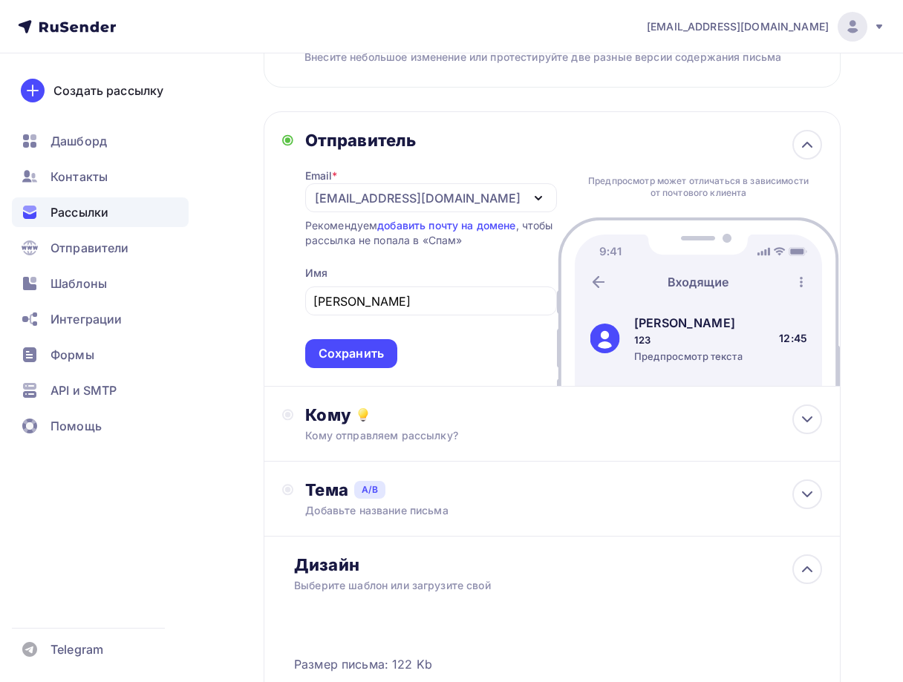
click at [349, 342] on div "Сохранить" at bounding box center [351, 353] width 92 height 29
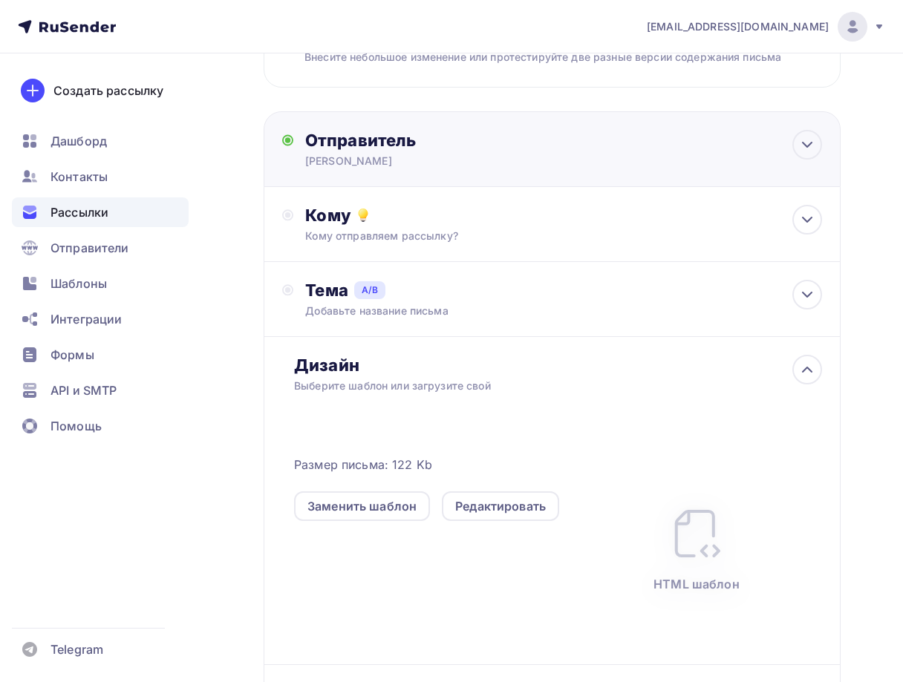
click at [348, 337] on div "Тема A/B Добавьте название письма A * B * Добавить тему Сохранить" at bounding box center [552, 299] width 577 height 75
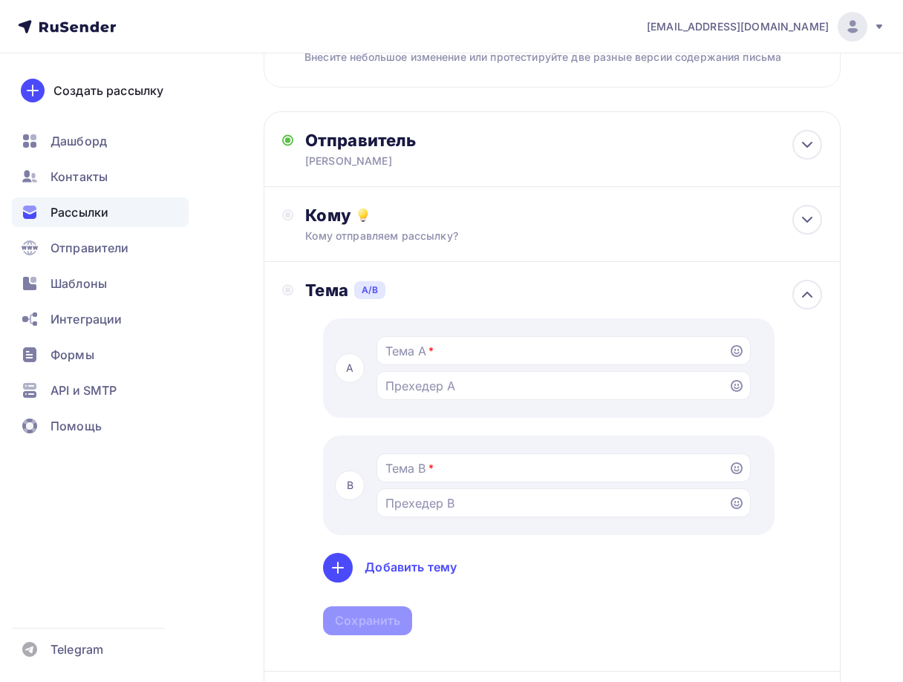
click at [353, 278] on div "Тема A/B A * B * Добавить тему Сохранить" at bounding box center [552, 467] width 577 height 410
click at [365, 252] on div "Кому Кому отправляем рассылку? Списки получателей Выберите список Все списки id…" at bounding box center [552, 224] width 577 height 75
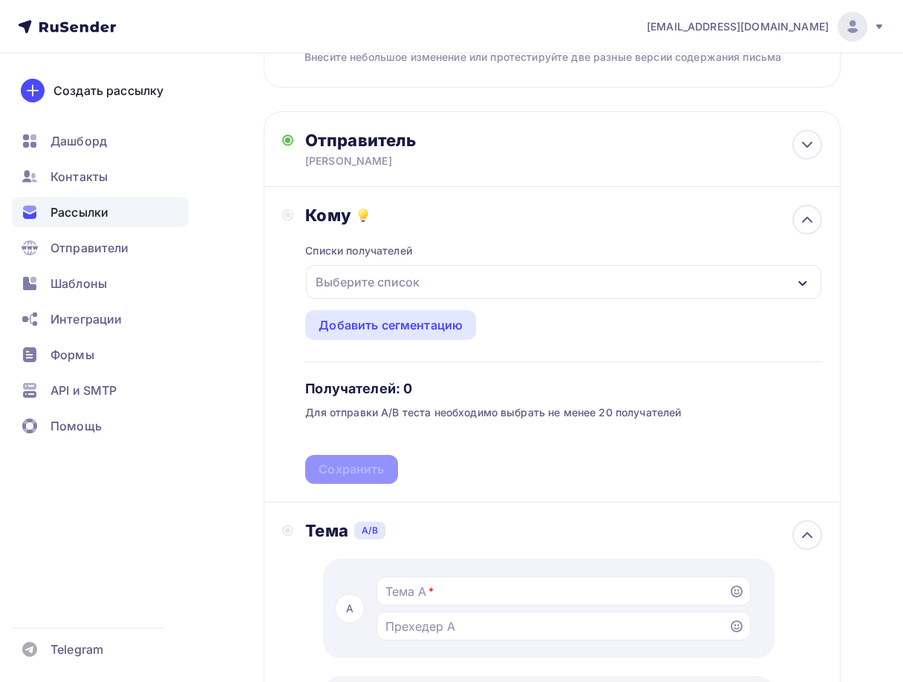
click at [371, 304] on div "Списки получателей Выберите список Все списки id 30 (21) #634 213 (50) #633 123…" at bounding box center [563, 355] width 517 height 258
click at [382, 296] on div "Выберите список" at bounding box center [563, 282] width 515 height 34
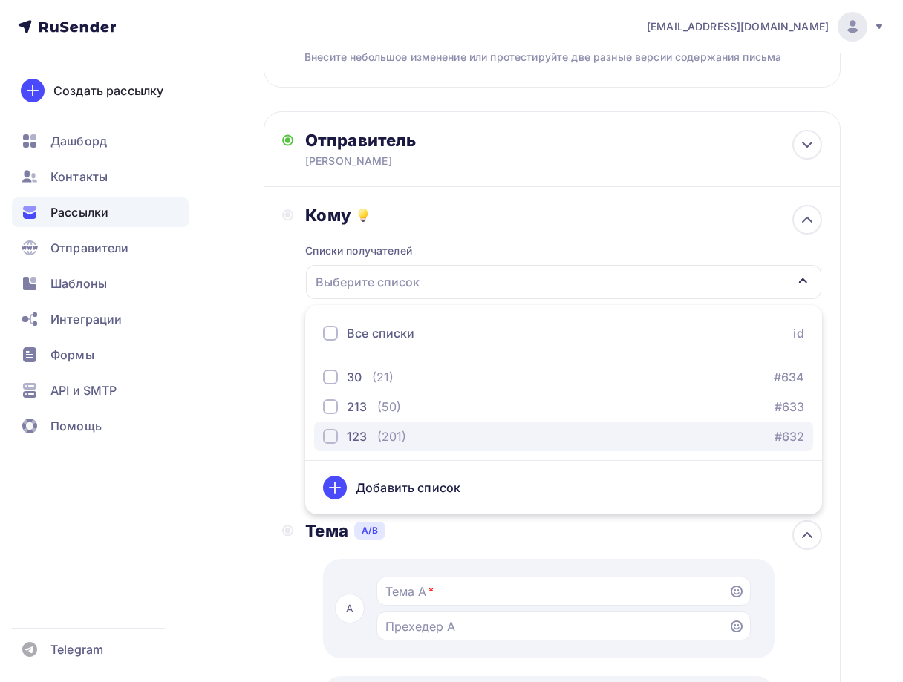
click at [381, 435] on div "(201)" at bounding box center [391, 437] width 29 height 18
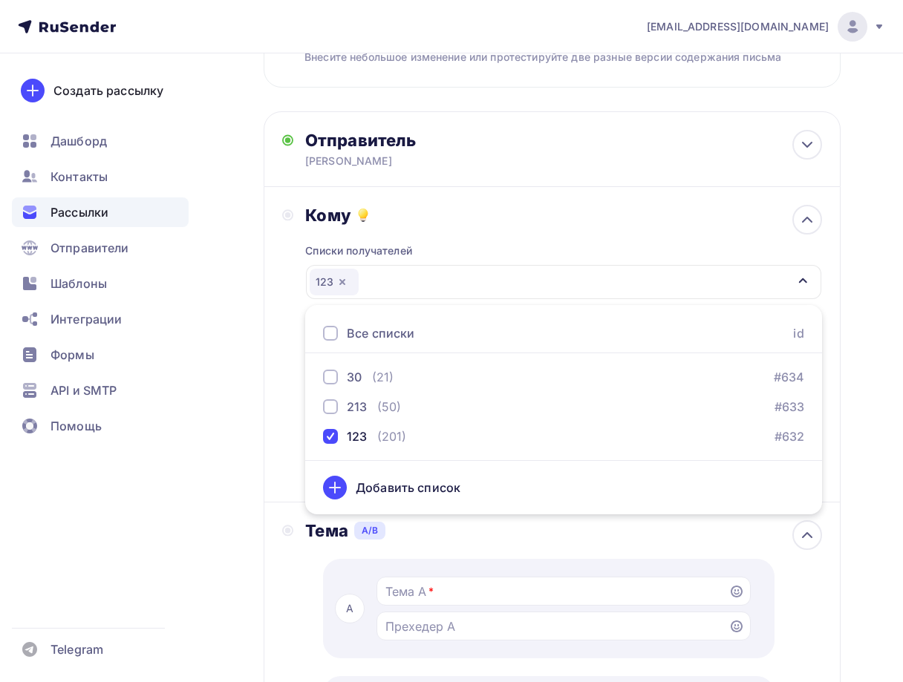
drag, startPoint x: 250, startPoint y: 387, endPoint x: 340, endPoint y: 425, distance: 98.2
click at [253, 387] on div "Назад 12312321 12312321 Закончить позже Далее Тестировать тему письма [PERSON_N…" at bounding box center [451, 621] width 903 height 1581
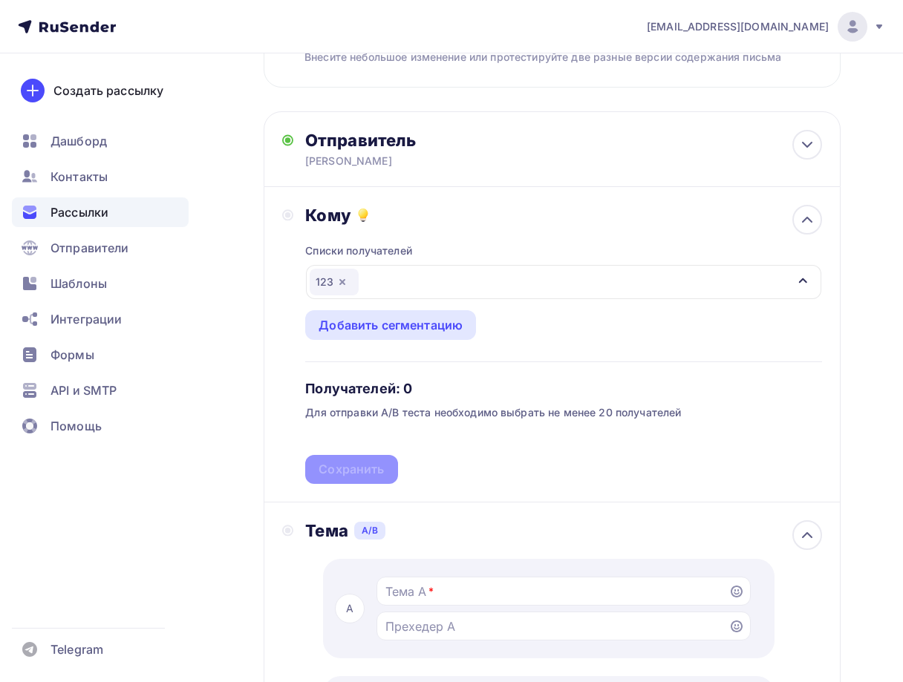
click at [354, 475] on div "Списки получателей 123 Все списки id 30 (21) #634 213 (50) #633 123 (201) #632 …" at bounding box center [563, 355] width 517 height 258
click at [348, 471] on div "Сохранить" at bounding box center [351, 469] width 65 height 17
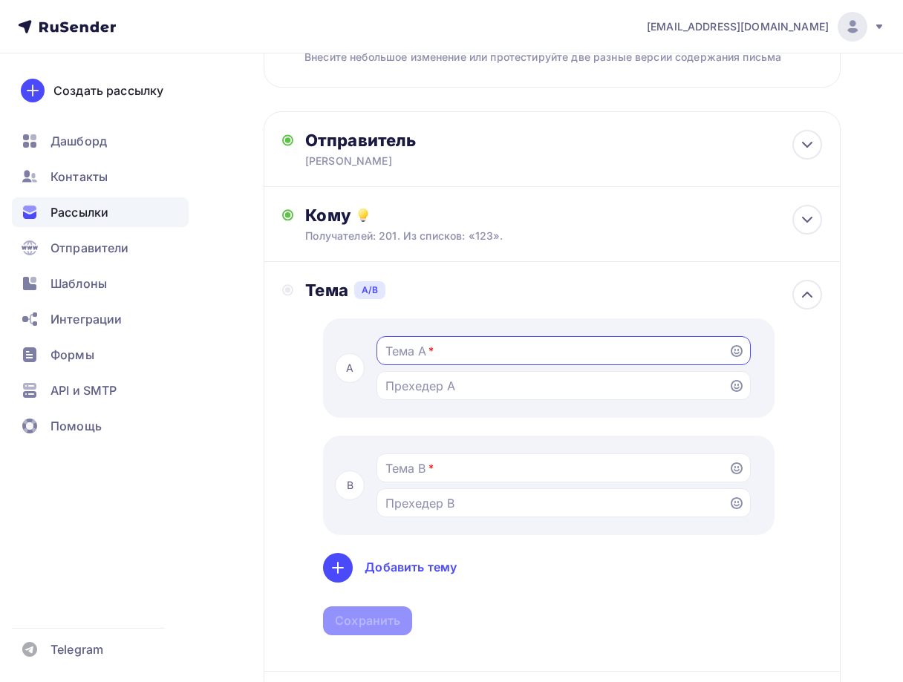
click at [426, 352] on input "Тестировать тему письма [PERSON_NAME] разные темы, чтобы увидеть, какую из них …" at bounding box center [552, 351] width 335 height 18
type input "123"
drag, startPoint x: 426, startPoint y: 461, endPoint x: 419, endPoint y: 471, distance: 12.2
click at [426, 466] on input "Тестировать тему письма [PERSON_NAME] разные темы, чтобы увидеть, какую из них …" at bounding box center [552, 469] width 335 height 18
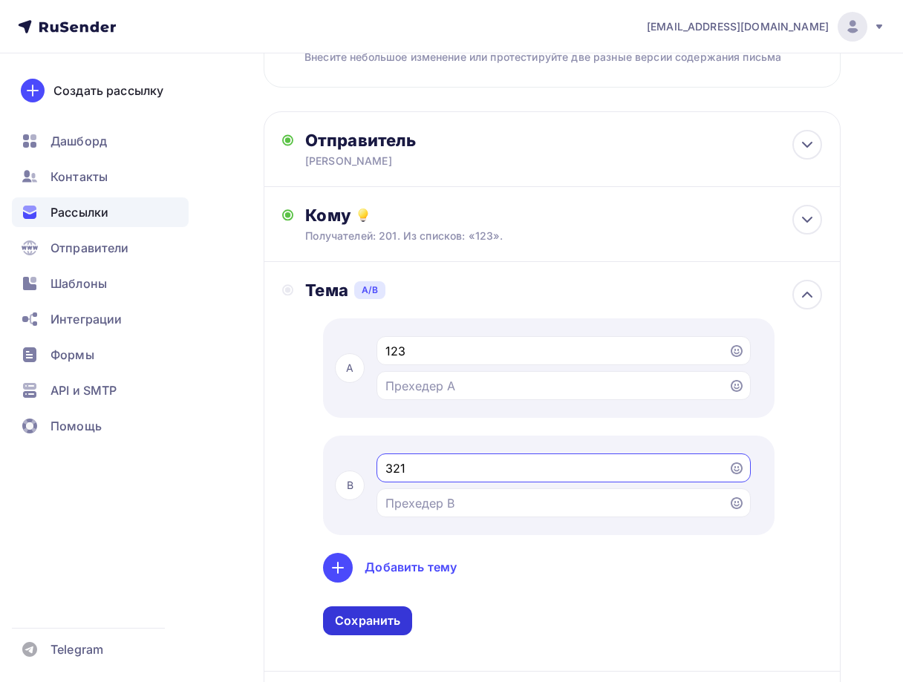
type input "321"
click at [368, 623] on div "Сохранить" at bounding box center [367, 621] width 65 height 17
drag, startPoint x: 361, startPoint y: 604, endPoint x: 362, endPoint y: 614, distance: 10.4
click at [362, 606] on div "A 123 B 321 Добавить тему Сохранить" at bounding box center [563, 477] width 517 height 317
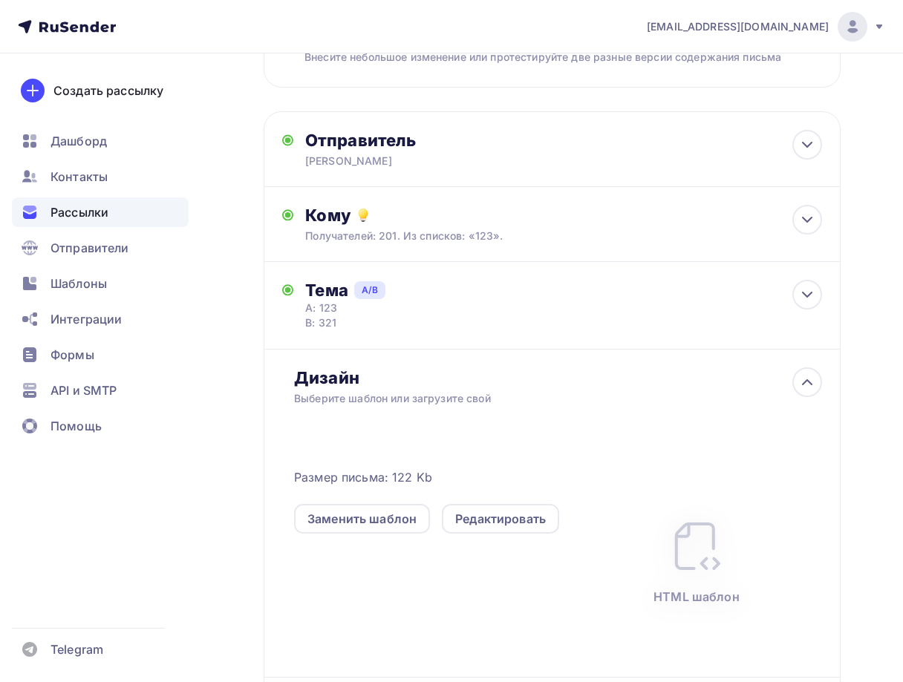
click at [356, 617] on div "Размер письма: 122 Kb Заменить шаблон Редактировать HTML шаблон" at bounding box center [564, 553] width 540 height 247
click at [374, 394] on div "Выберите шаблон или загрузите свой" at bounding box center [537, 398] width 486 height 15
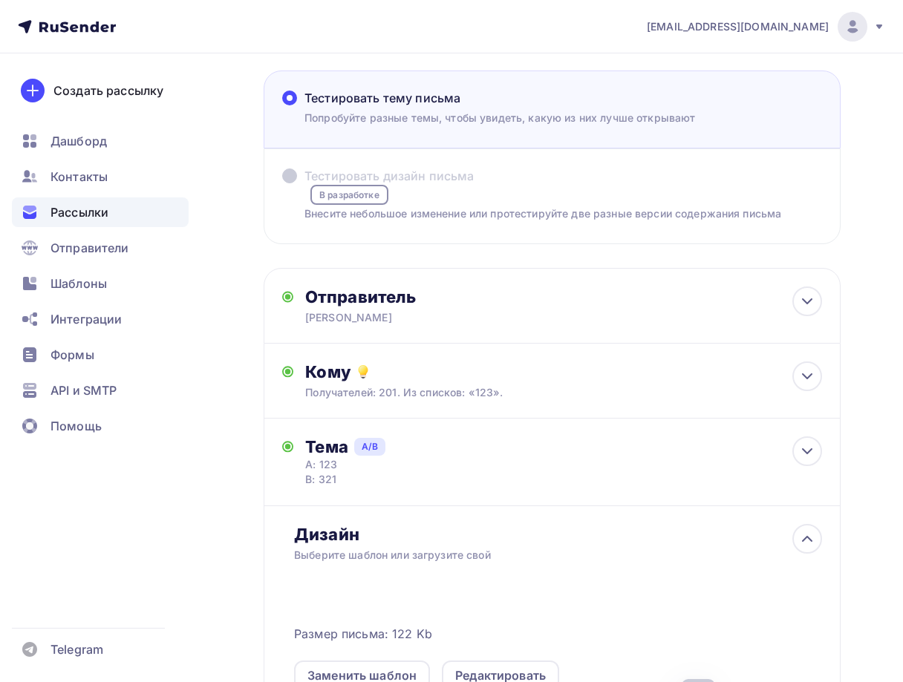
scroll to position [0, 0]
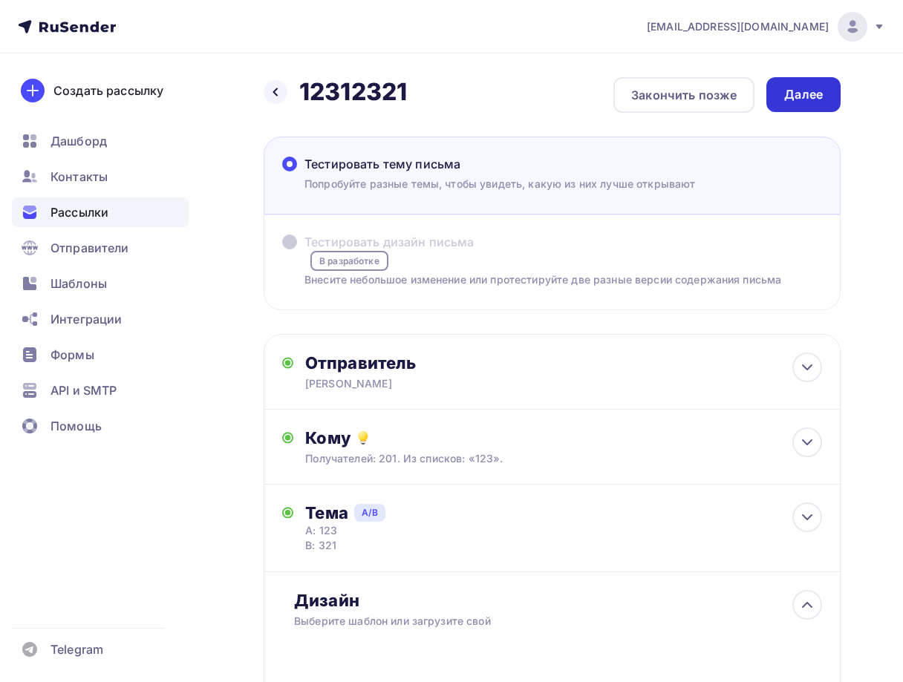
click at [803, 94] on div "Далее" at bounding box center [803, 94] width 39 height 17
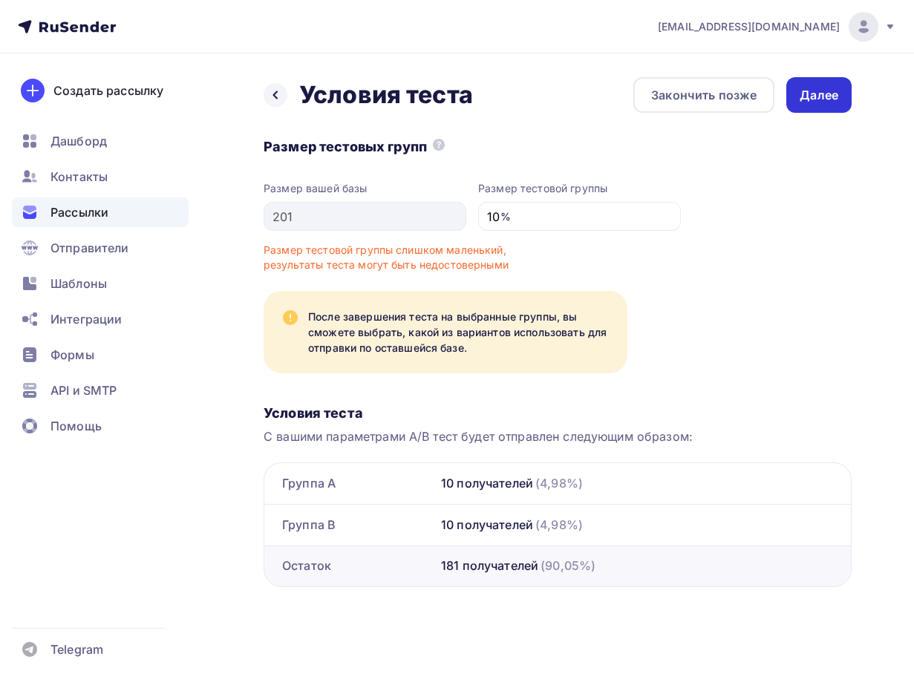
click at [824, 104] on div "Далее" at bounding box center [818, 95] width 65 height 36
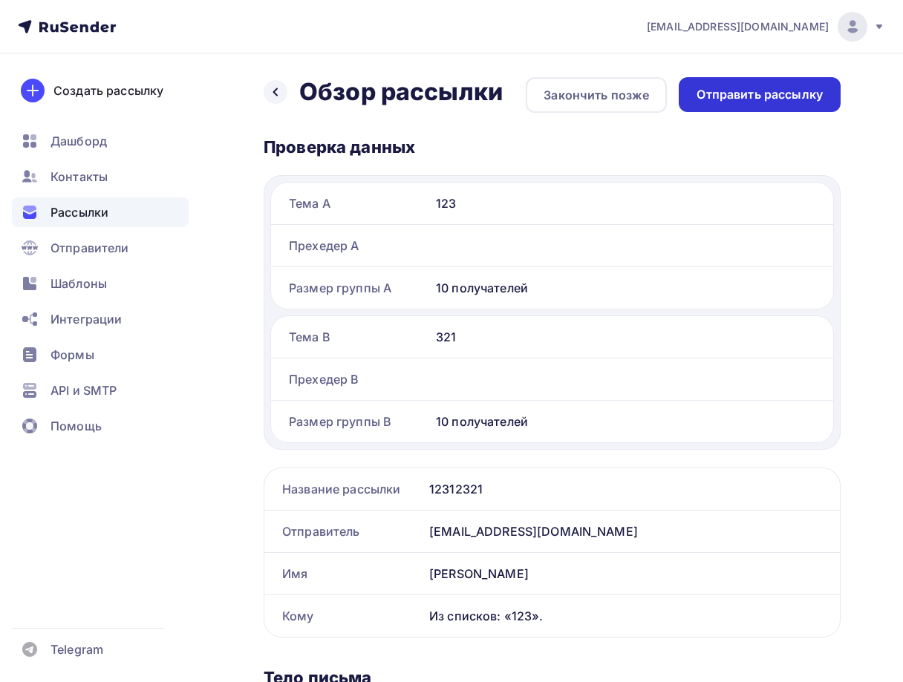
click at [803, 102] on div "Отправить рассылку" at bounding box center [760, 94] width 126 height 17
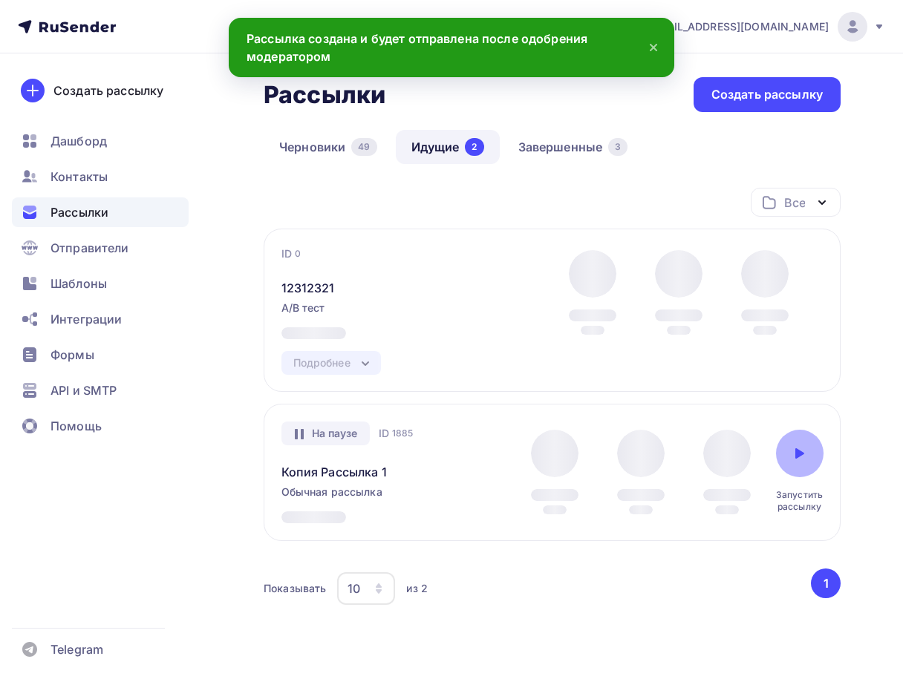
click at [805, 464] on div "На паузе Запущена [DATE], 13:48 ID 1885 Копия Рассылка 1 Обычная рассылка Отпра…" at bounding box center [552, 473] width 542 height 102
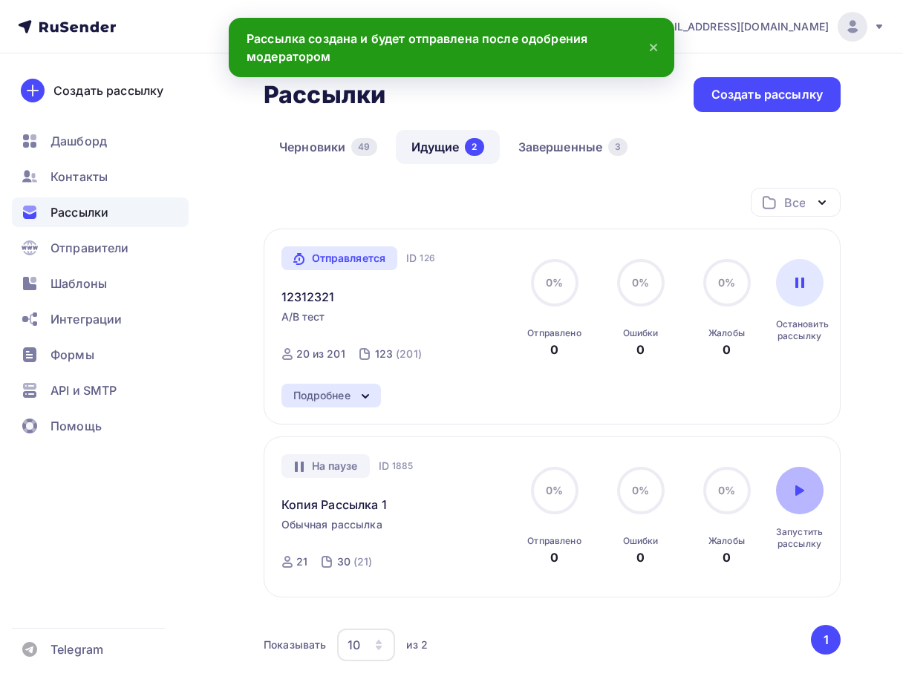
click at [789, 502] on div at bounding box center [800, 491] width 48 height 48
click at [804, 495] on icon at bounding box center [800, 491] width 12 height 12
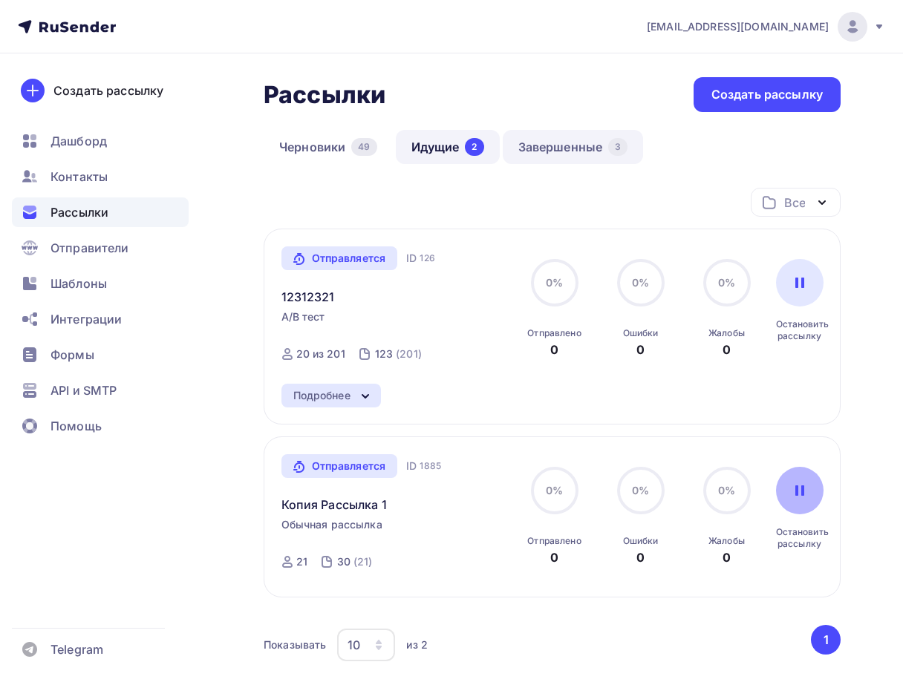
click at [522, 151] on link "Завершенные 3" at bounding box center [573, 147] width 141 height 34
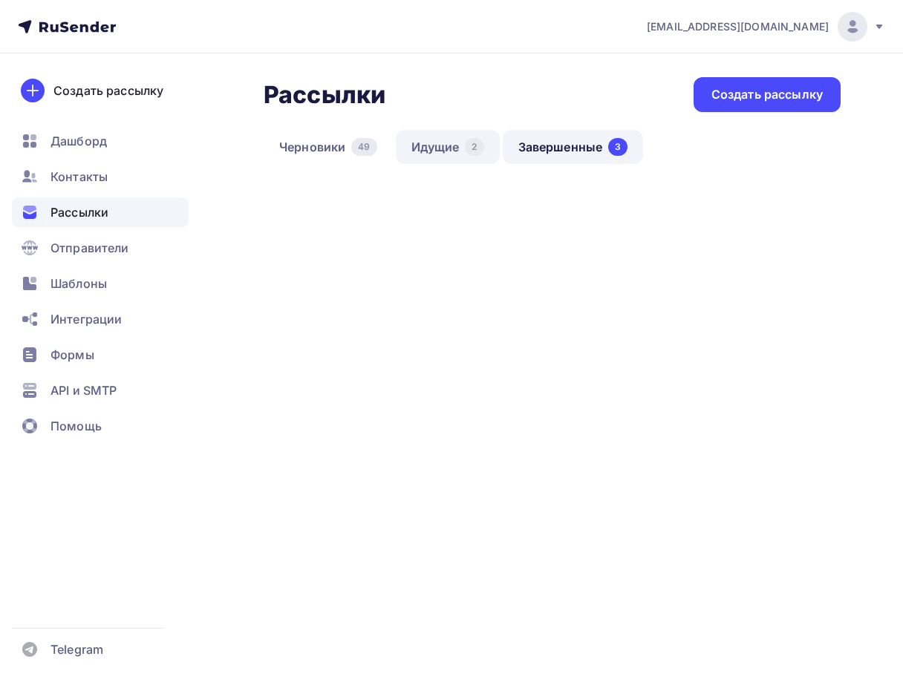
click at [464, 157] on link "Идущие 2" at bounding box center [448, 147] width 104 height 34
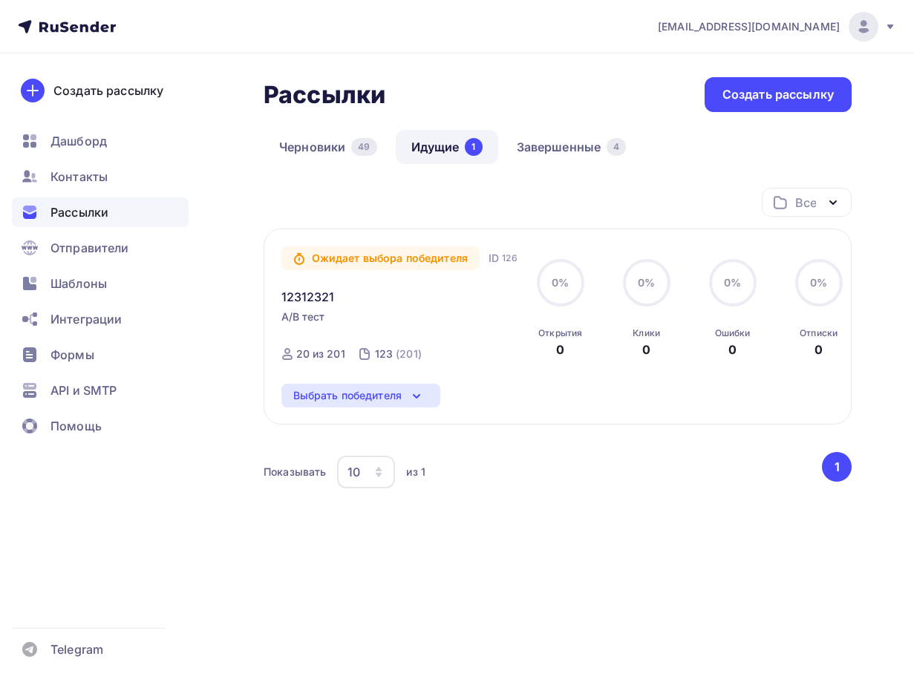
drag, startPoint x: 351, startPoint y: 392, endPoint x: 358, endPoint y: 405, distance: 14.3
click at [351, 393] on div "Выбрать победителя" at bounding box center [347, 396] width 109 height 18
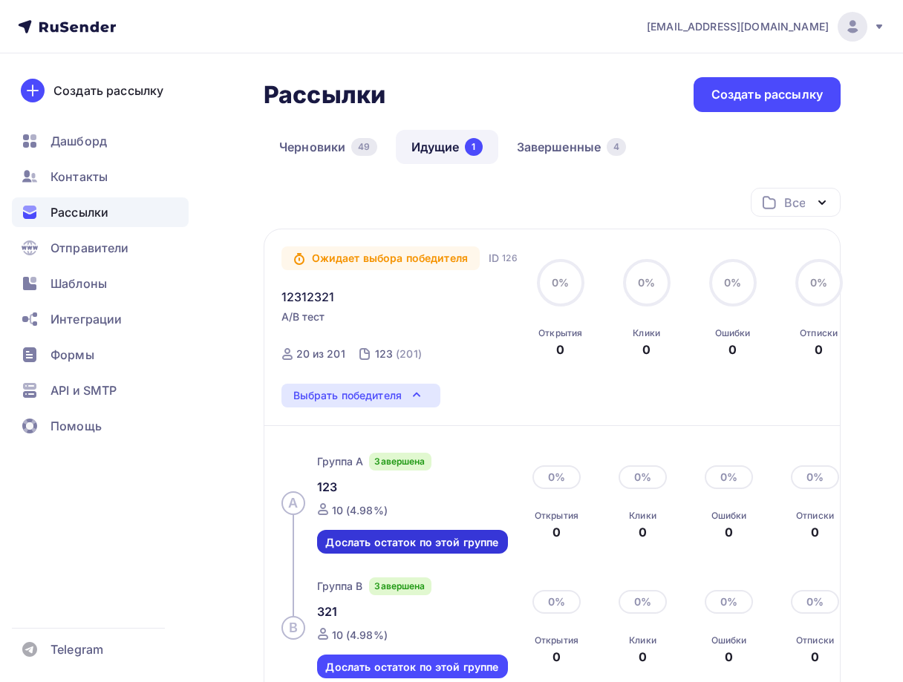
click at [361, 546] on div "Дослать остаток по этой группе" at bounding box center [411, 542] width 173 height 17
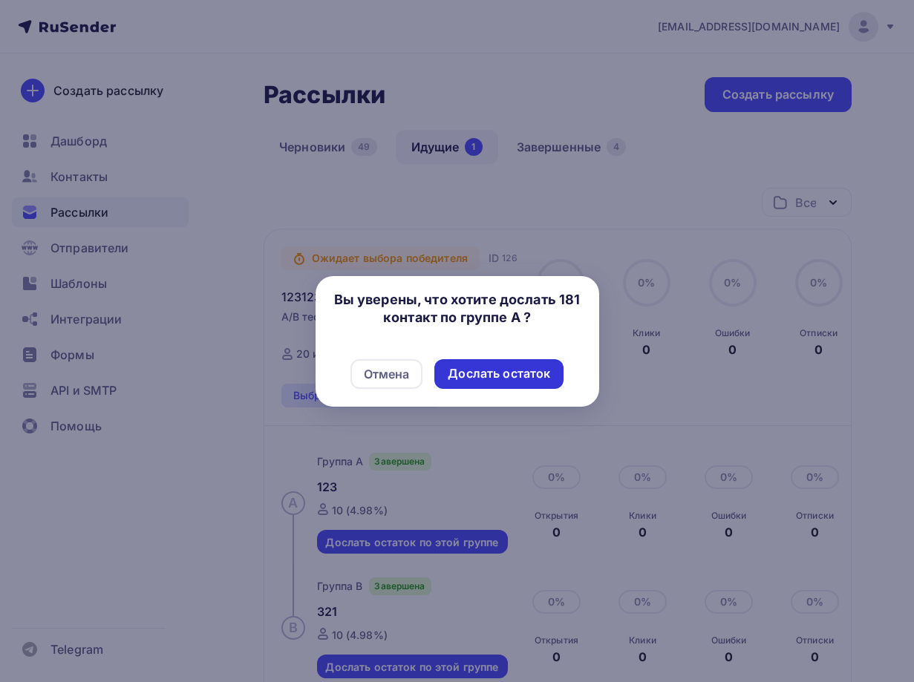
click at [515, 371] on div "Дослать остаток" at bounding box center [499, 373] width 102 height 17
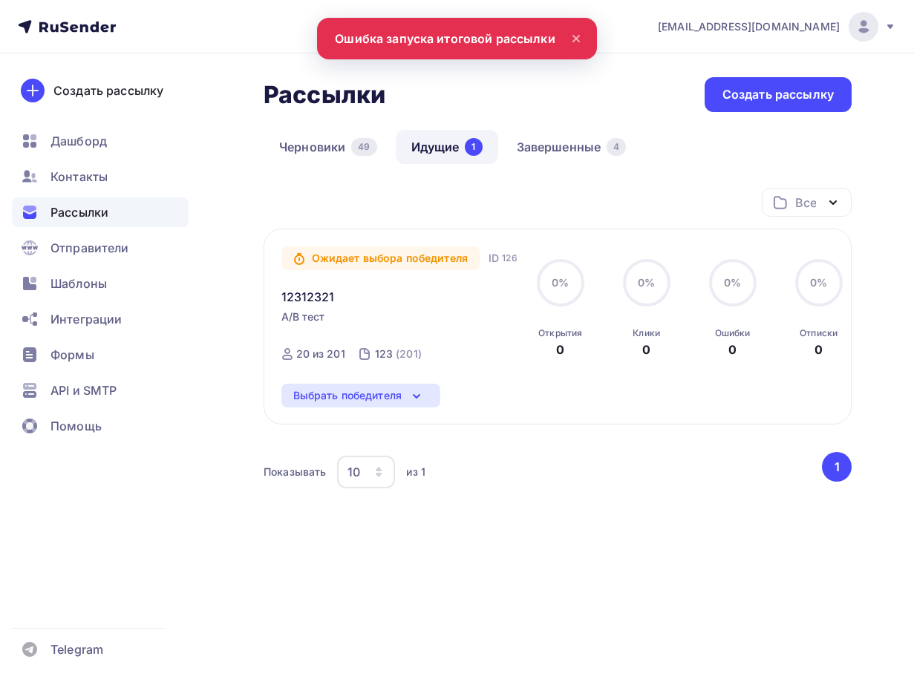
click at [368, 397] on div "Выбрать победителя" at bounding box center [347, 396] width 109 height 18
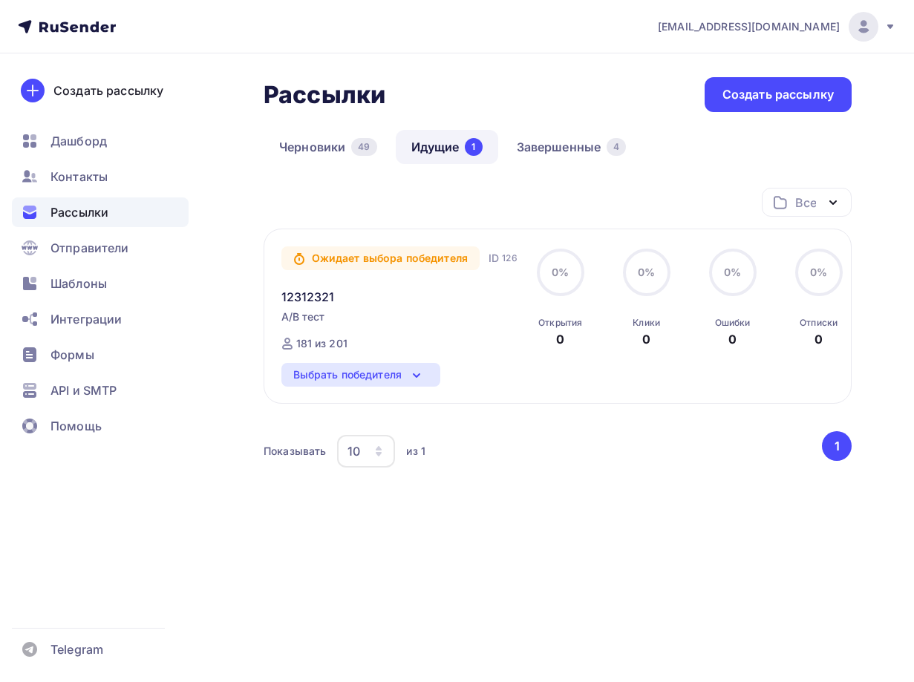
click at [401, 362] on div "Ожидает выбора победителя ID 126 12312321 A/B тест Отправлена ID 126 181 из 201…" at bounding box center [558, 316] width 588 height 175
click at [399, 379] on div "Выбрать победителя" at bounding box center [347, 375] width 109 height 18
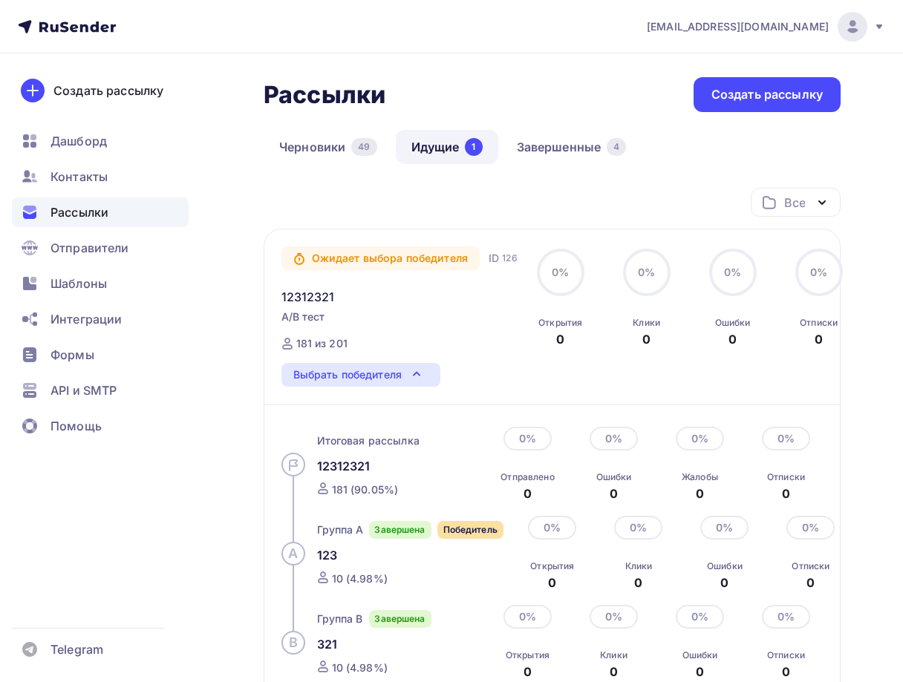
click at [416, 535] on div "Завершена" at bounding box center [400, 530] width 62 height 18
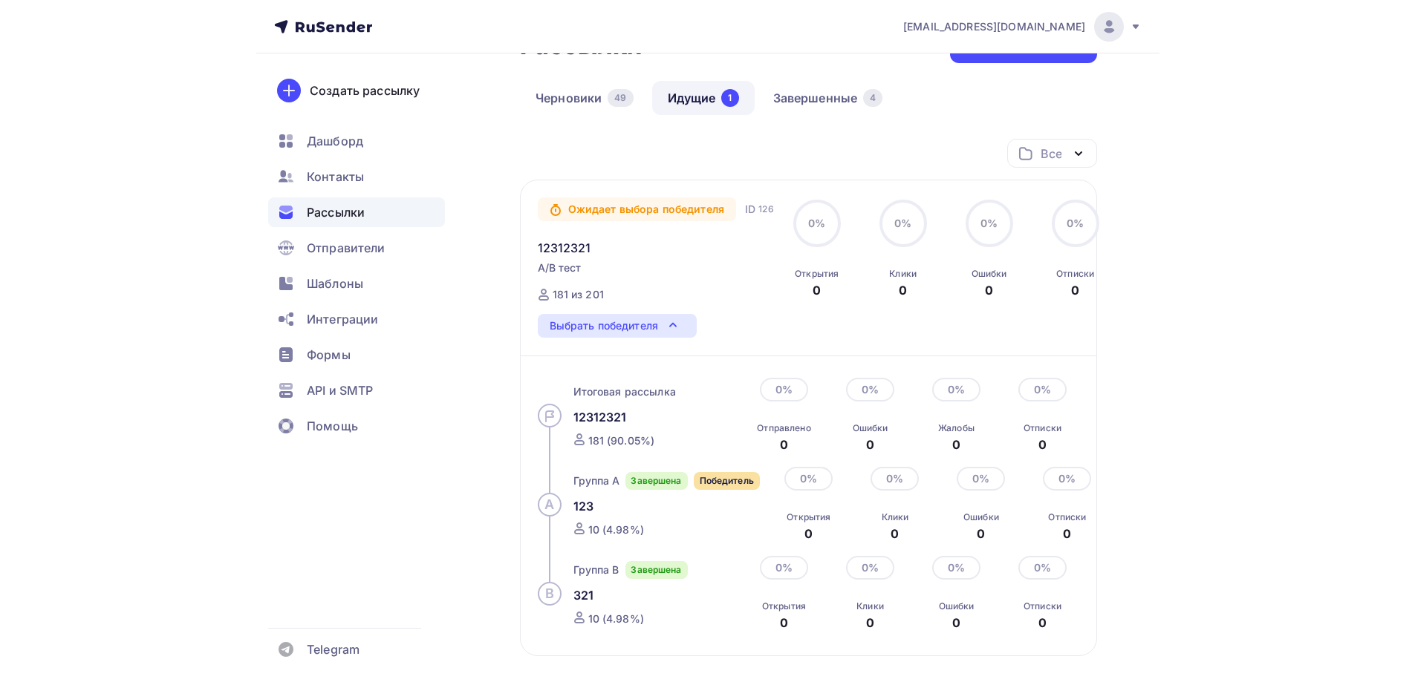
scroll to position [238, 0]
